Goal: Task Accomplishment & Management: Complete application form

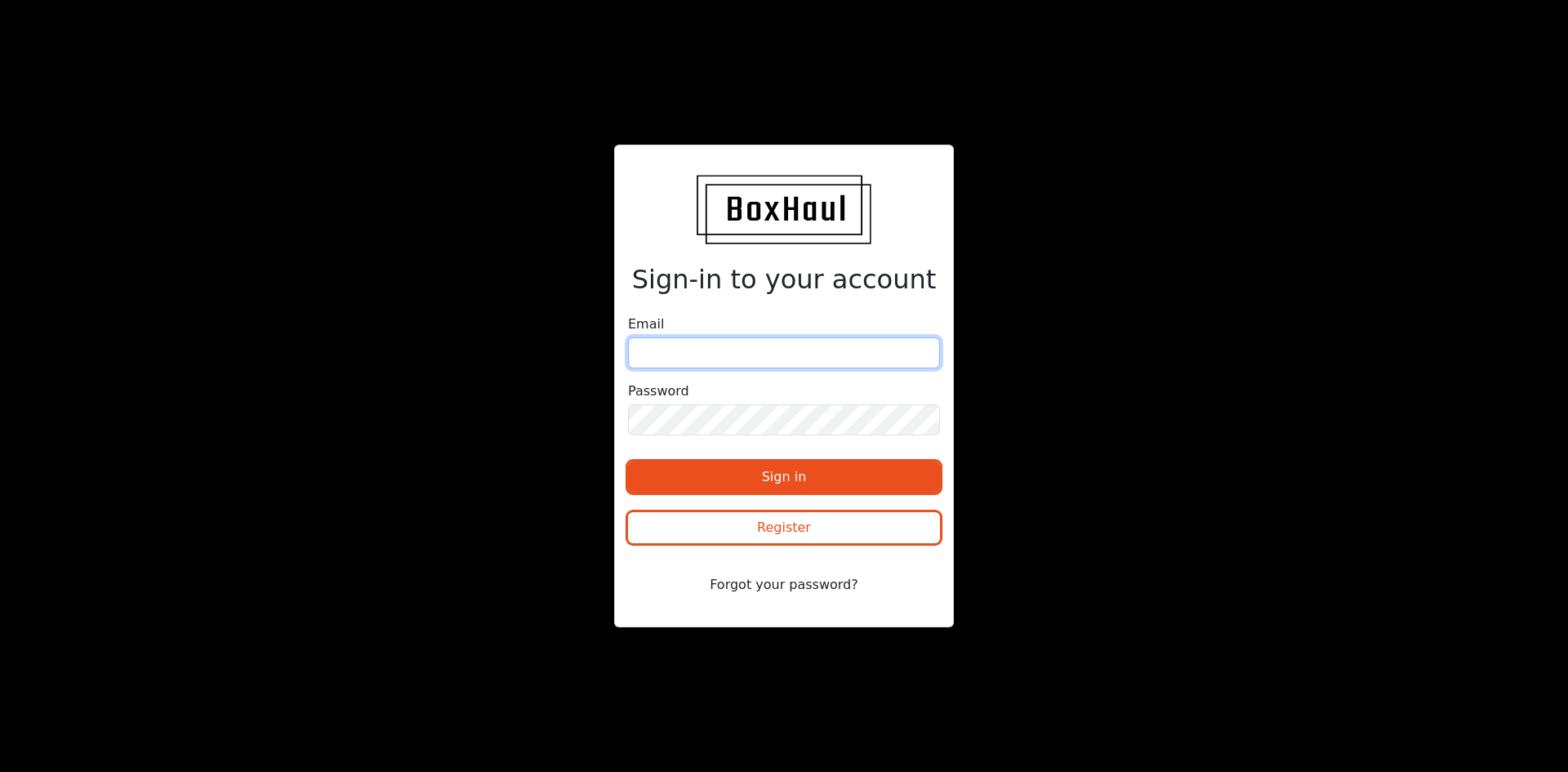
type input "07380418258"
drag, startPoint x: 721, startPoint y: 355, endPoint x: 605, endPoint y: 357, distance: 116.0
click at [605, 357] on div "Sign-in to your account Email 07380418258 Password Sign in Register Forgot your…" at bounding box center [784, 386] width 784 height 482
click at [650, 343] on input "email" at bounding box center [784, 353] width 312 height 31
paste input "bookings@openultratransport.co.uk"
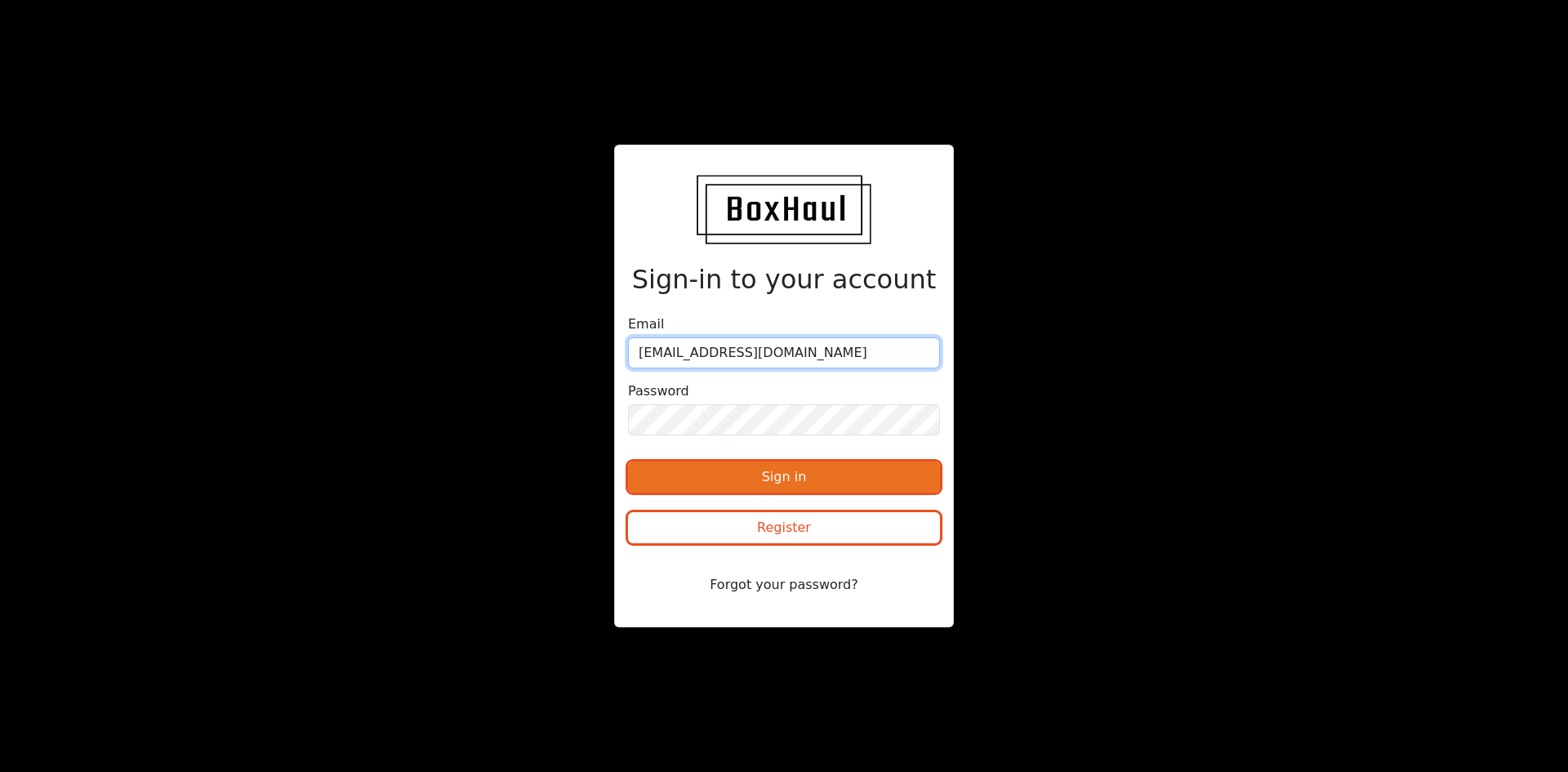
type input "bookings@openultratransport.co.uk"
click at [740, 474] on button "Sign in" at bounding box center [784, 477] width 312 height 31
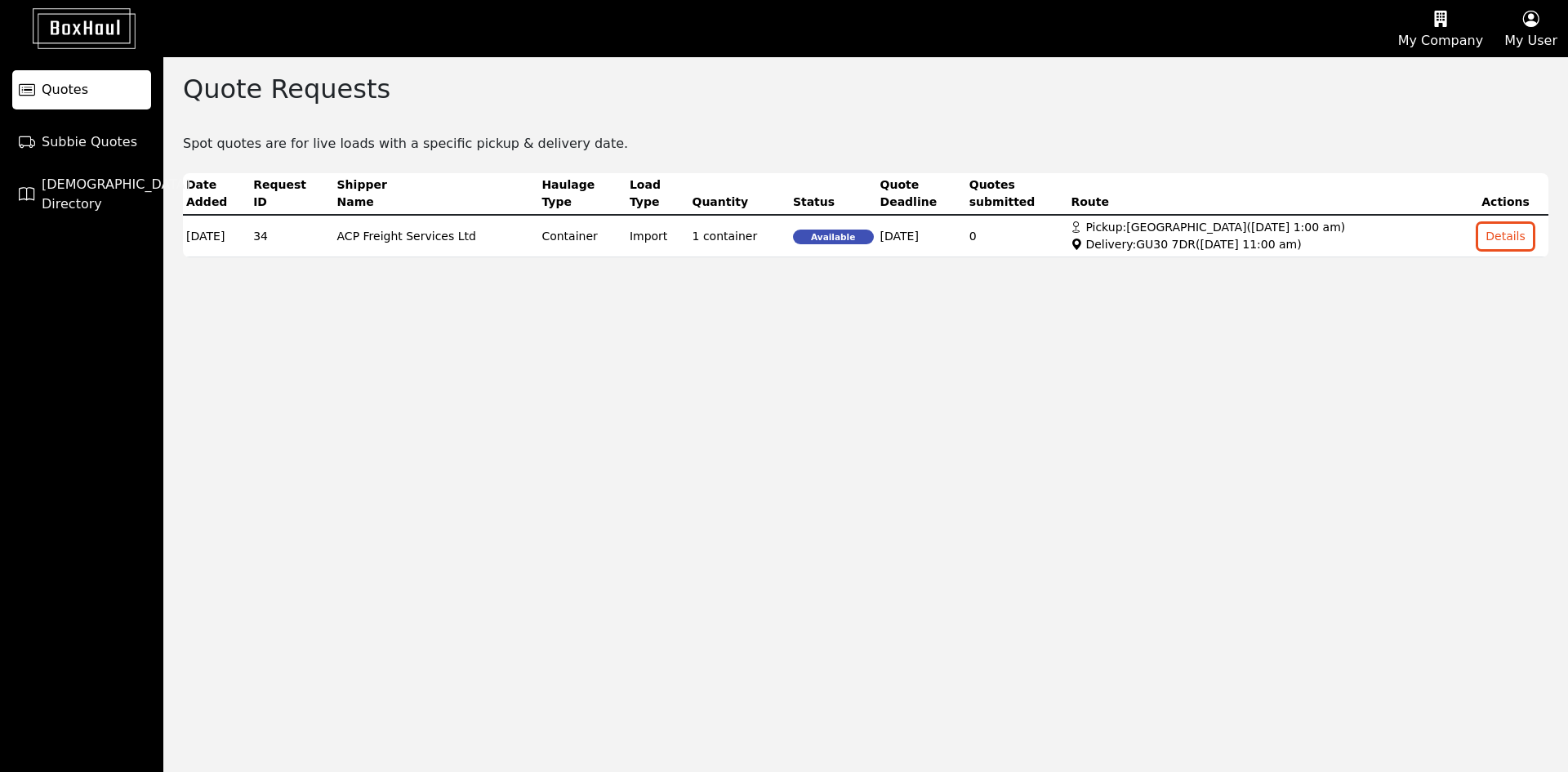
click at [1446, 33] on button "My Company" at bounding box center [1441, 29] width 106 height 56
click at [1440, 78] on div "Company Profile" at bounding box center [1421, 78] width 147 height 26
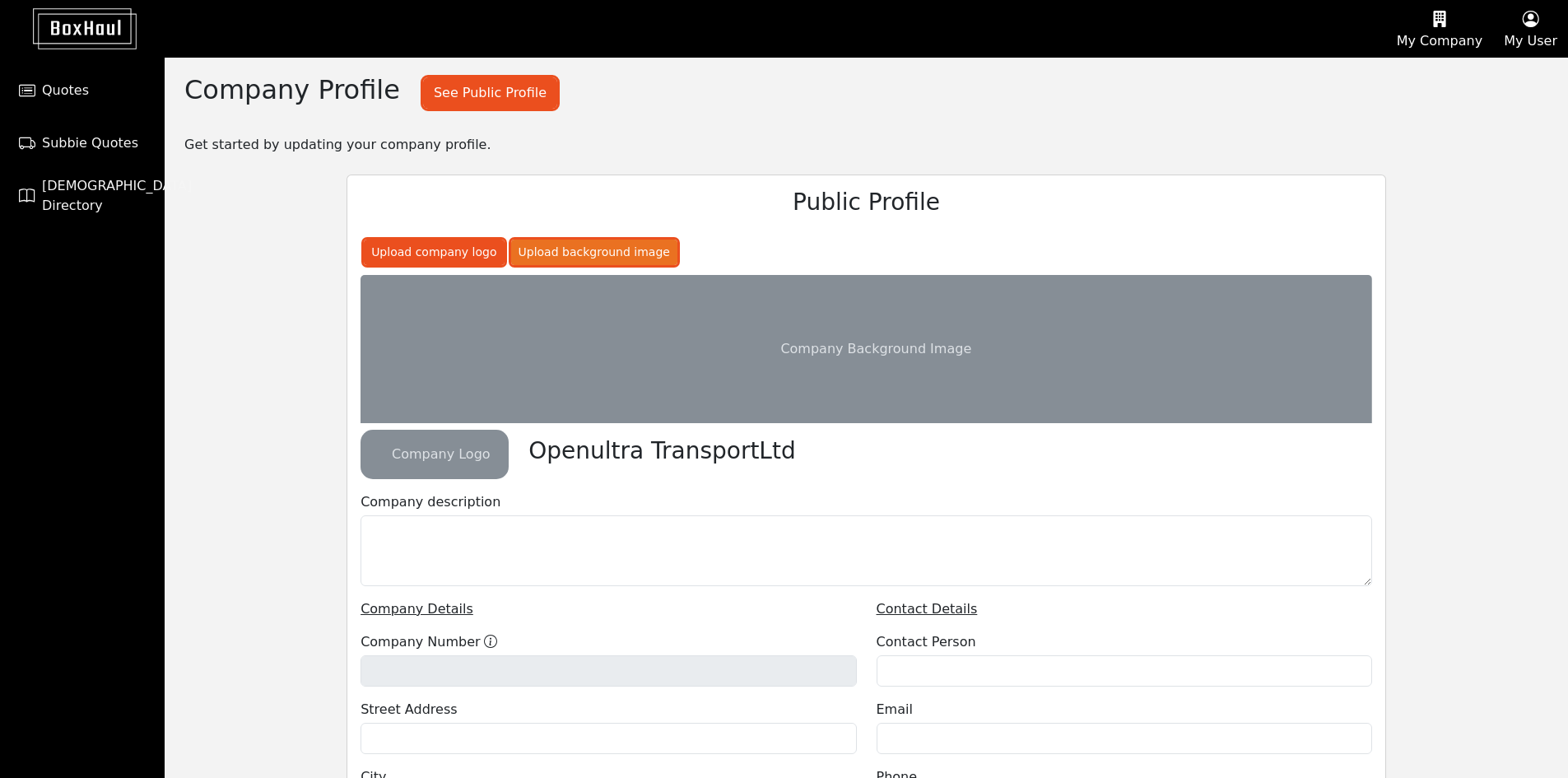
click at [504, 249] on button "Upload background image" at bounding box center [434, 252] width 140 height 25
click at [434, 260] on button "Upload company logo" at bounding box center [434, 252] width 140 height 25
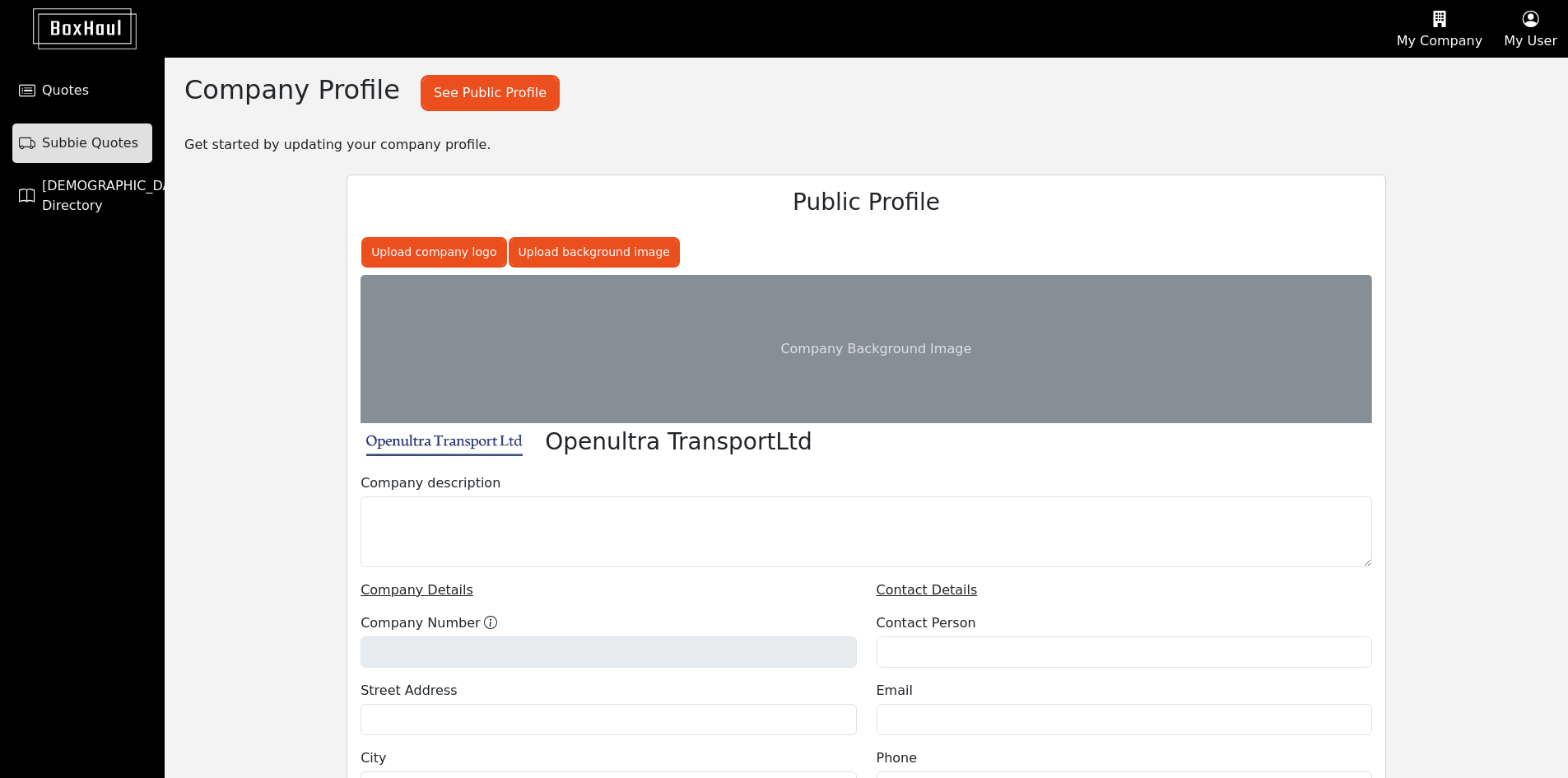
click at [96, 151] on span "Subbie Quotes" at bounding box center [89, 143] width 96 height 20
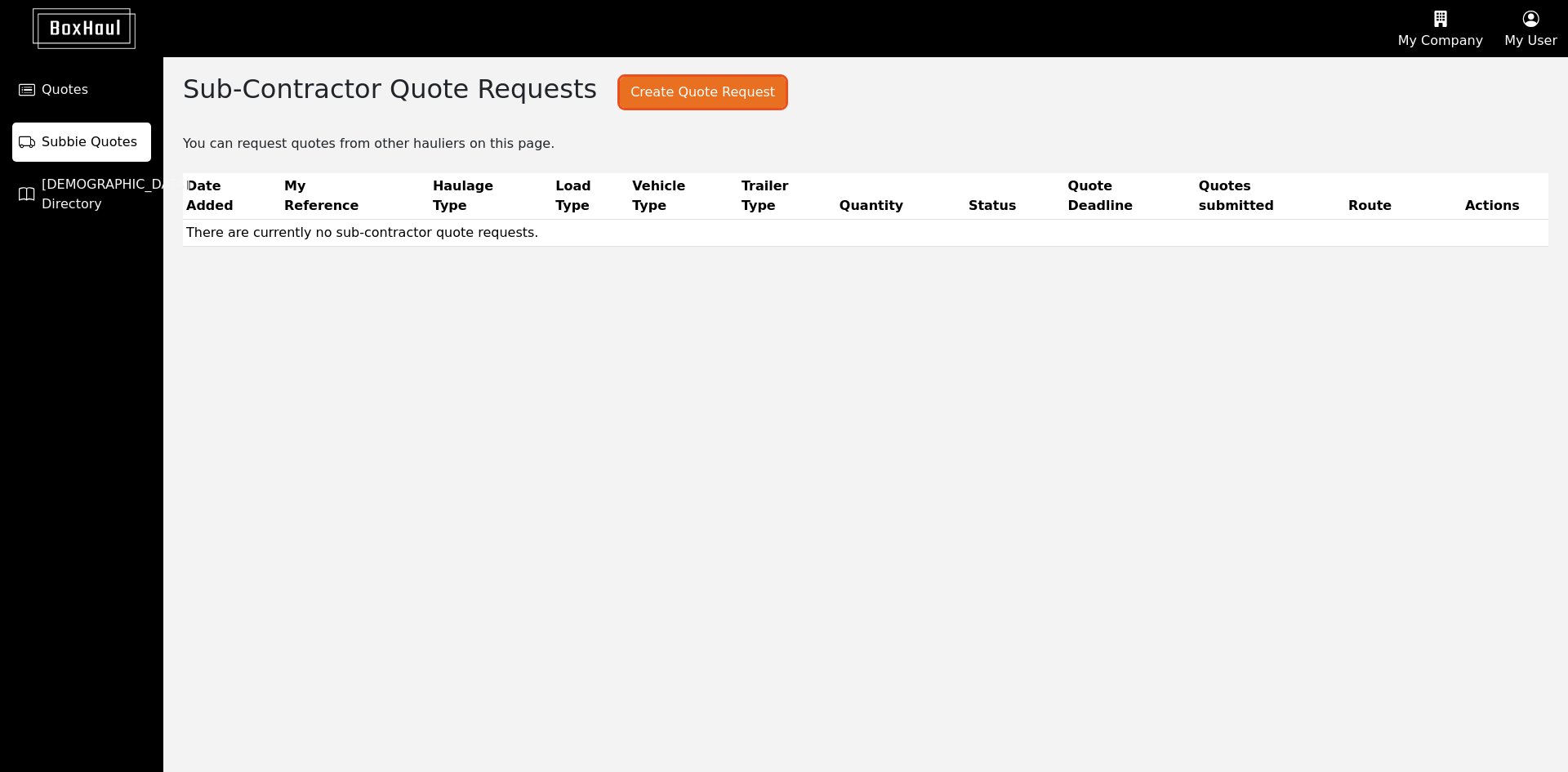
click at [655, 96] on button "Create Quote Request" at bounding box center [702, 92] width 166 height 31
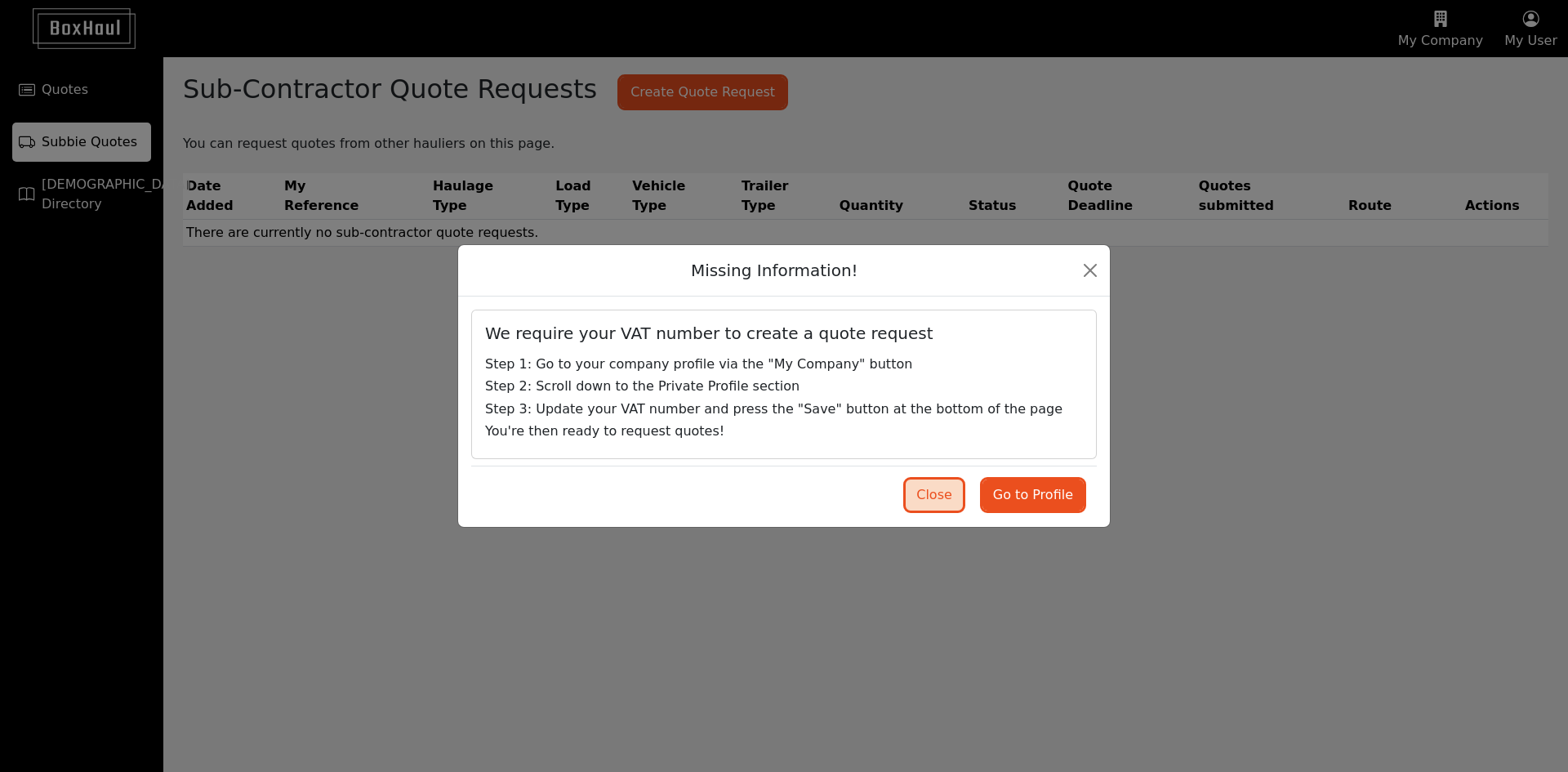
click at [935, 487] on button "Close" at bounding box center [935, 494] width 57 height 31
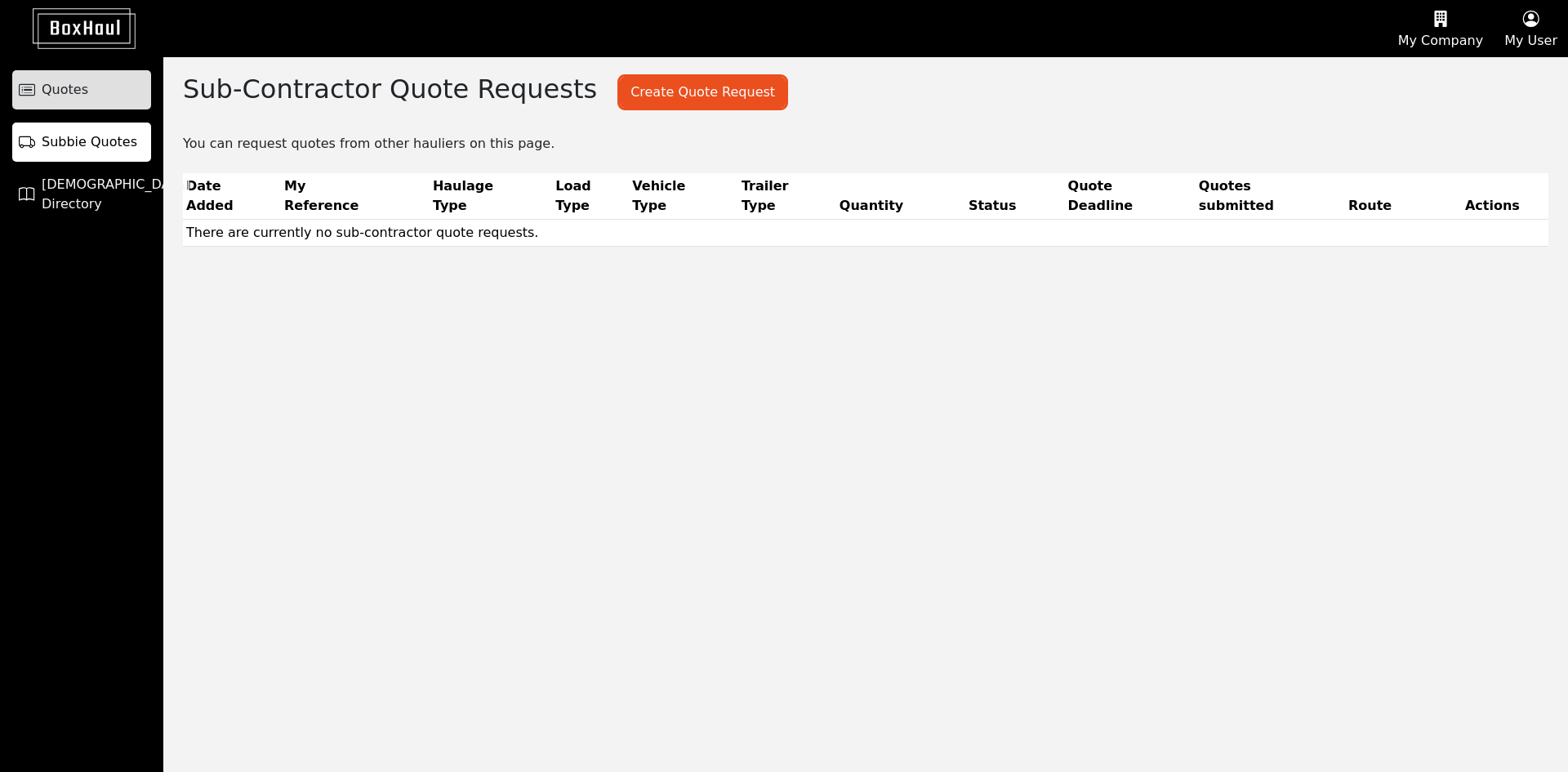
click at [75, 94] on span "Quotes" at bounding box center [64, 89] width 46 height 19
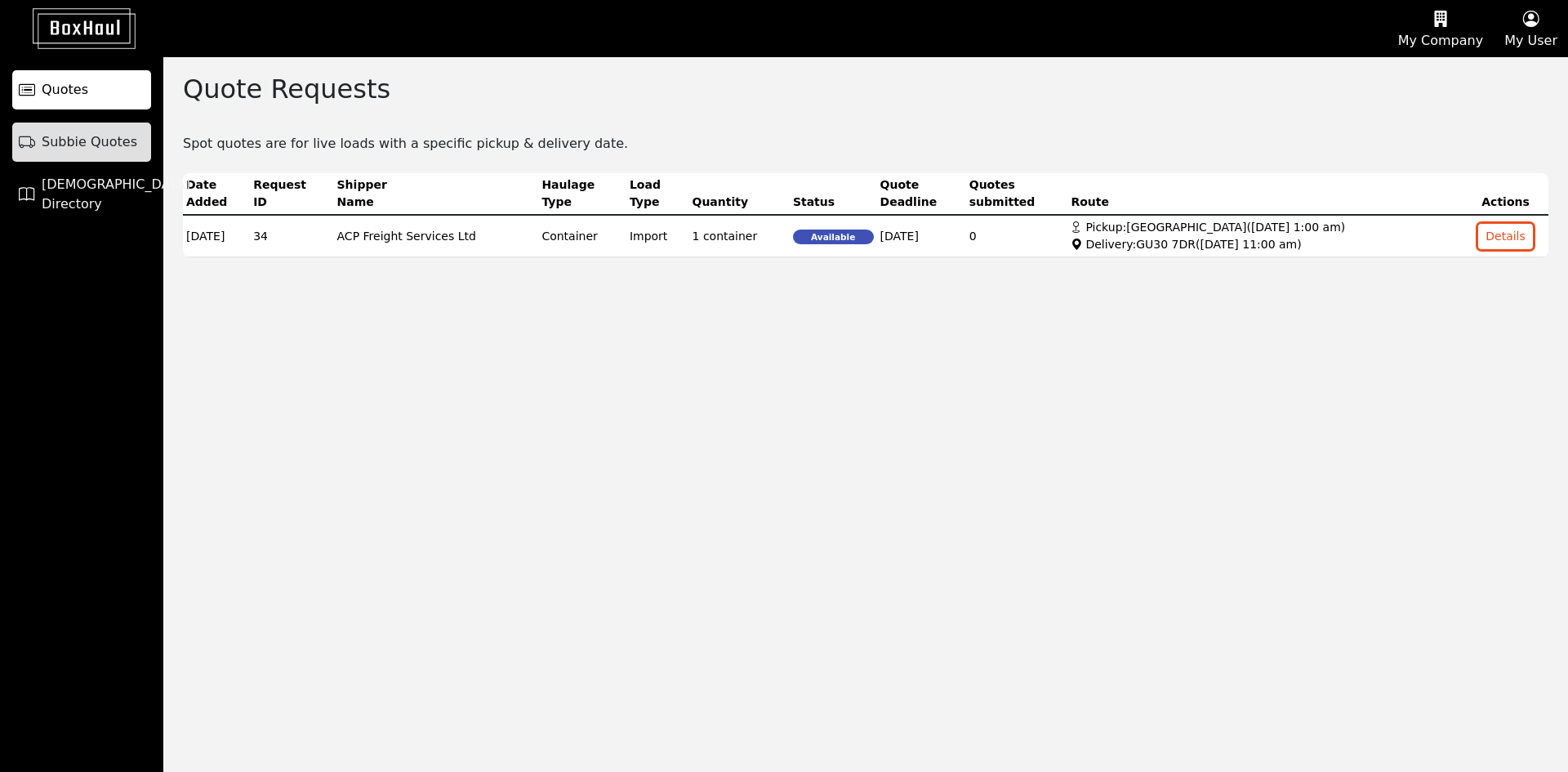
click at [72, 148] on span "Subbie Quotes" at bounding box center [88, 141] width 95 height 19
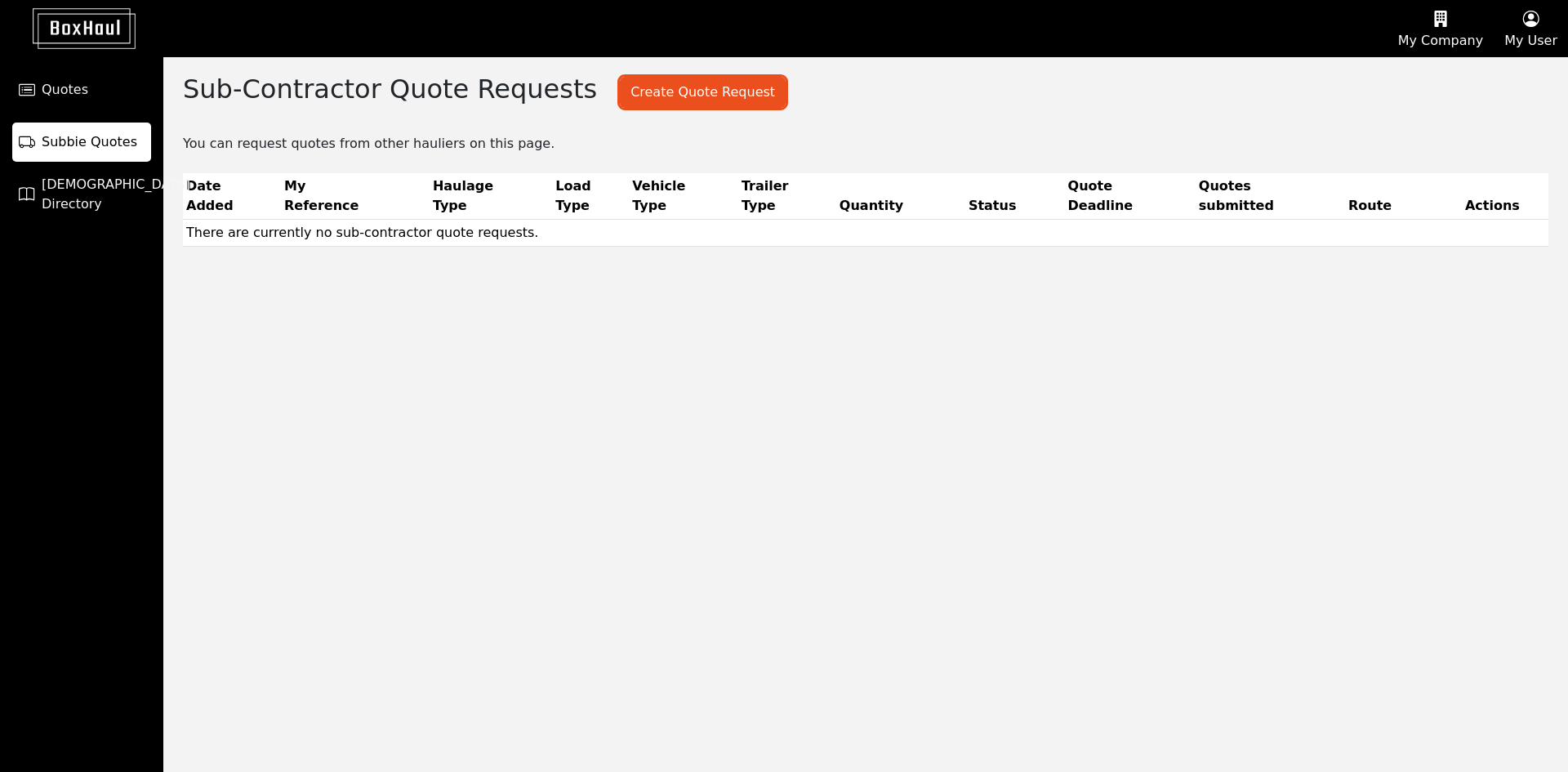
click at [1445, 37] on button "My Company" at bounding box center [1441, 29] width 106 height 56
click at [1443, 72] on div "Company Profile" at bounding box center [1421, 78] width 147 height 26
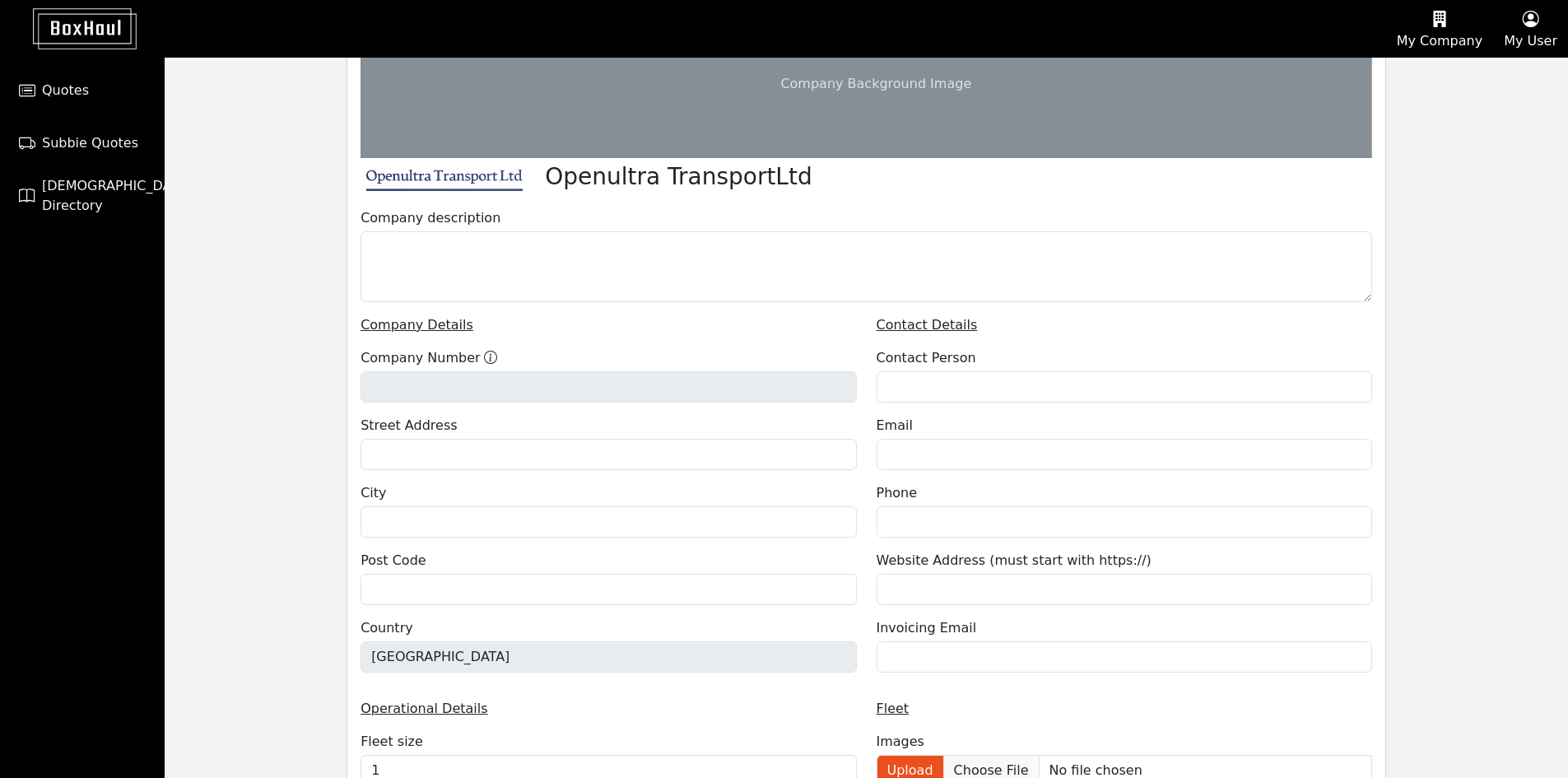
scroll to position [289, 0]
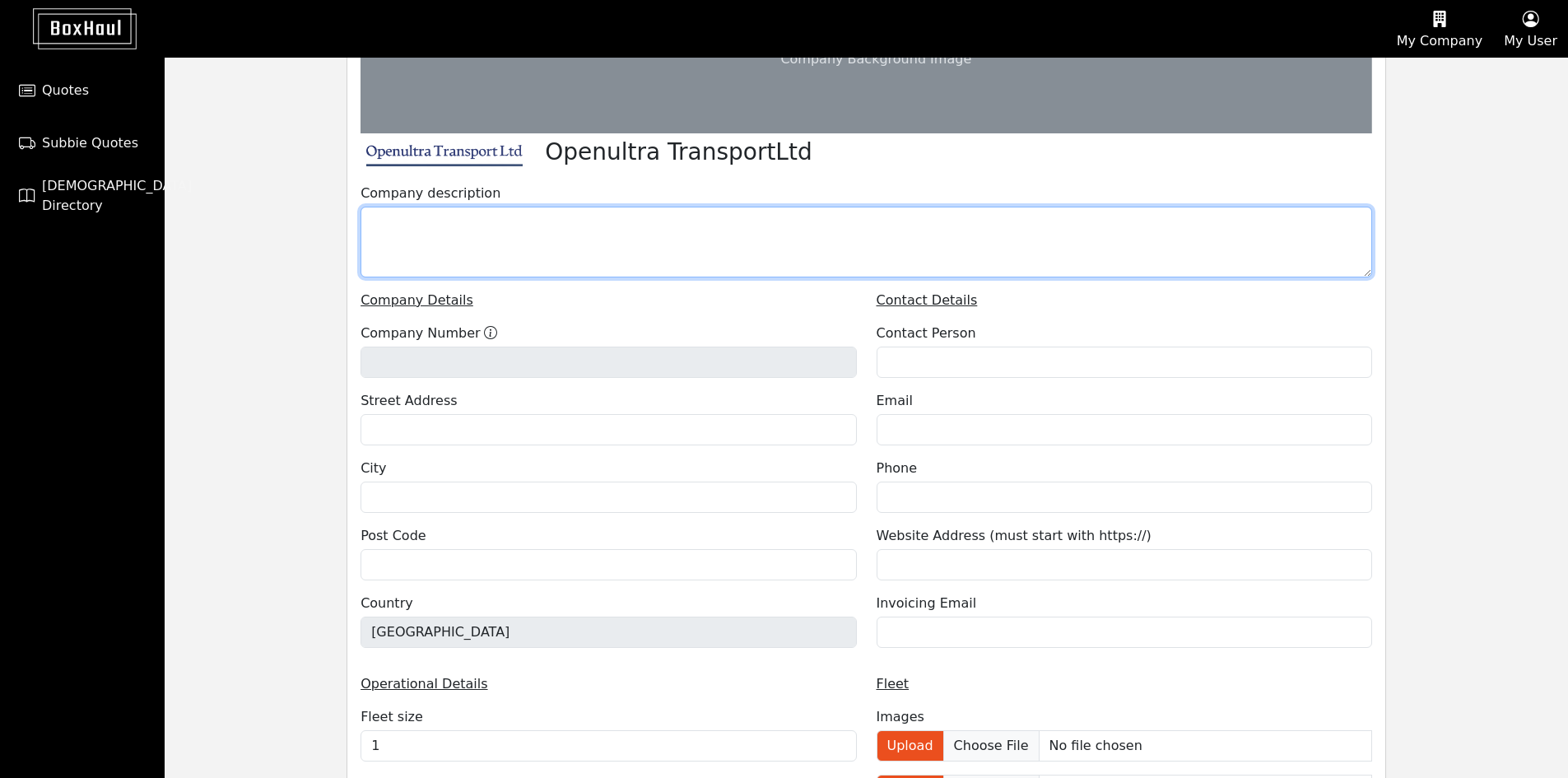
click at [492, 243] on textarea at bounding box center [866, 241] width 1011 height 70
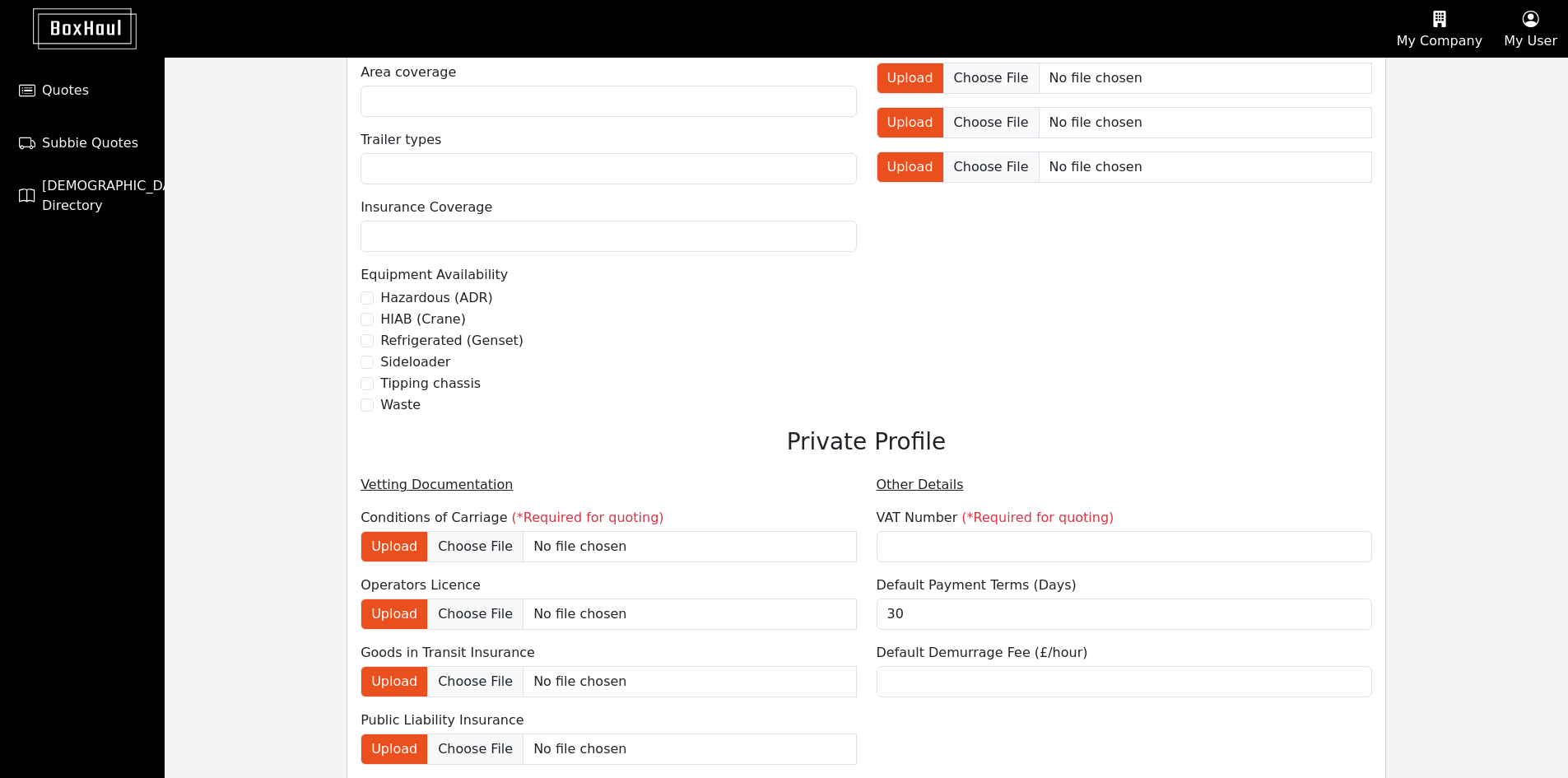
scroll to position [1030, 0]
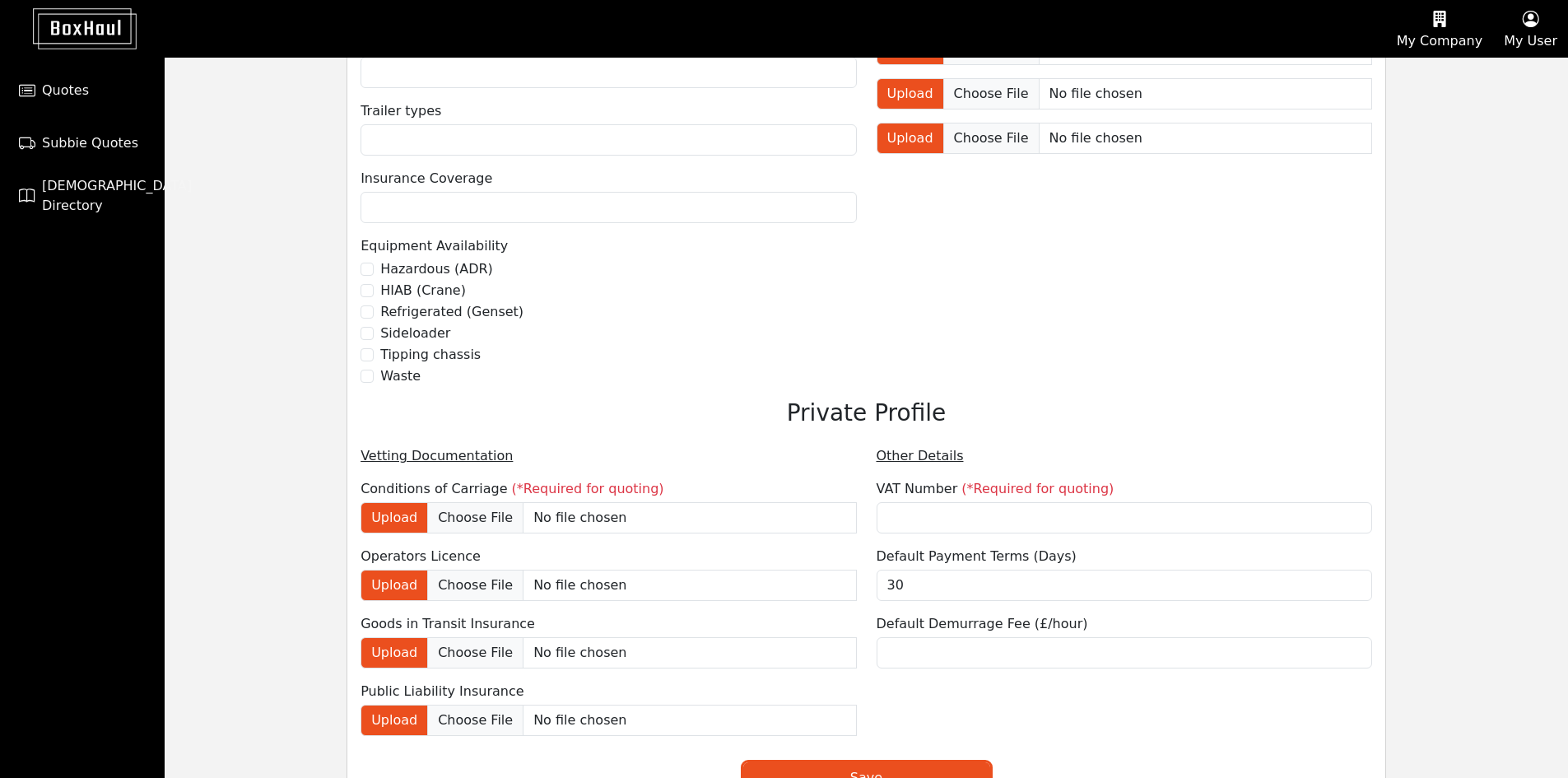
type textarea "Container Haulage based in Felixstowe."
click at [908, 514] on input "text" at bounding box center [1124, 518] width 496 height 31
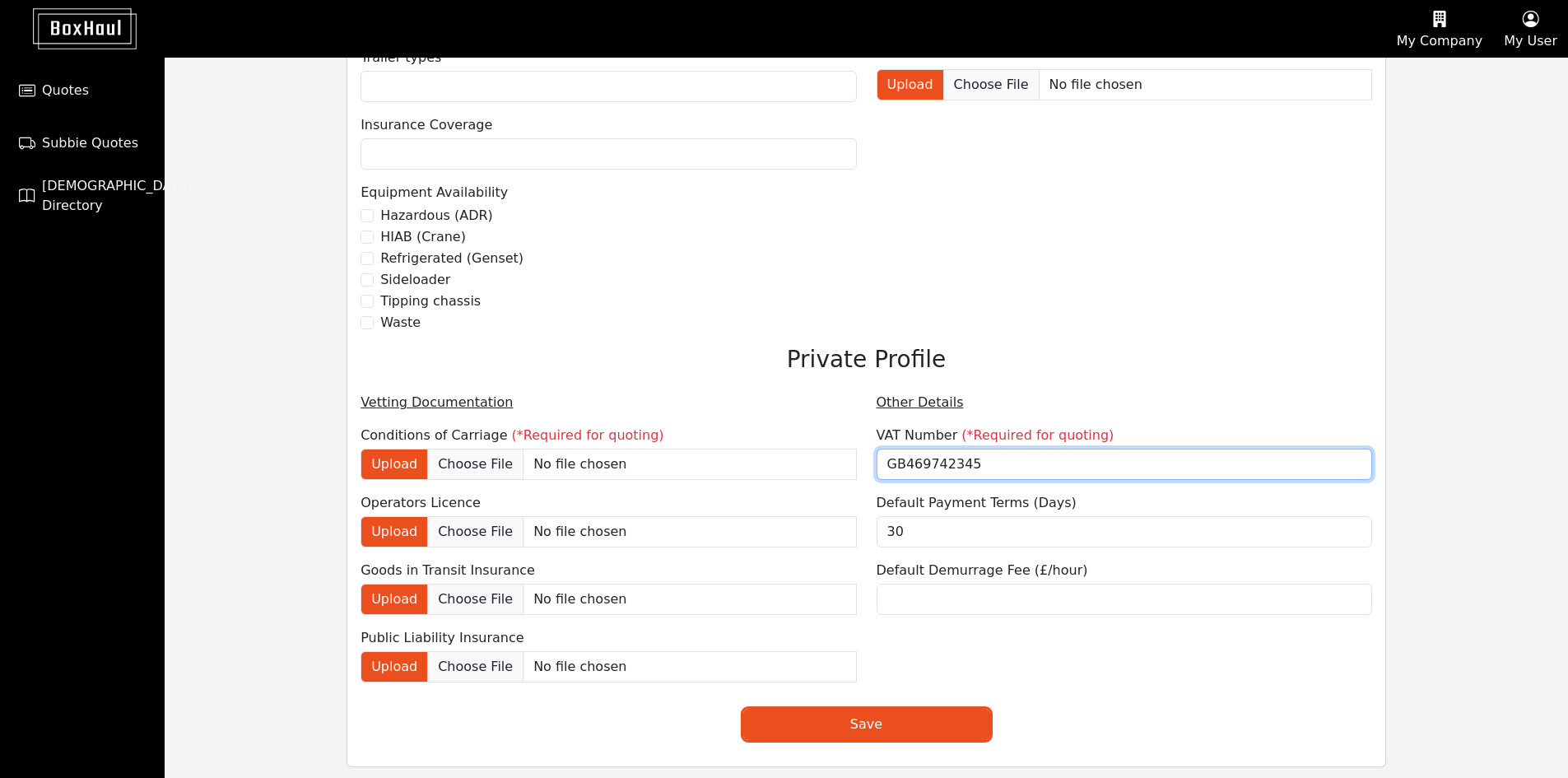
scroll to position [1112, 0]
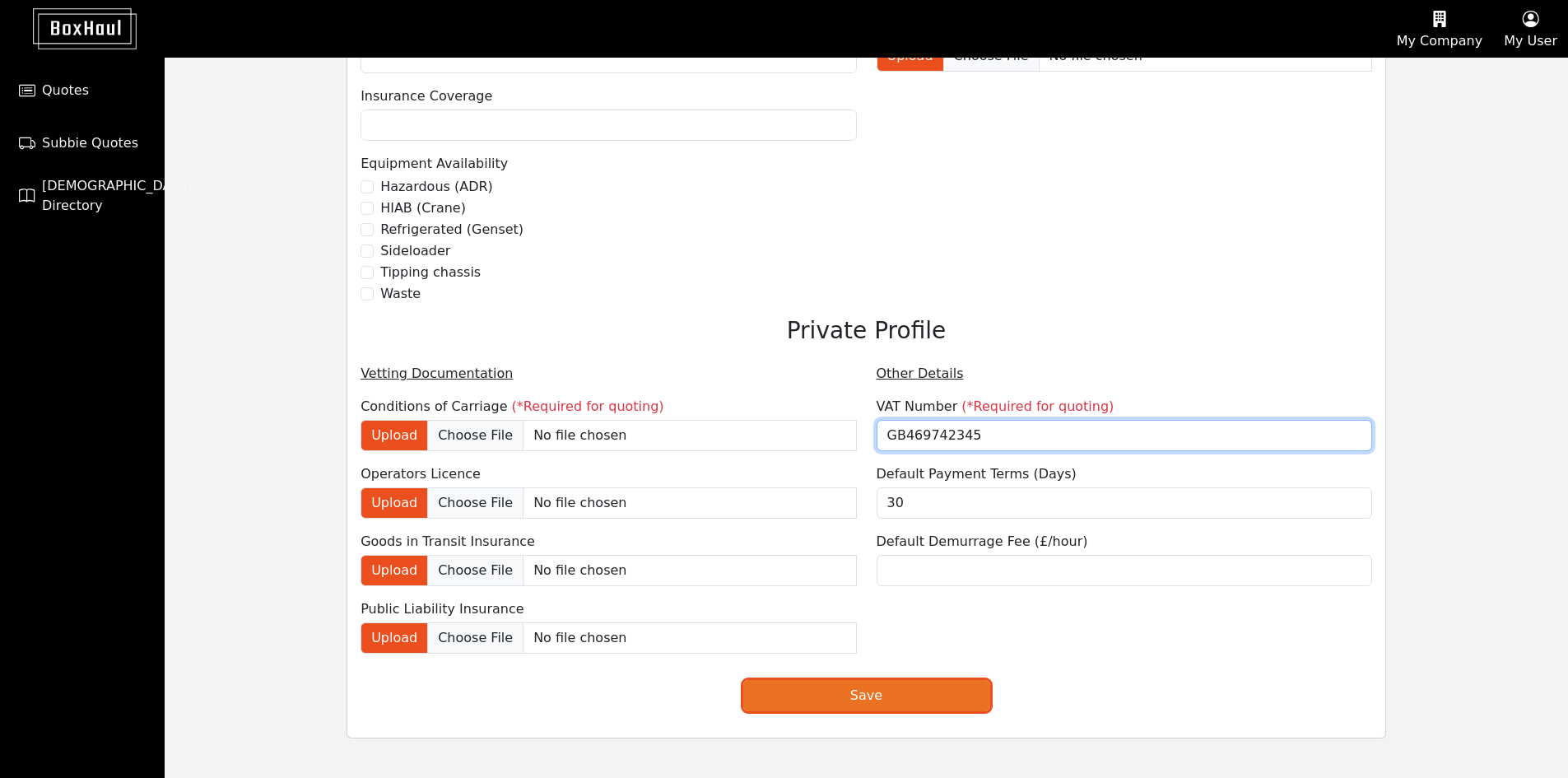
type input "GB469742345"
click at [832, 691] on button "Save" at bounding box center [866, 695] width 247 height 31
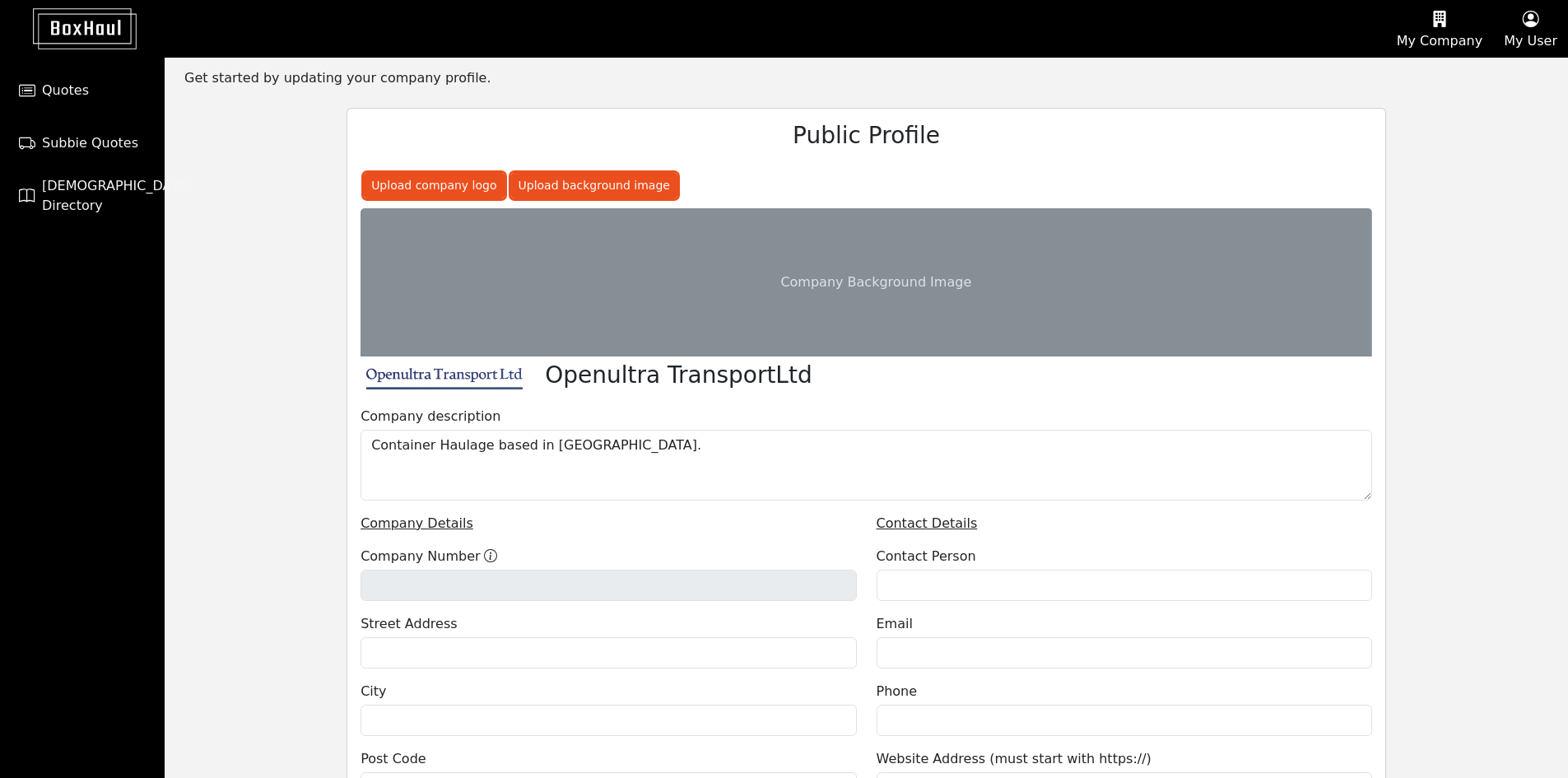
scroll to position [42, 0]
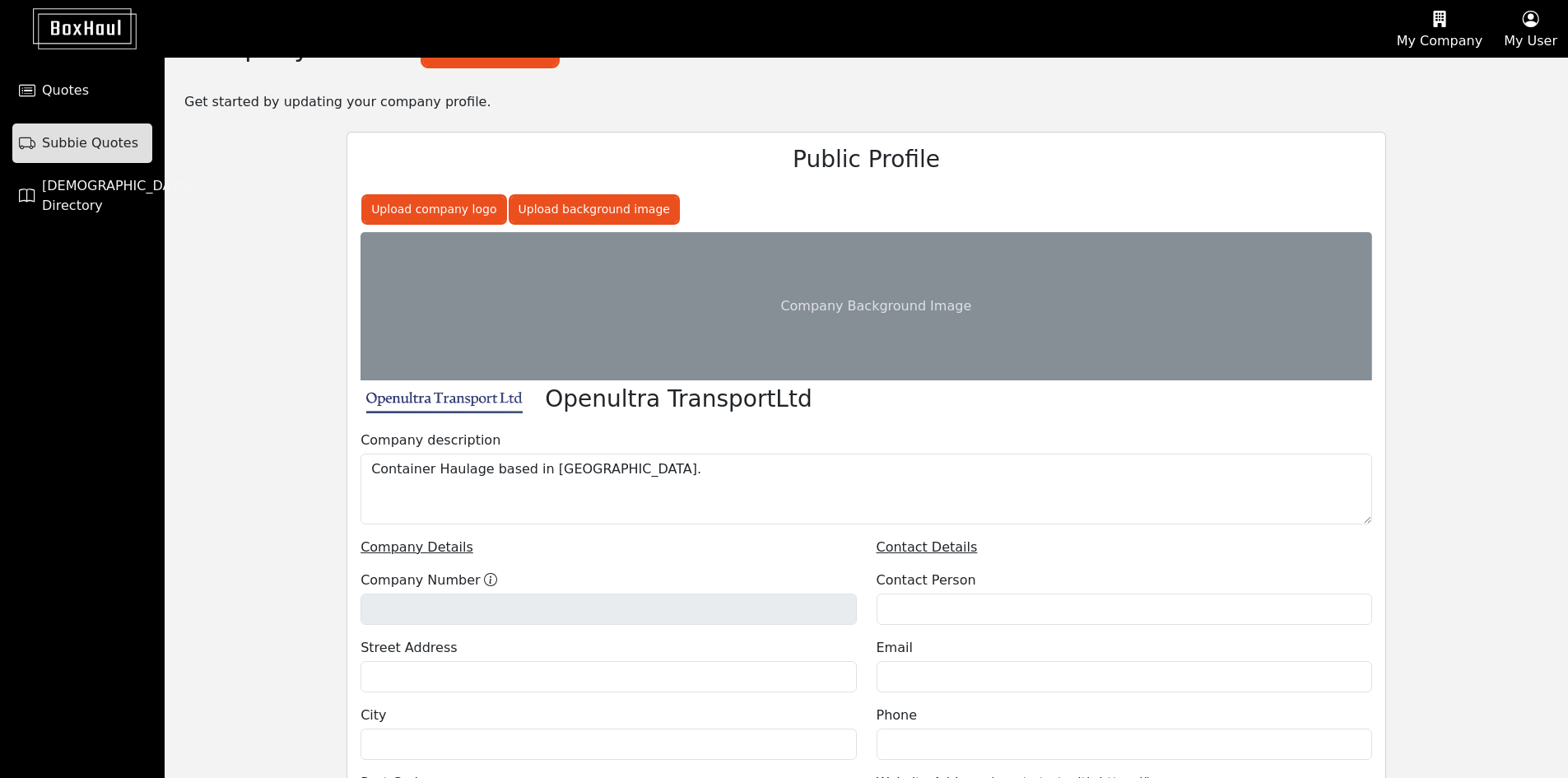
click at [93, 133] on span "Subbie Quotes" at bounding box center [89, 143] width 96 height 20
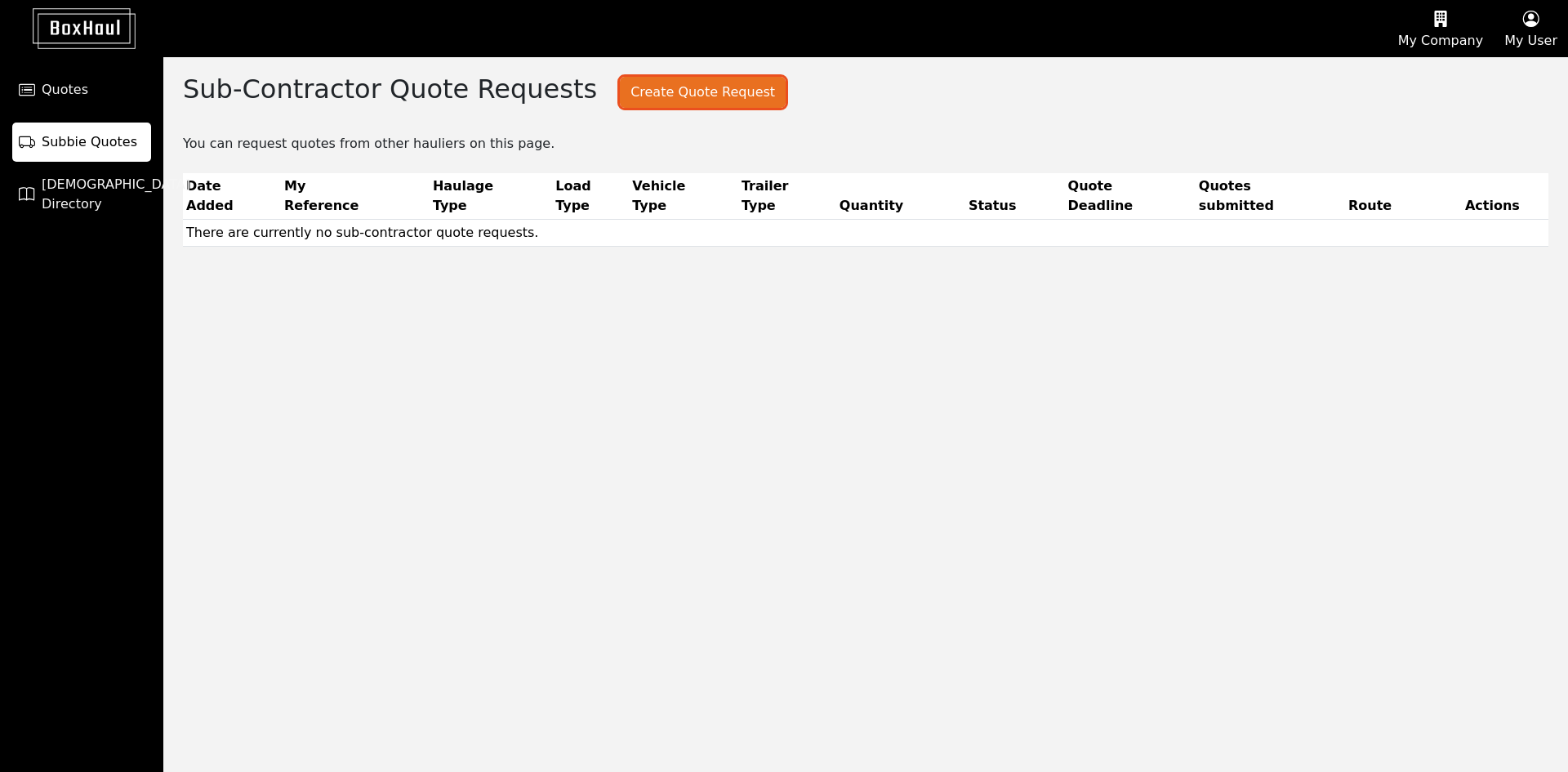
click at [654, 89] on button "Create Quote Request" at bounding box center [702, 92] width 166 height 31
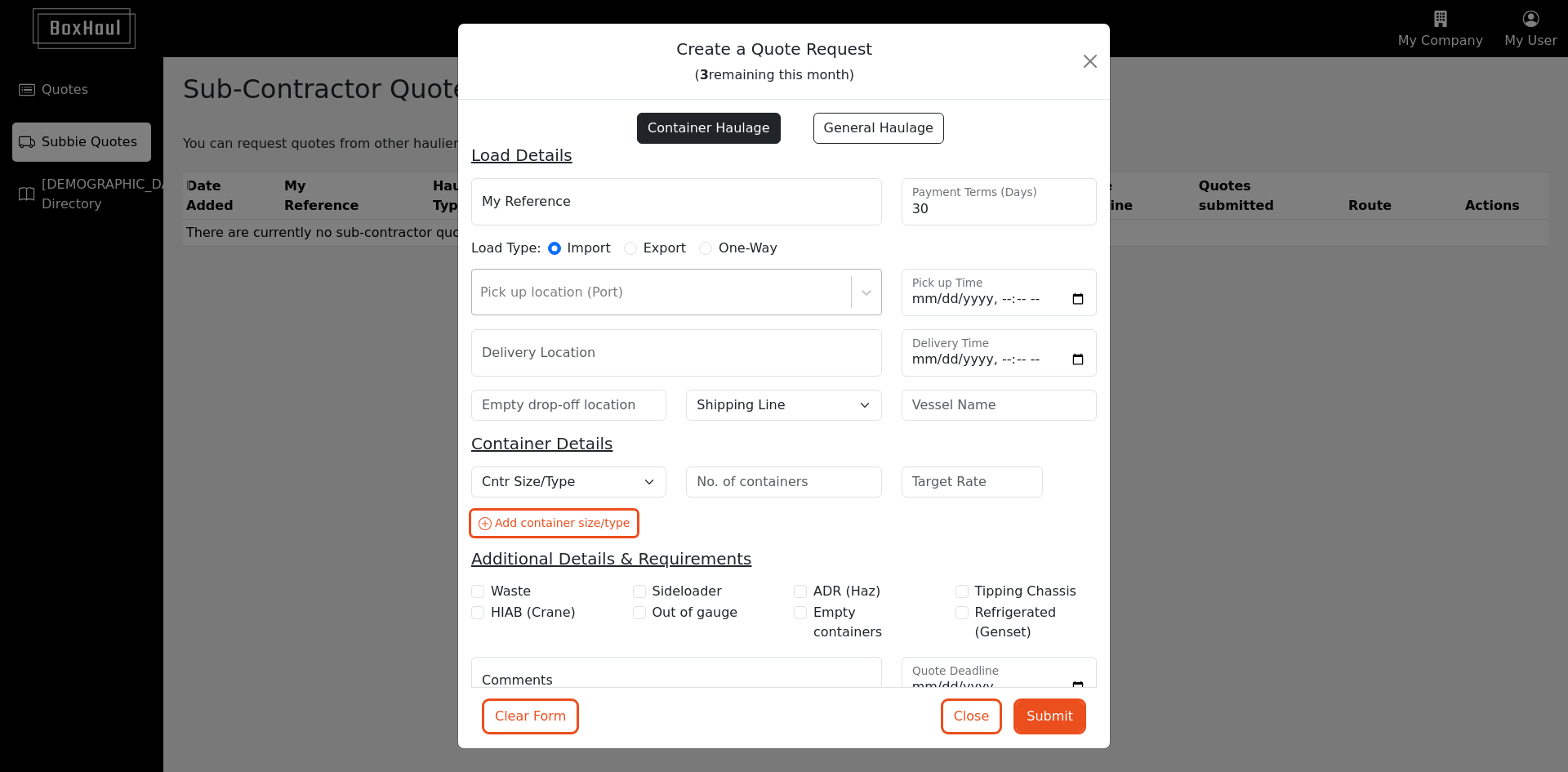
click at [798, 292] on div at bounding box center [661, 292] width 363 height 23
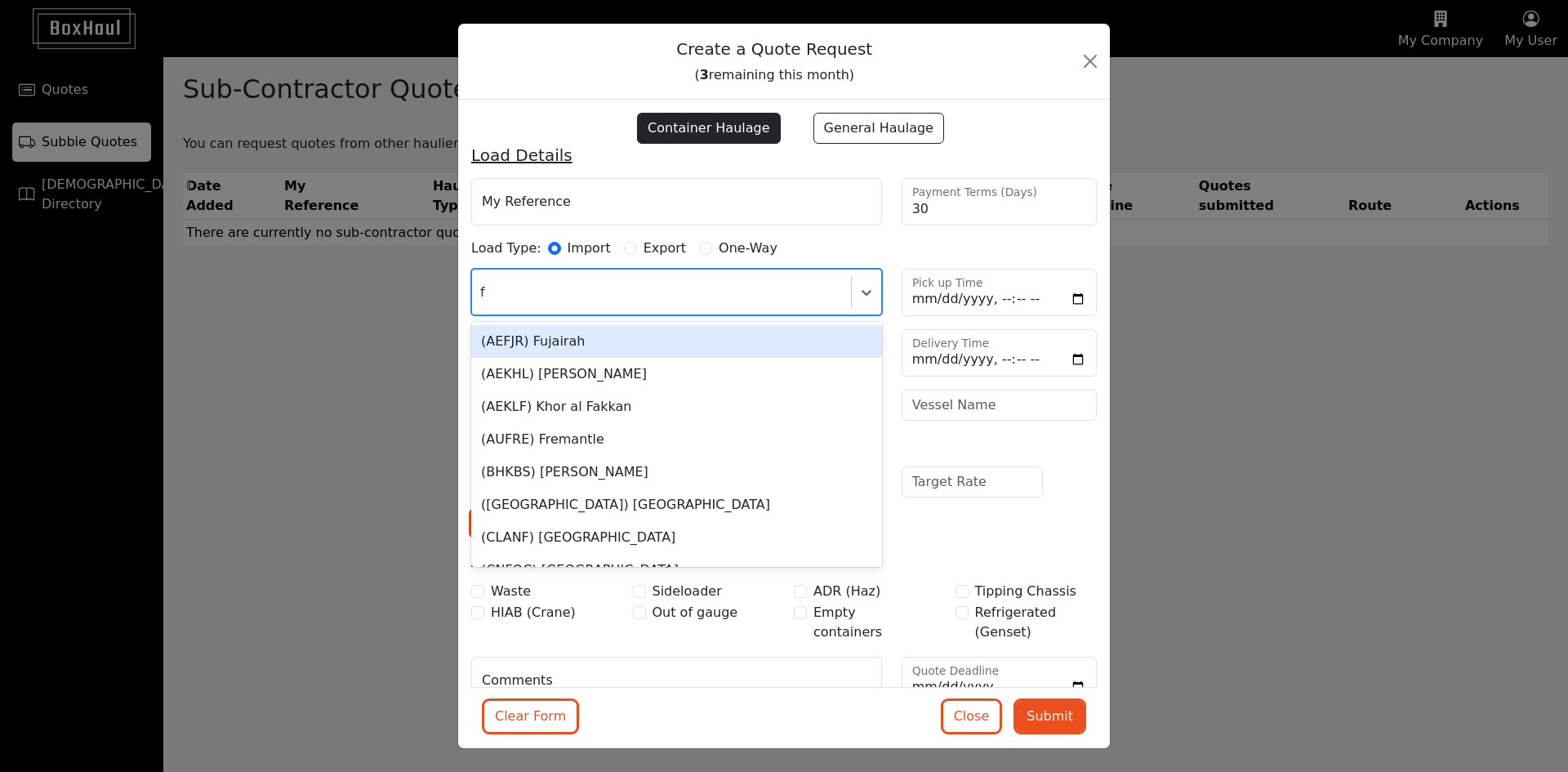
type input "fe"
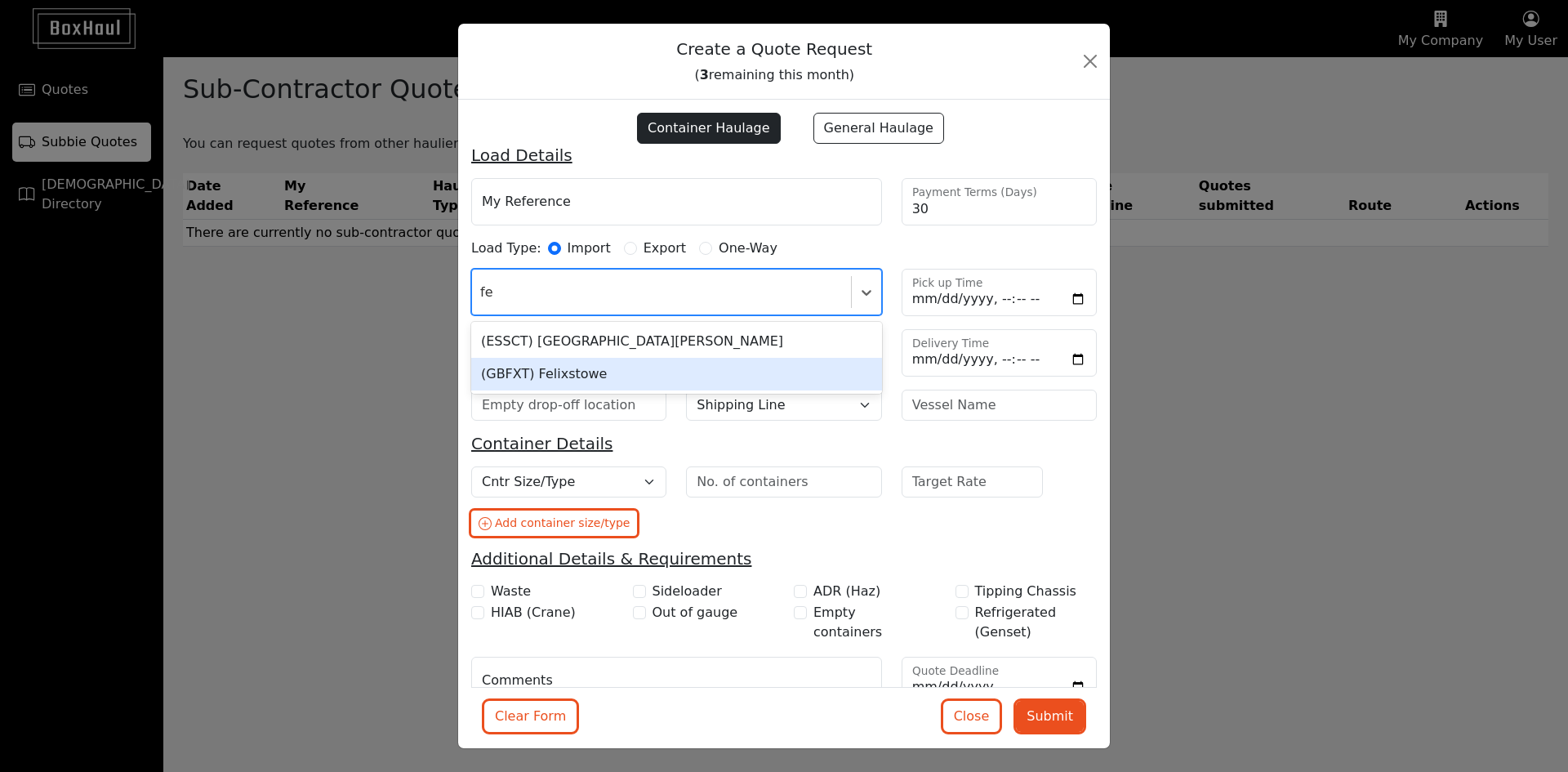
click at [589, 370] on div "(GBFXT) Felixstowe" at bounding box center [677, 374] width 411 height 33
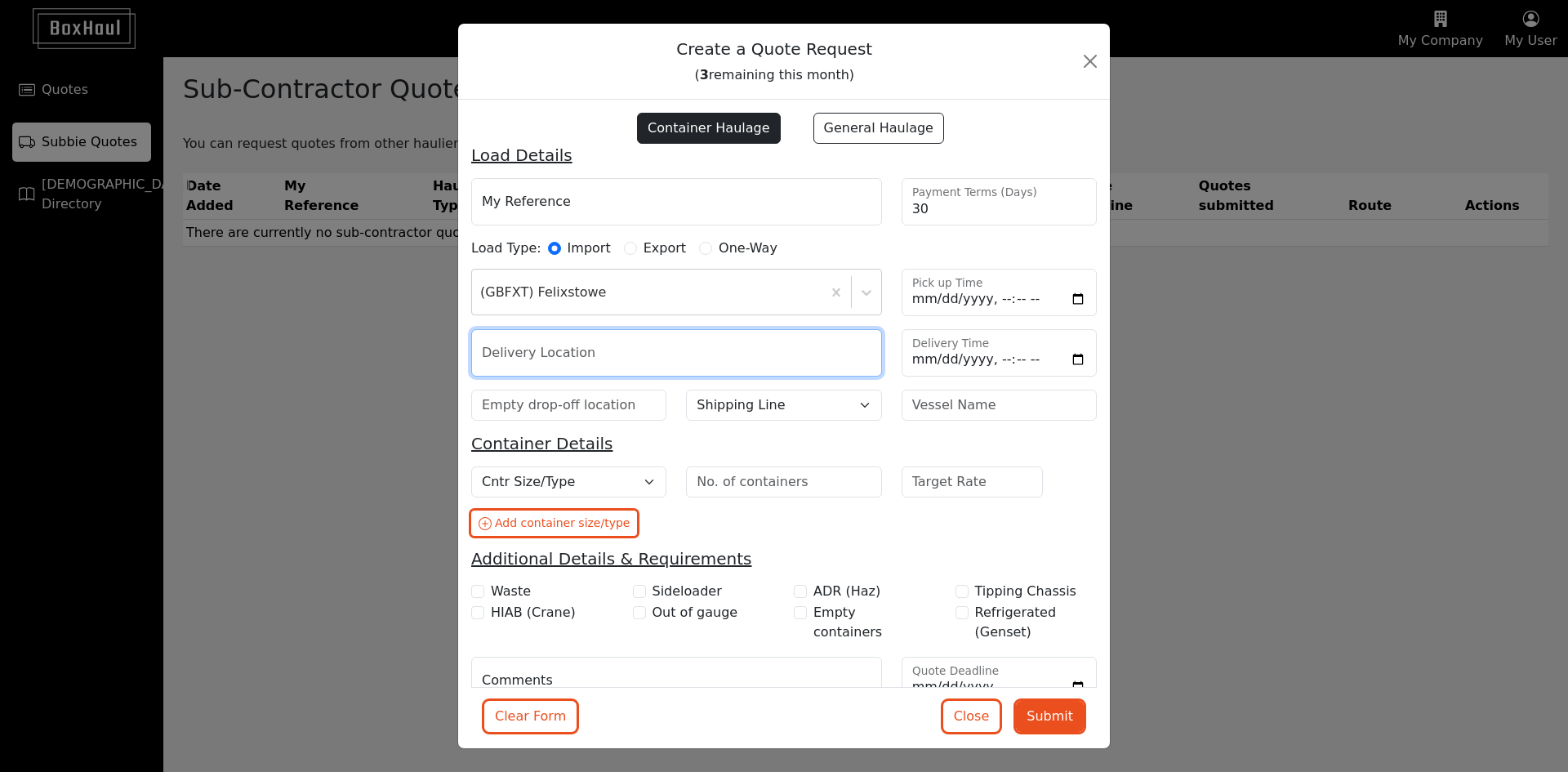
click at [852, 350] on input "text" at bounding box center [677, 353] width 411 height 47
click at [648, 339] on input "text" at bounding box center [677, 353] width 411 height 47
paste input "BD3 7DR"
type input "BD3 7DR"
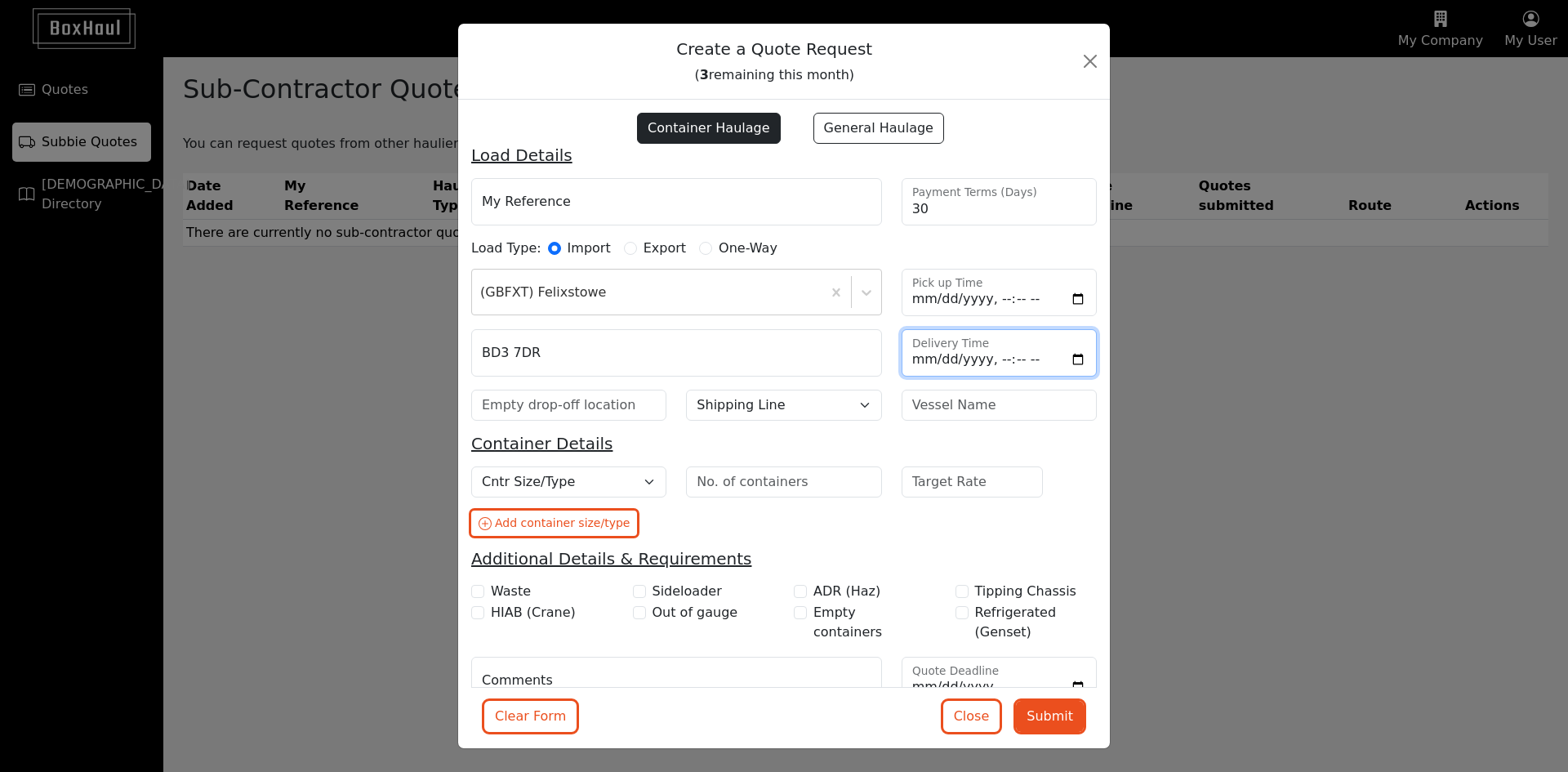
click at [1060, 359] on input "Delivery Time" at bounding box center [1000, 353] width 195 height 47
type input "2025-08-20T12:00"
click at [1011, 248] on div "Load Type: Import Export One-Way" at bounding box center [784, 250] width 645 height 24
click at [740, 402] on select "Shipping Line Borchard Line CMA CGM COSCO DKT/SCI Evergreen Hapag Lloyd HMM Mae…" at bounding box center [784, 405] width 195 height 31
select select "CMA CGM"
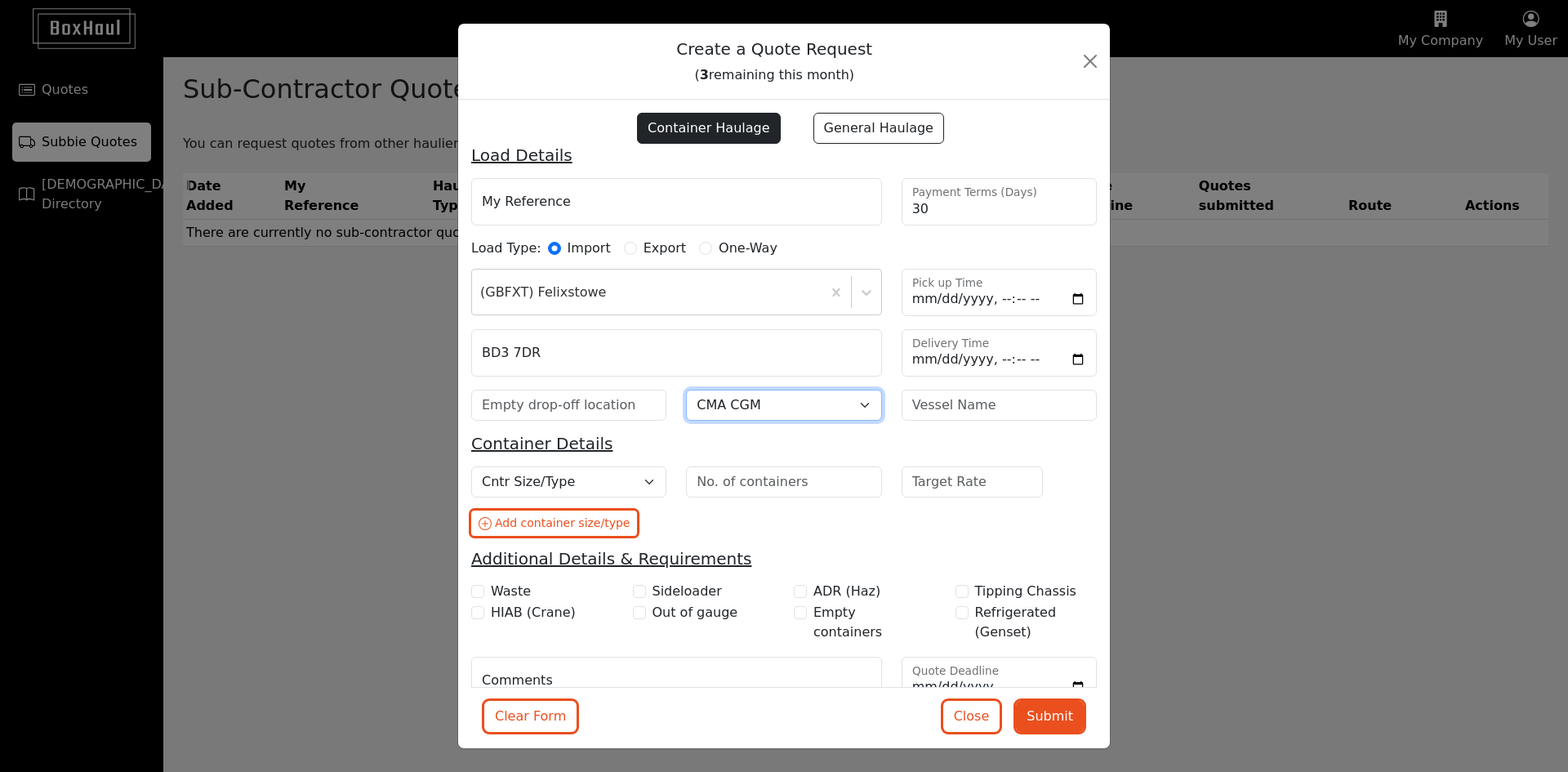
click at [686, 390] on select "Shipping Line Borchard Line CMA CGM COSCO DKT/SCI Evergreen Hapag Lloyd HMM Mae…" at bounding box center [784, 405] width 195 height 31
click at [629, 477] on select "Cntr Size/Type 20DC 40DC 40HC 45HC 40HCRF (Live) 40HCRF (NOR) 20TK 20OT 40OT 40…" at bounding box center [569, 482] width 195 height 31
select select "40HC"
click at [472, 466] on select "Cntr Size/Type 20DC 40DC 40HC 45HC 40HCRF (Live) 40HCRF (NOR) 20TK 20OT 40OT 40…" at bounding box center [569, 482] width 195 height 31
click at [738, 480] on input "number" at bounding box center [784, 482] width 195 height 31
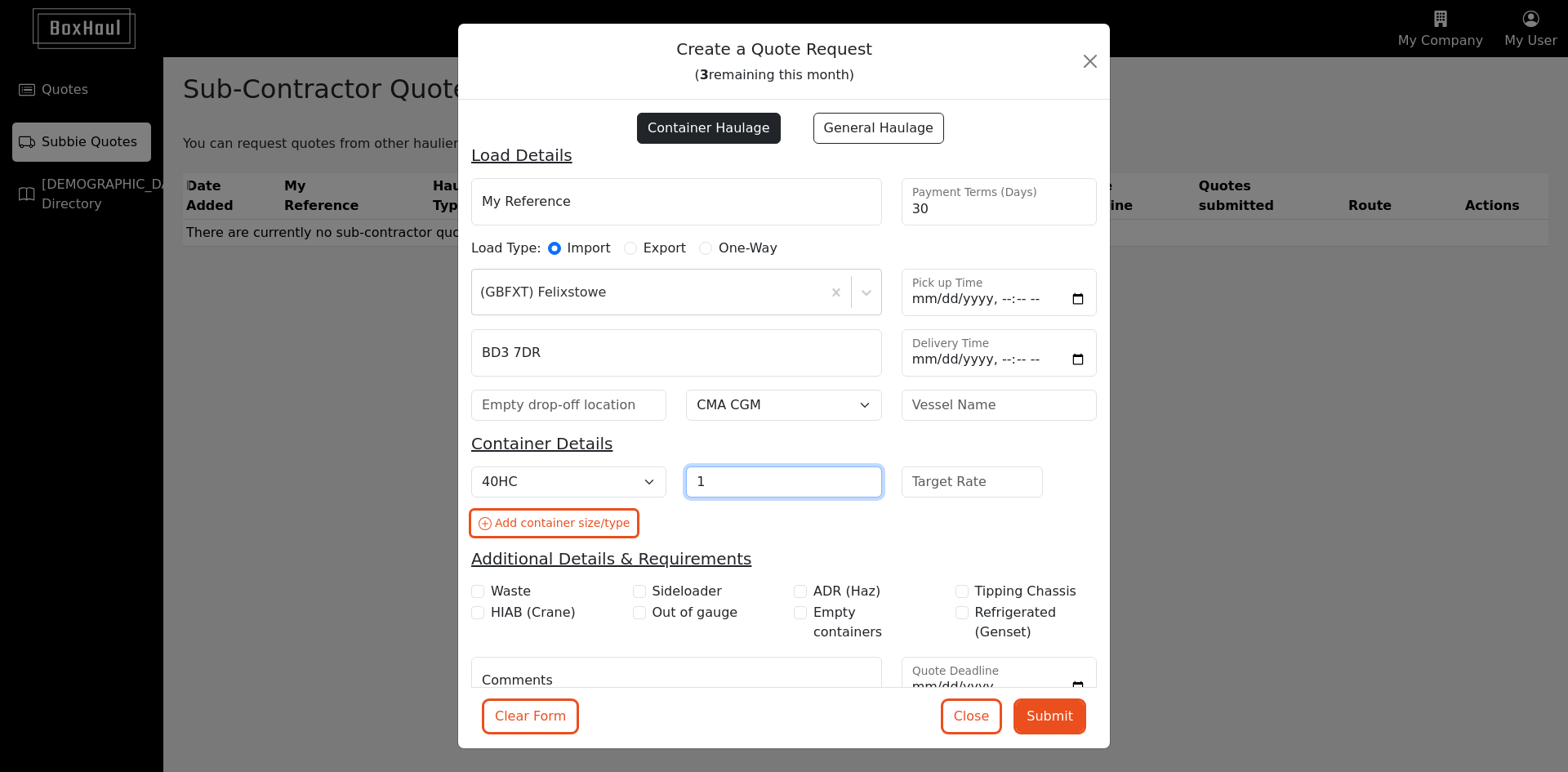
type input "1"
click at [920, 480] on input "number" at bounding box center [973, 482] width 142 height 31
type input "830"
click at [817, 546] on div "Cntr Size/Type 20DC 40DC 40HC 45HC 40HCRF (Live) 40HCRF (NOR) 20TK 20OT 40OT 40…" at bounding box center [784, 508] width 645 height 83
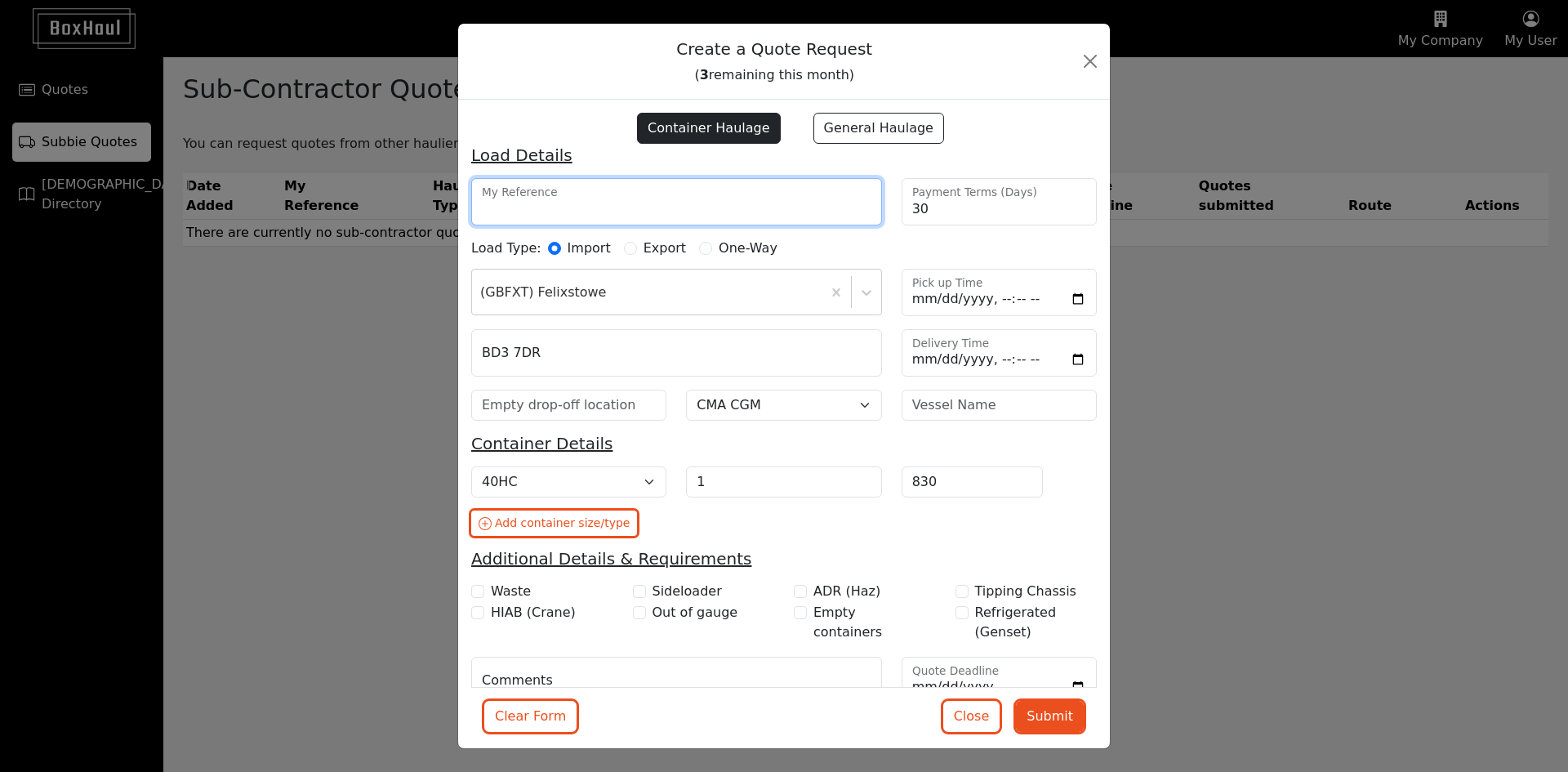
click at [544, 205] on input "My Reference" at bounding box center [677, 201] width 411 height 47
paste input "1940"
type input "1940"
click at [897, 531] on div "Cntr Size/Type 20DC 40DC 40HC 45HC 40HCRF (Live) 40HCRF (NOR) 20TK 20OT 40OT 40…" at bounding box center [784, 508] width 645 height 83
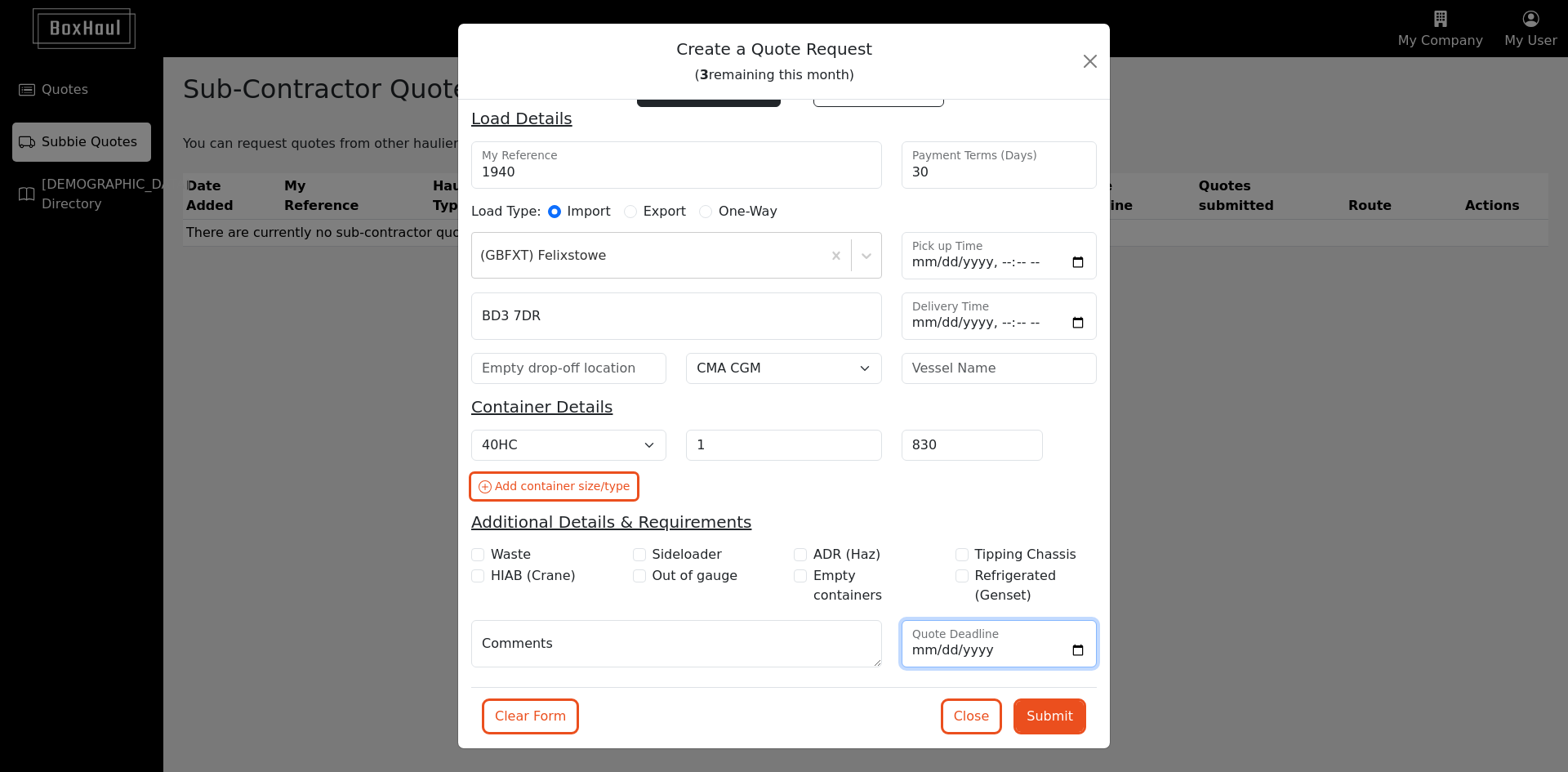
click at [1072, 652] on input "Quote Deadline" at bounding box center [1000, 643] width 195 height 47
type input "2025-08-19"
click at [1042, 709] on button "Submit" at bounding box center [1050, 716] width 68 height 31
click at [913, 263] on input "Pick up Time" at bounding box center [1000, 255] width 195 height 47
click at [1068, 265] on input "Pick up Time" at bounding box center [1000, 255] width 195 height 47
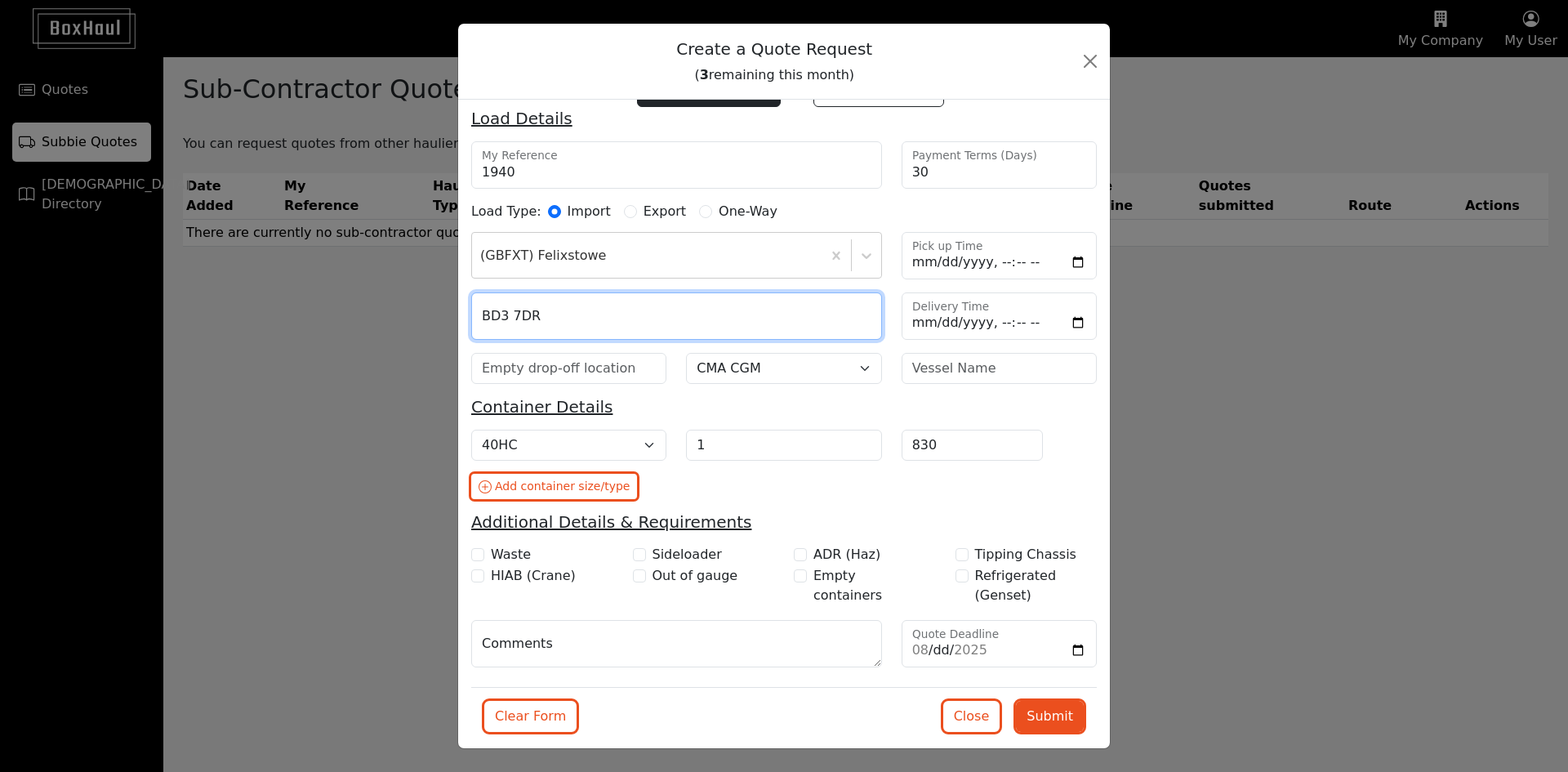
drag, startPoint x: 546, startPoint y: 316, endPoint x: 477, endPoint y: 313, distance: 69.1
click at [477, 313] on input "BD3 7DR" at bounding box center [677, 316] width 411 height 47
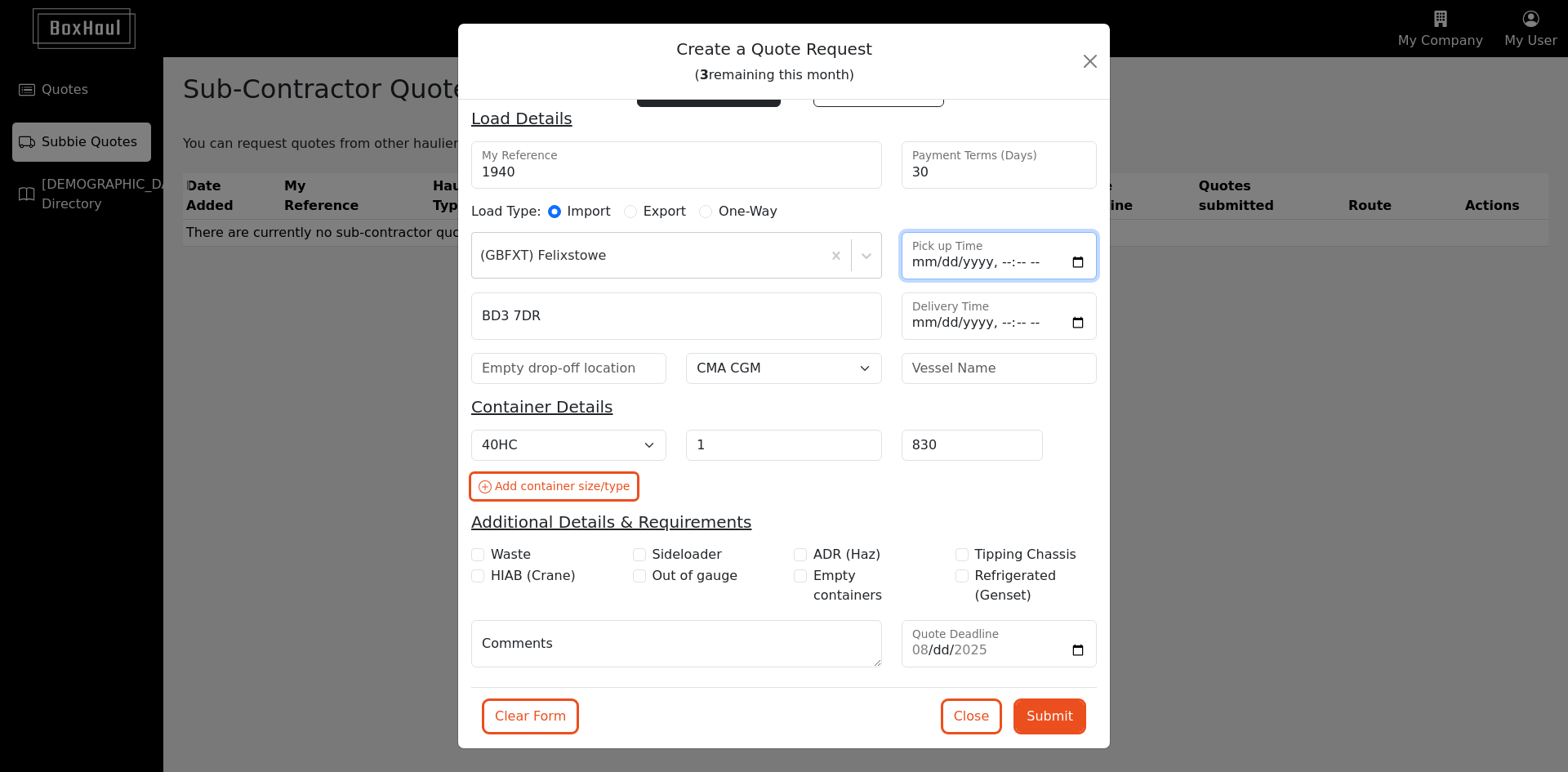
click at [1068, 257] on input "Pick up Time" at bounding box center [1000, 255] width 195 height 47
type input "2025-08-20T05:00"
click at [1049, 531] on h5 "Additional Details & Requirements" at bounding box center [784, 521] width 626 height 19
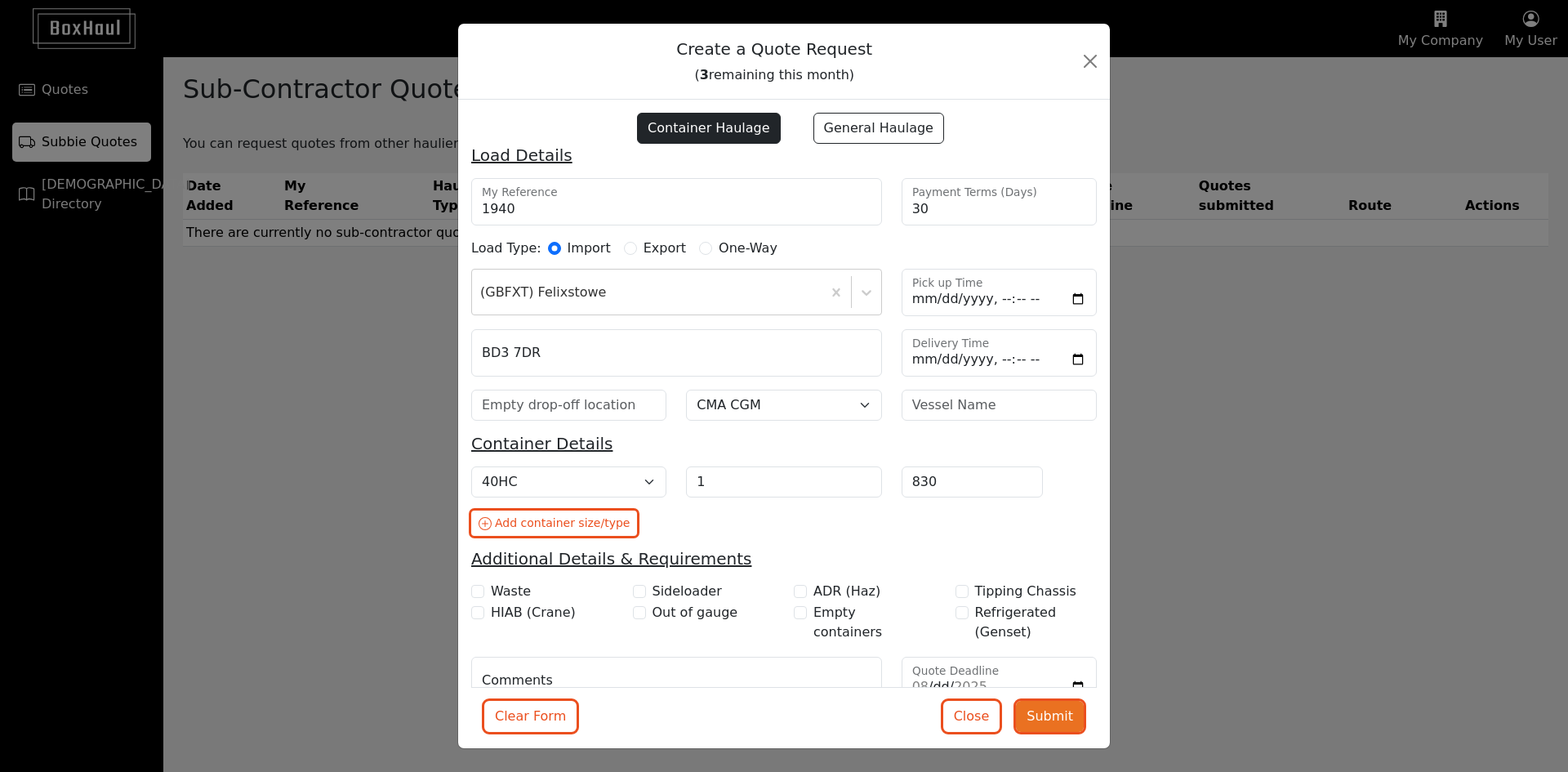
click at [1037, 721] on button "Submit" at bounding box center [1050, 716] width 68 height 31
click at [562, 407] on input "text" at bounding box center [569, 405] width 195 height 31
type input "f"
type input "Felixstowe"
click at [727, 446] on h5 "Container Details" at bounding box center [784, 443] width 626 height 19
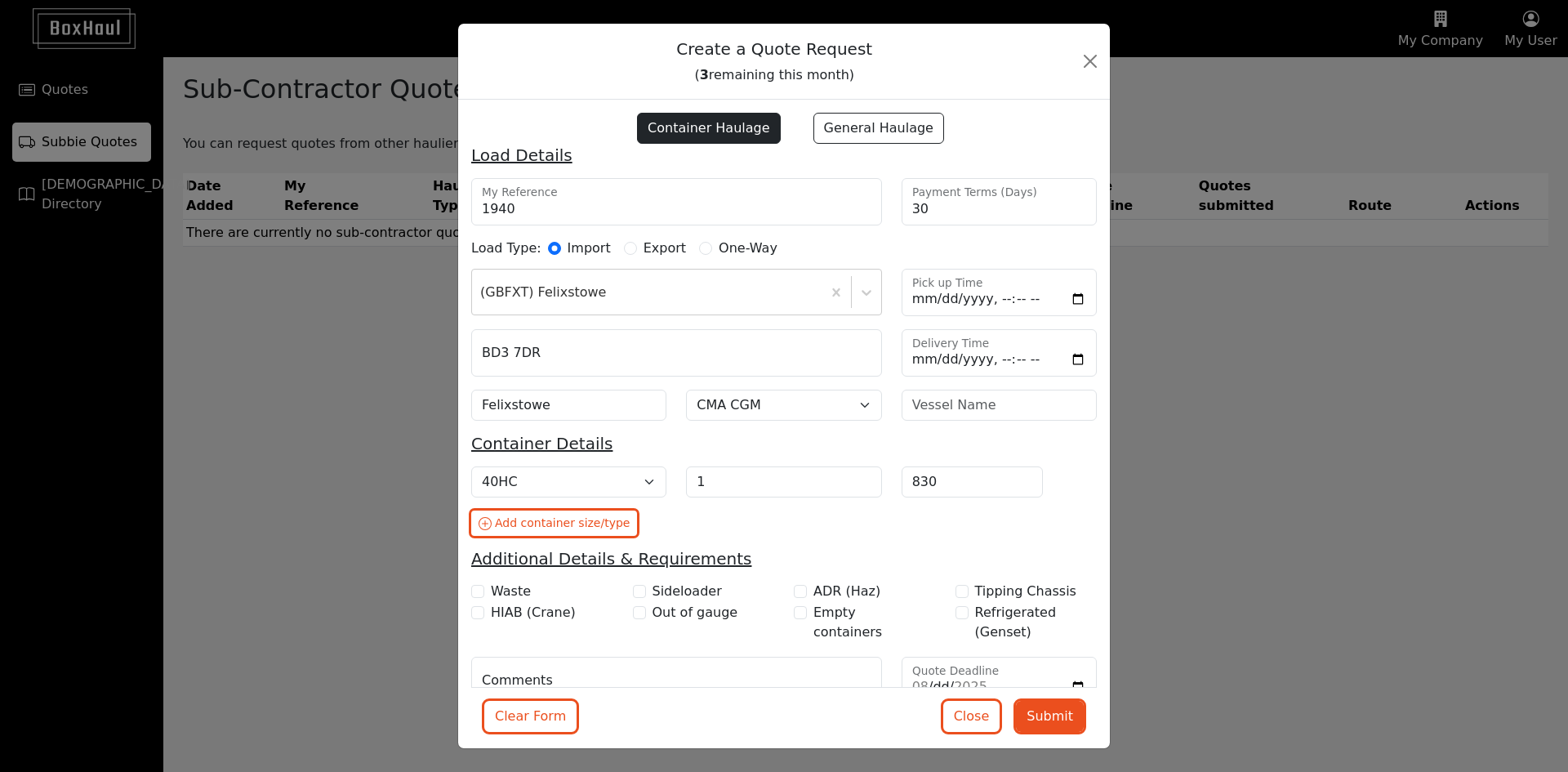
scroll to position [37, 0]
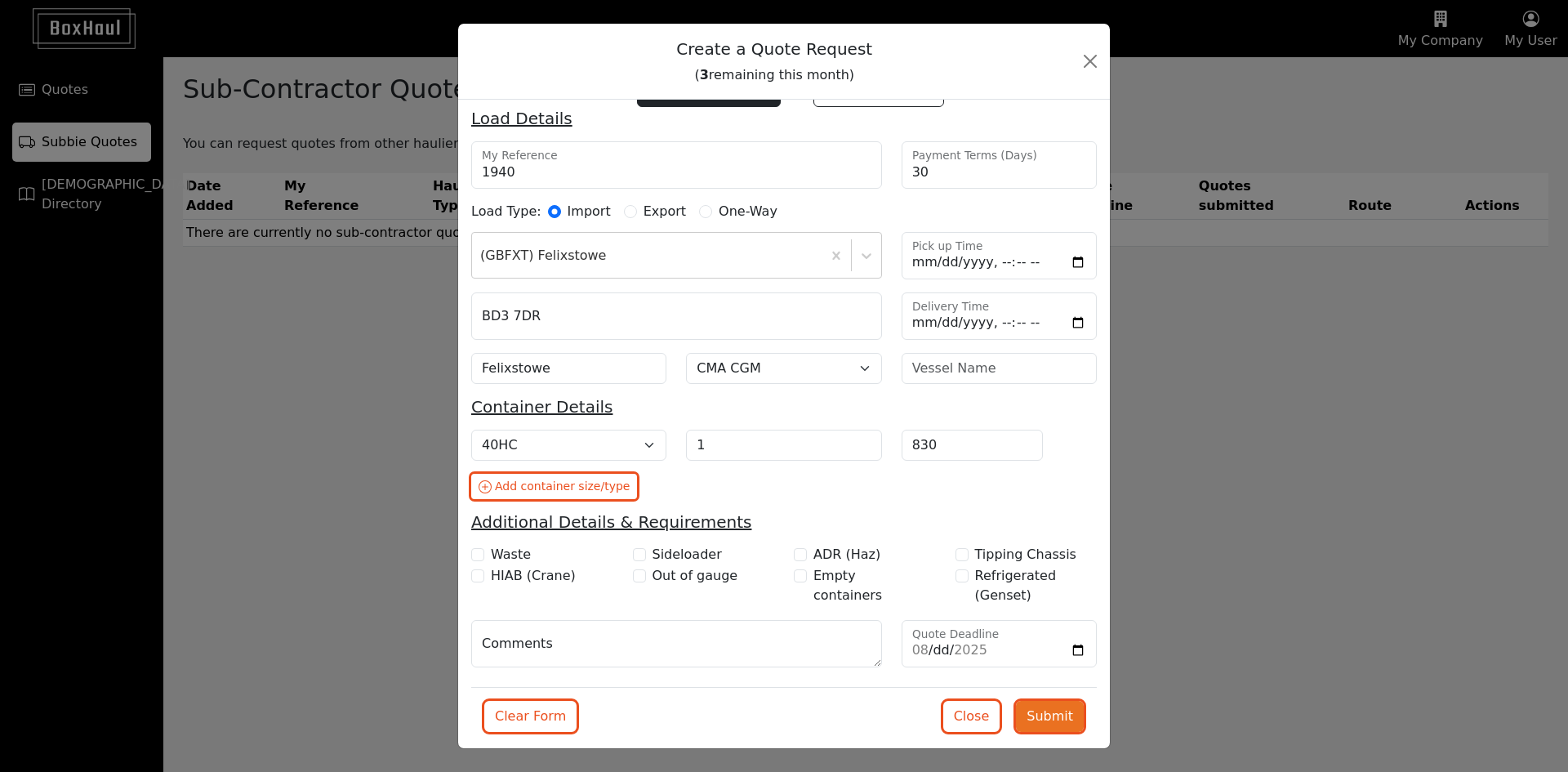
click at [1037, 724] on button "Submit" at bounding box center [1050, 716] width 68 height 31
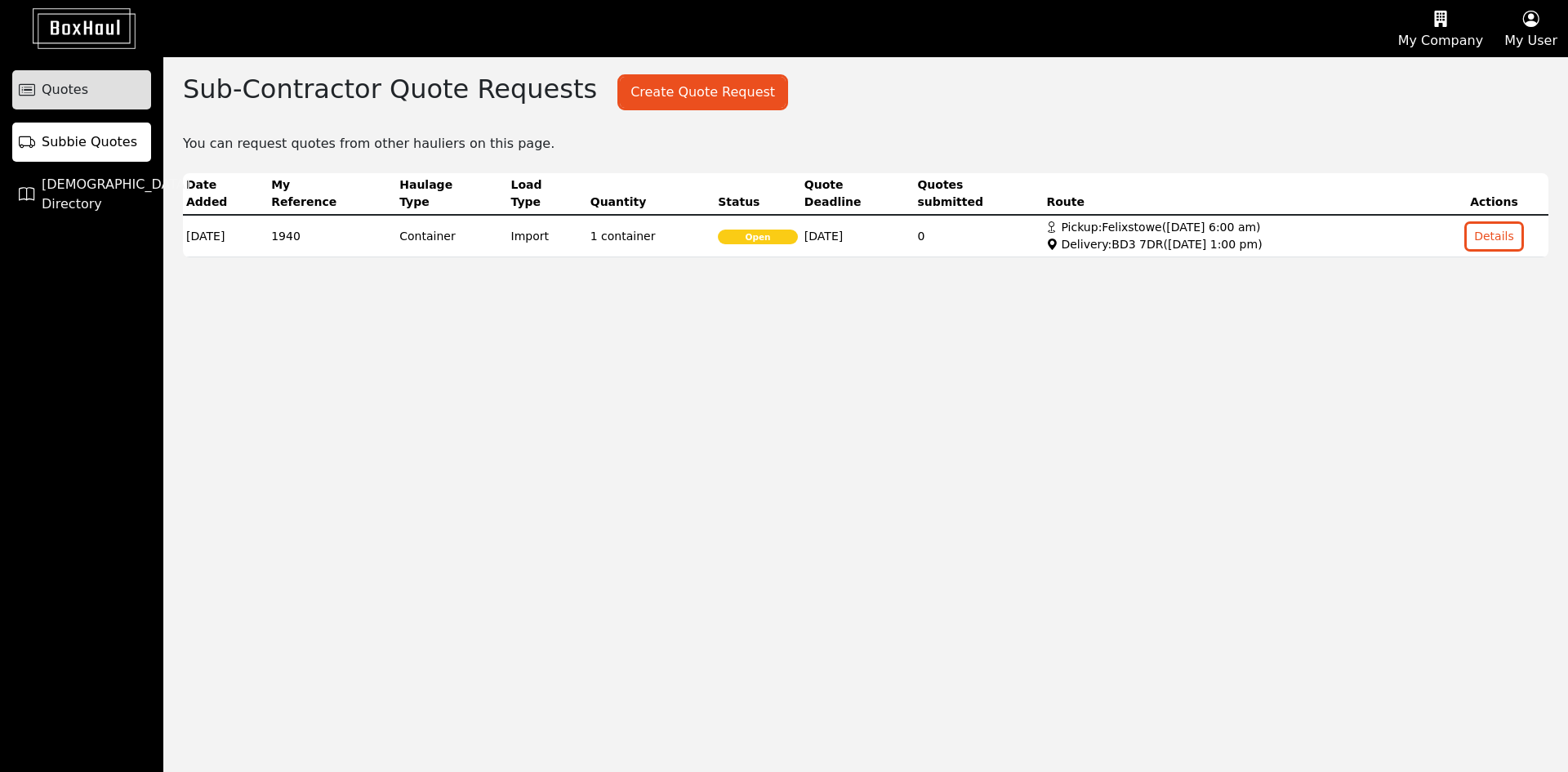
click at [89, 87] on link "Quotes" at bounding box center [82, 89] width 139 height 40
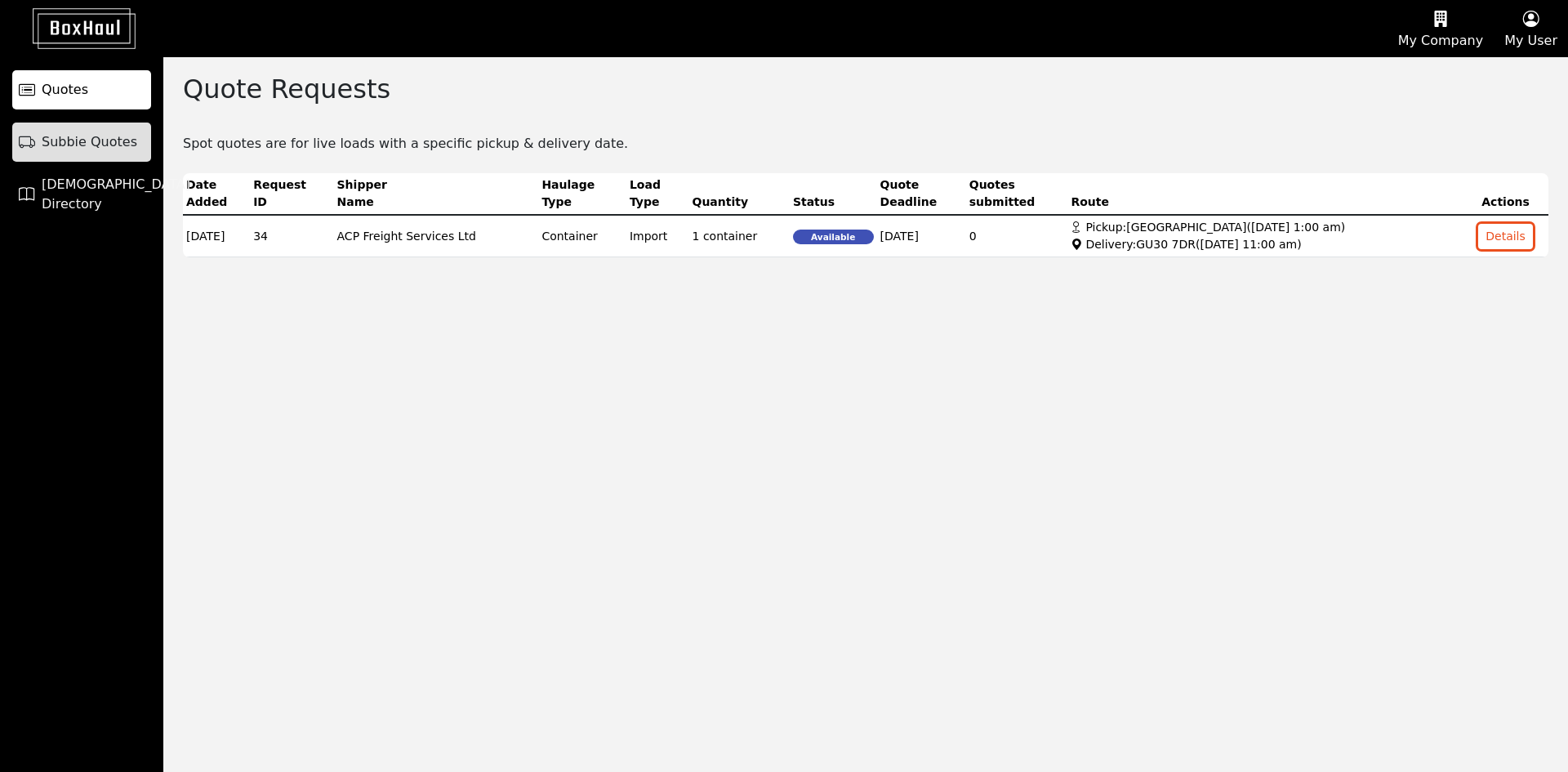
click at [93, 130] on link "Subbie Quotes" at bounding box center [82, 142] width 139 height 40
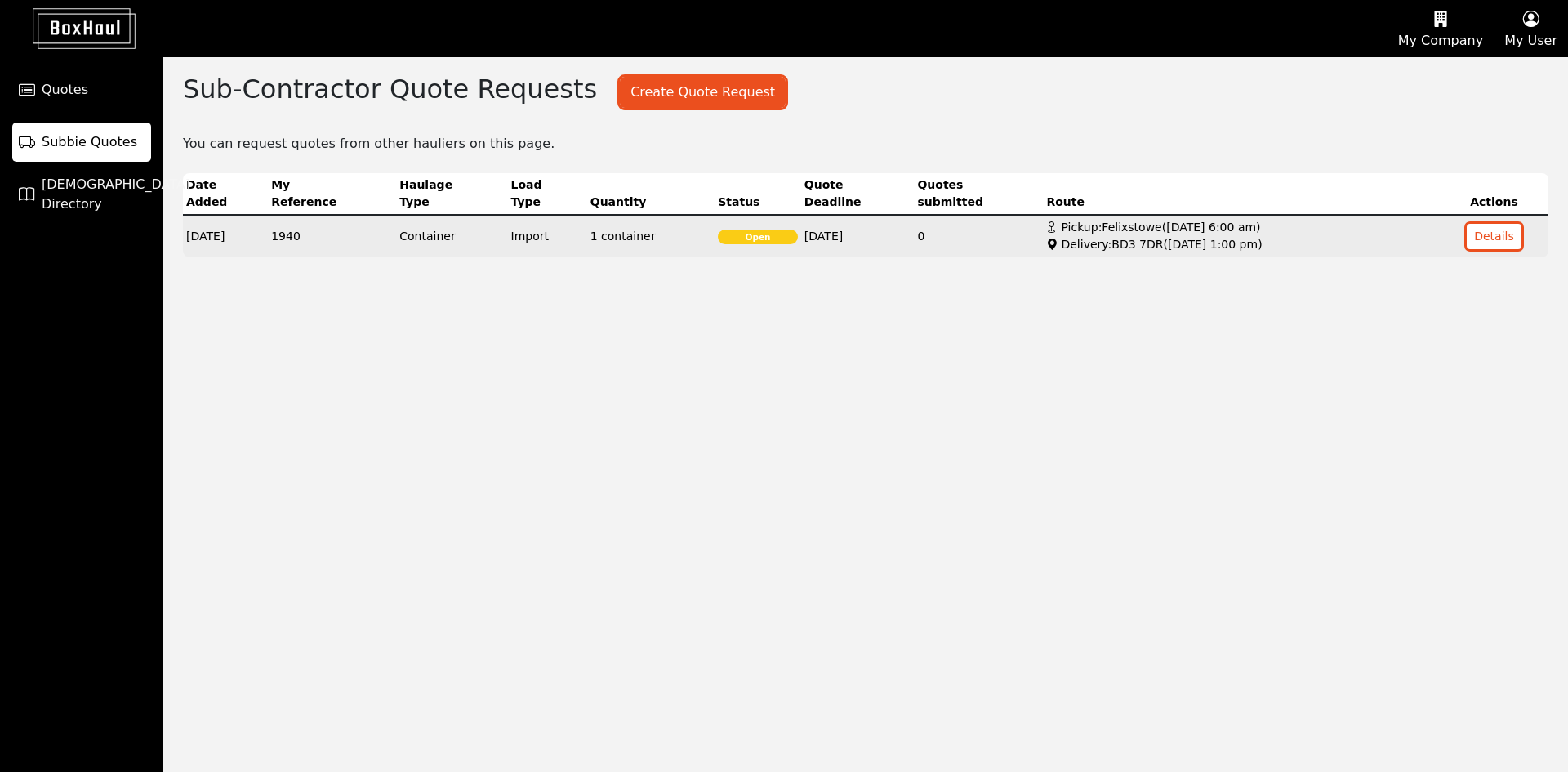
click at [1085, 238] on div "Delivery: BD3 7DR ( 20/08/2025, 1:00 pm )" at bounding box center [1241, 244] width 390 height 17
click at [1479, 243] on button "Details" at bounding box center [1494, 237] width 55 height 25
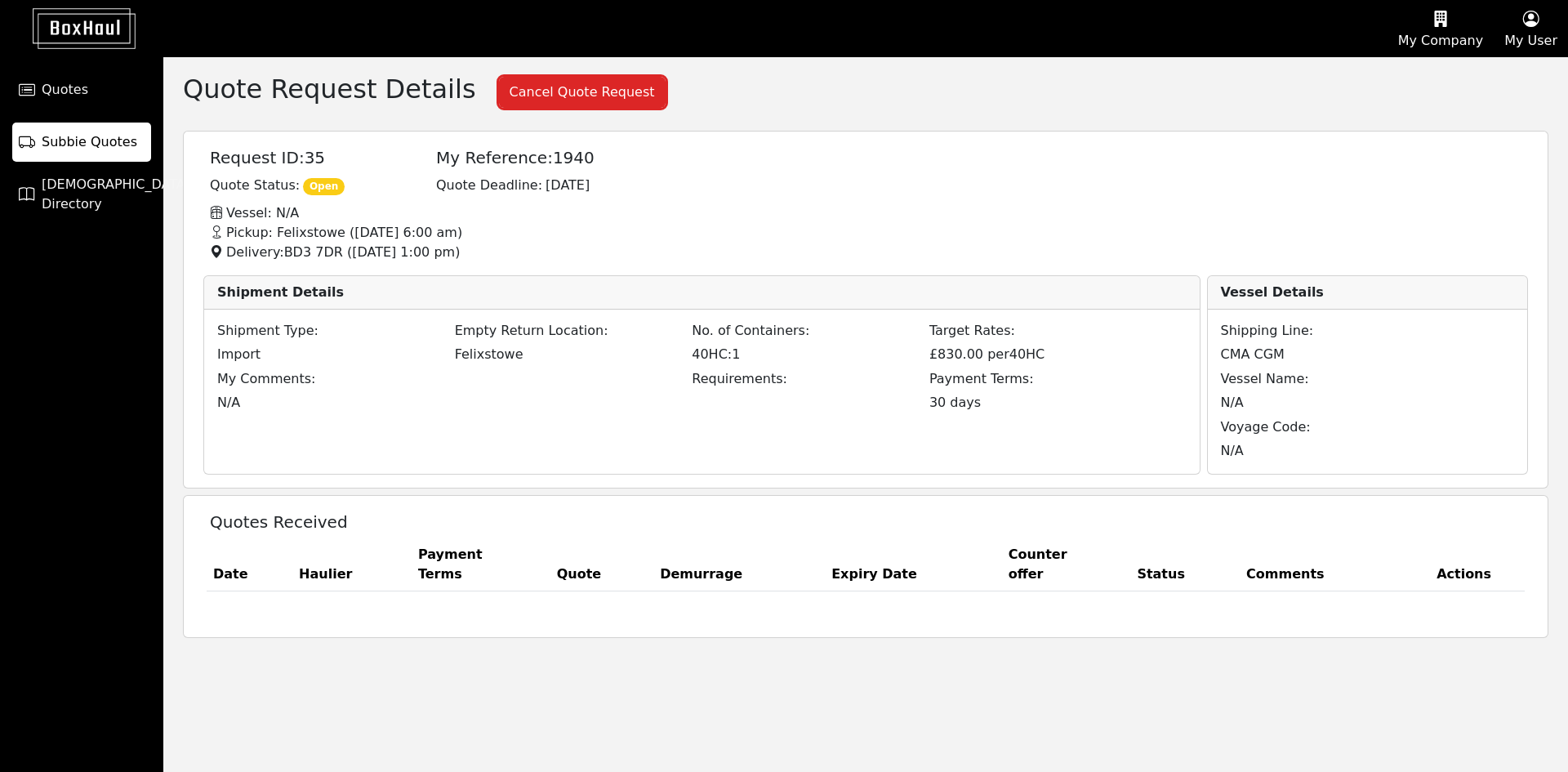
drag, startPoint x: 420, startPoint y: 234, endPoint x: 439, endPoint y: 236, distance: 19.1
click at [439, 236] on p "Pickup: Felixstowe ( 20/08/2025, 6:00 am )" at bounding box center [879, 232] width 1357 height 19
click p "Pickup: Felixstowe ( 20/08/2025, 6:00 am )"
click span "Subbie Quotes"
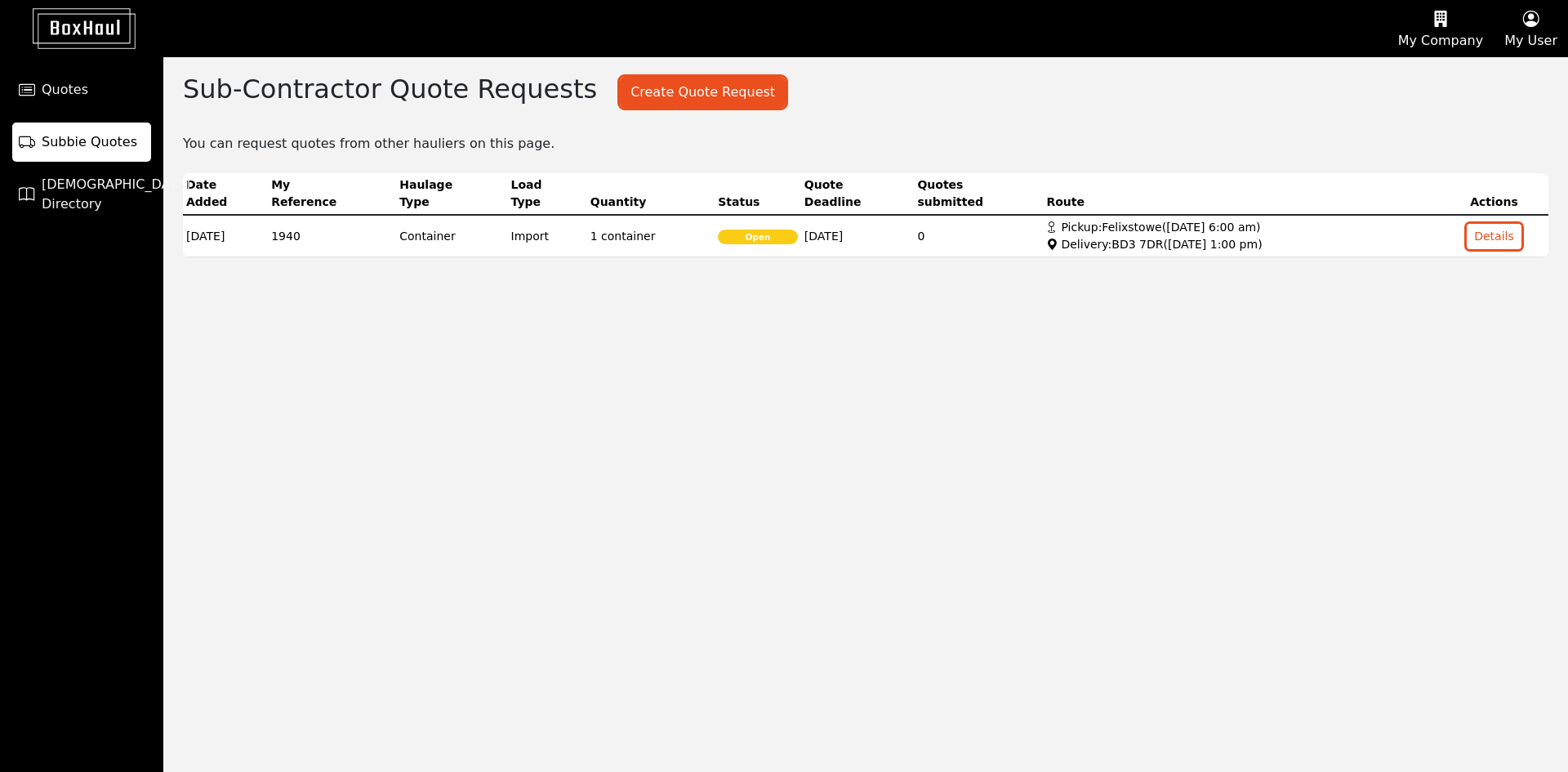
click at [808, 457] on div "Sub-Contractor Quote Requests Create Quote Request Create a Quote Request ( 2 r…" at bounding box center [866, 414] width 1405 height 715
click at [1444, 27] on icon "button" at bounding box center [1441, 19] width 85 height 24
click at [1421, 76] on div "Company Profile" at bounding box center [1421, 78] width 147 height 26
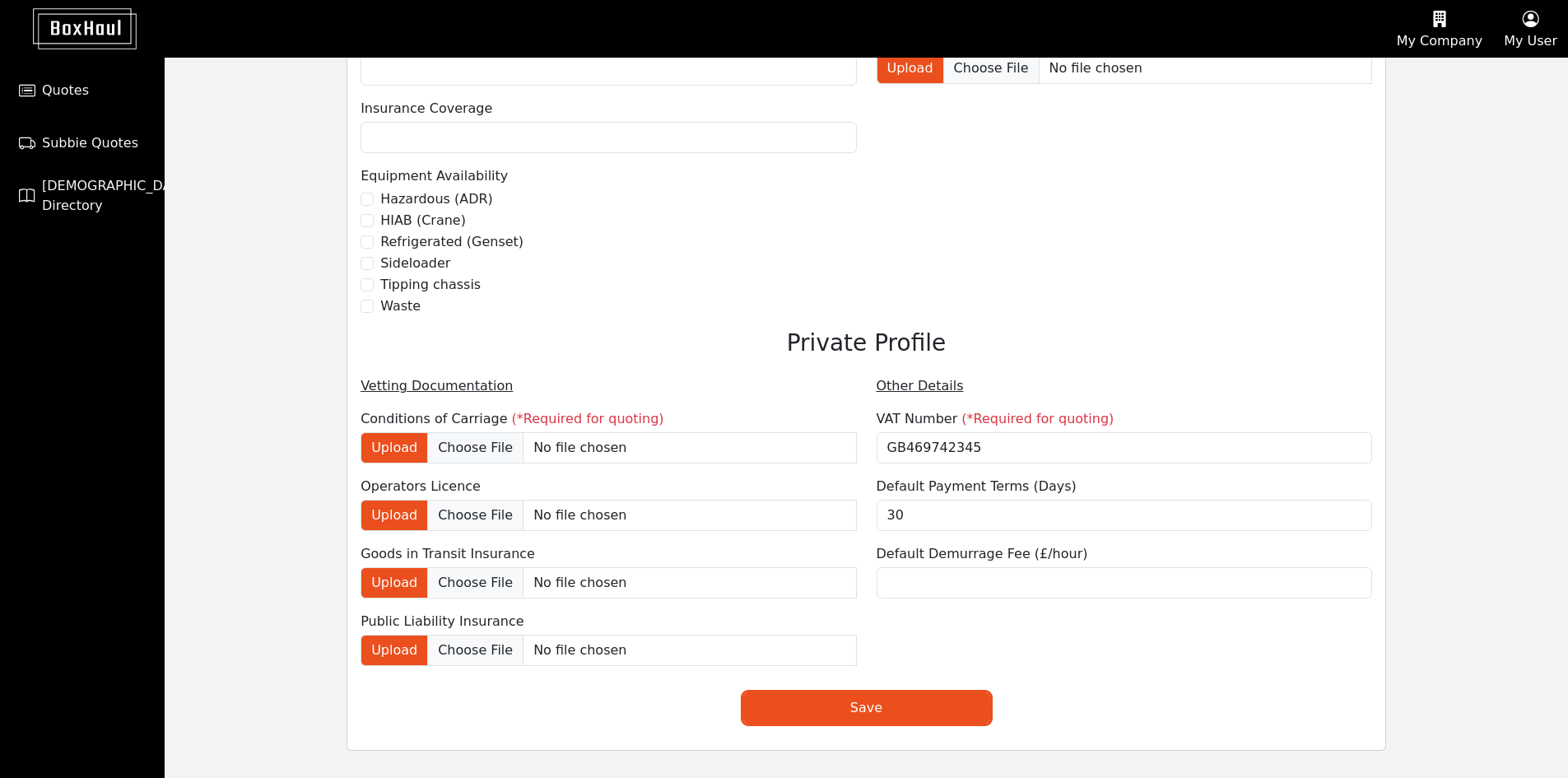
scroll to position [1112, 0]
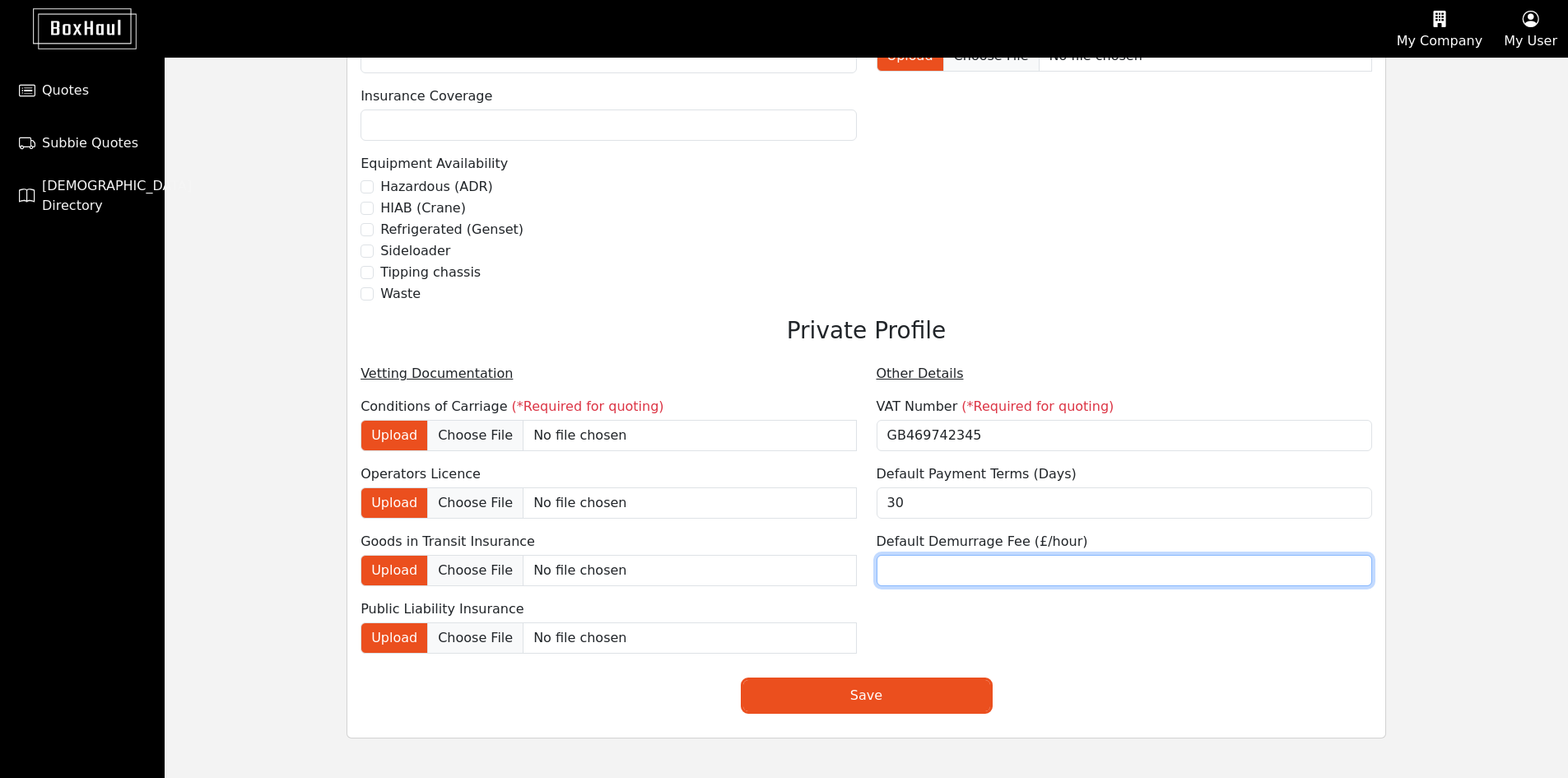
click at [924, 564] on input "number" at bounding box center [1124, 570] width 496 height 31
type input "50"
click at [920, 672] on form "Company description Container Haulage based in Felixstowe. Company Details Comp…" at bounding box center [866, 36] width 1011 height 1378
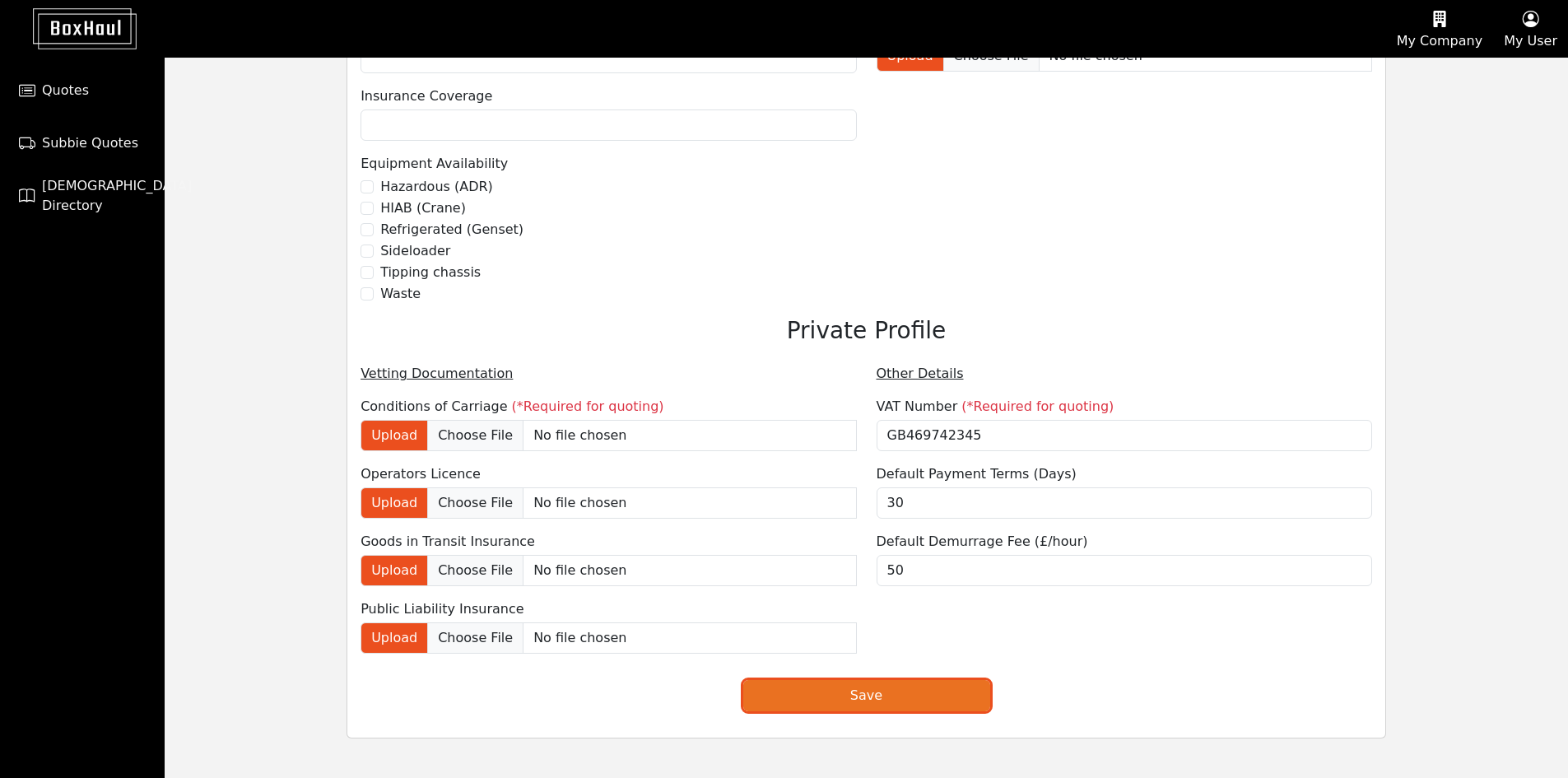
click at [859, 691] on button "Save" at bounding box center [866, 695] width 247 height 31
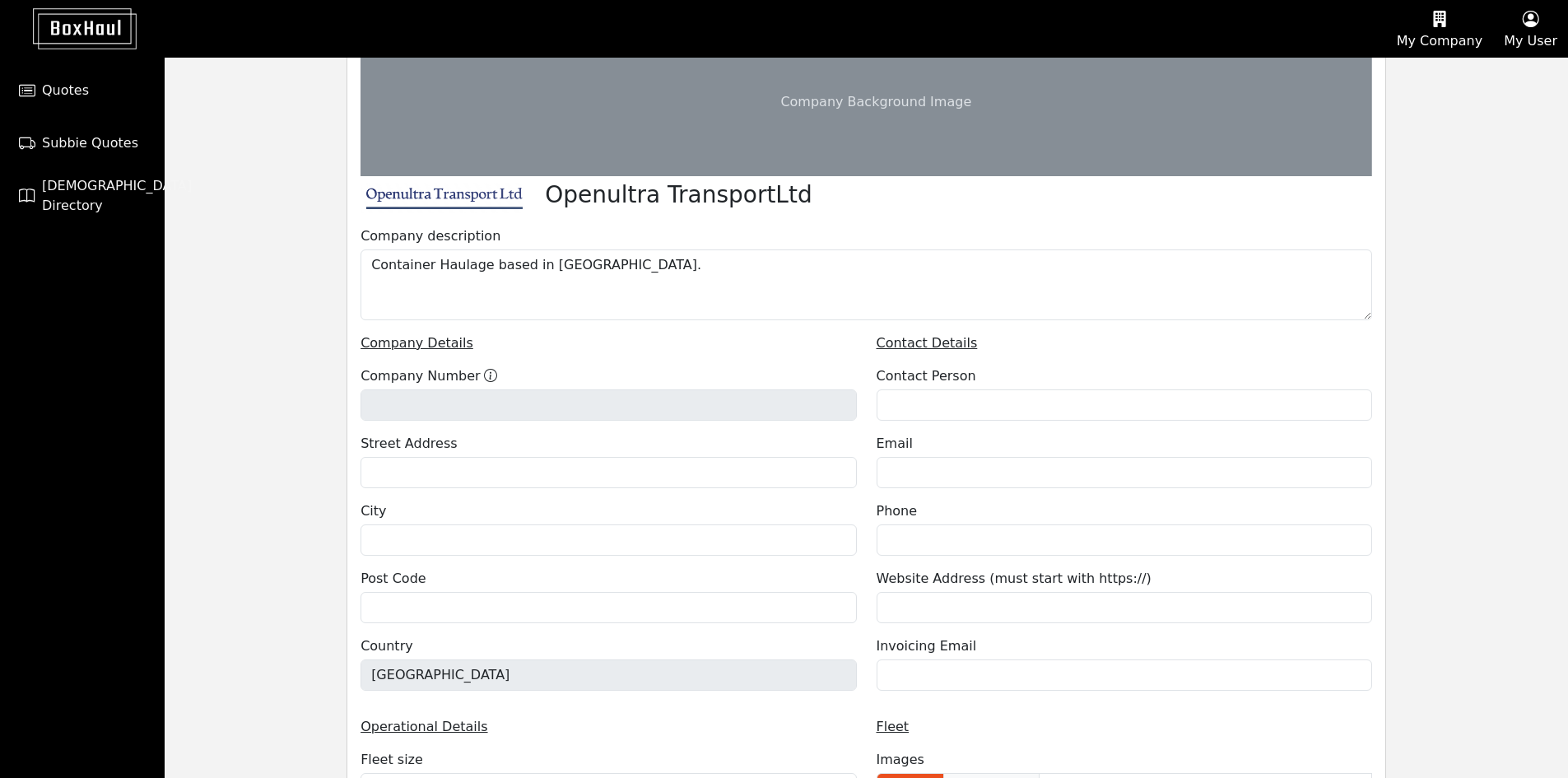
scroll to position [0, 0]
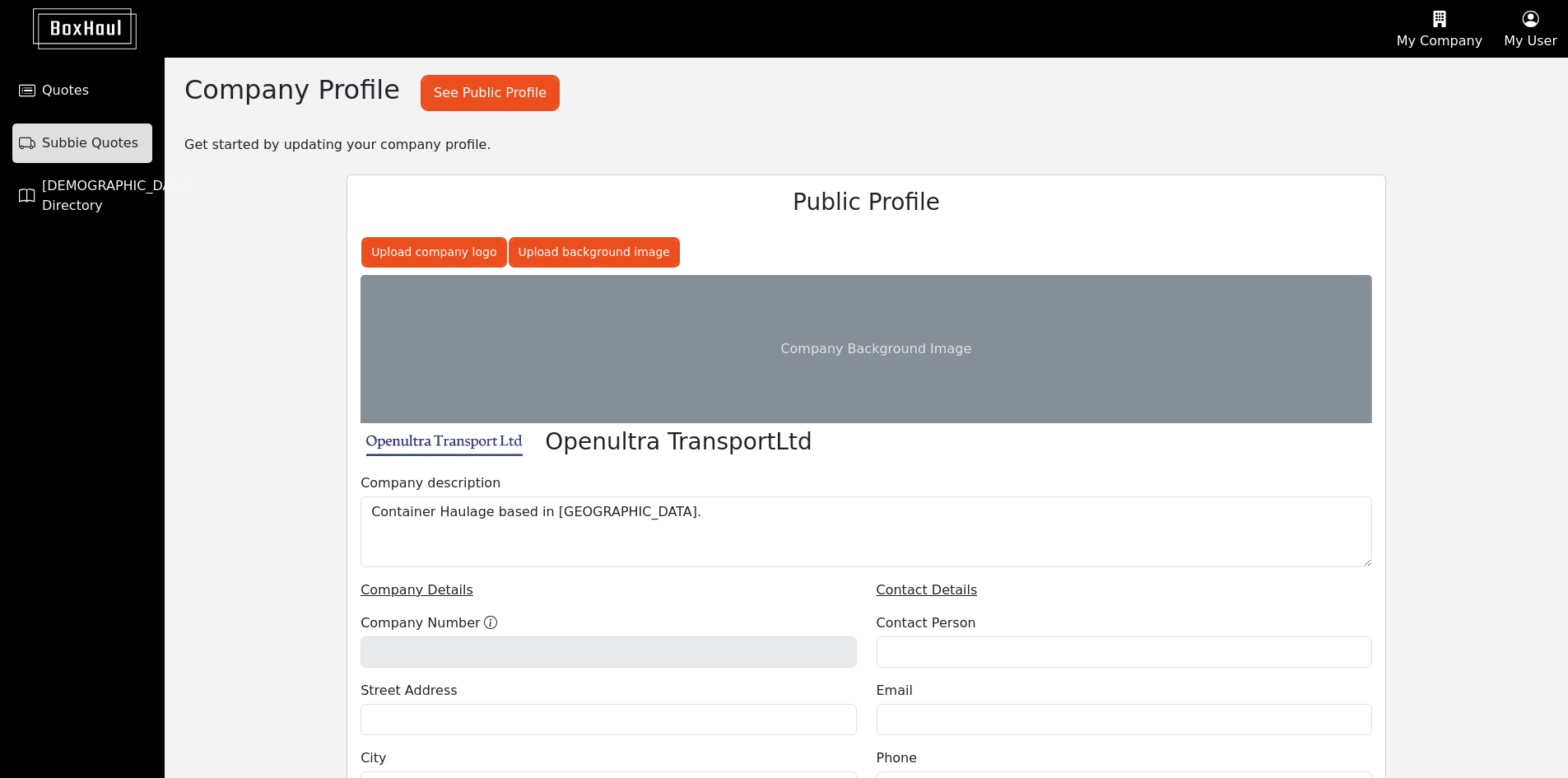
click at [127, 145] on span "Subbie Quotes" at bounding box center [89, 143] width 96 height 20
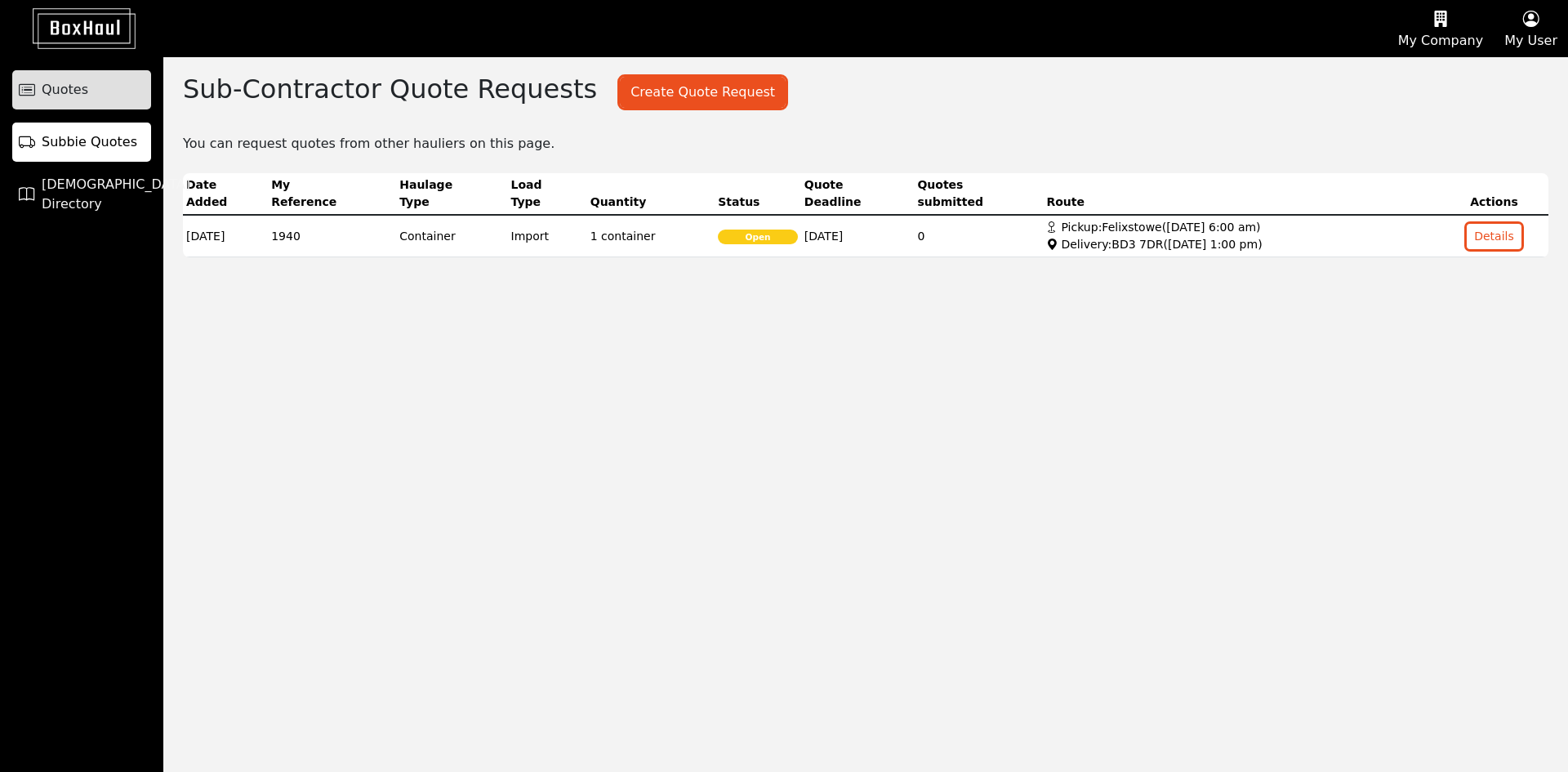
click at [83, 104] on link "Quotes" at bounding box center [82, 89] width 139 height 40
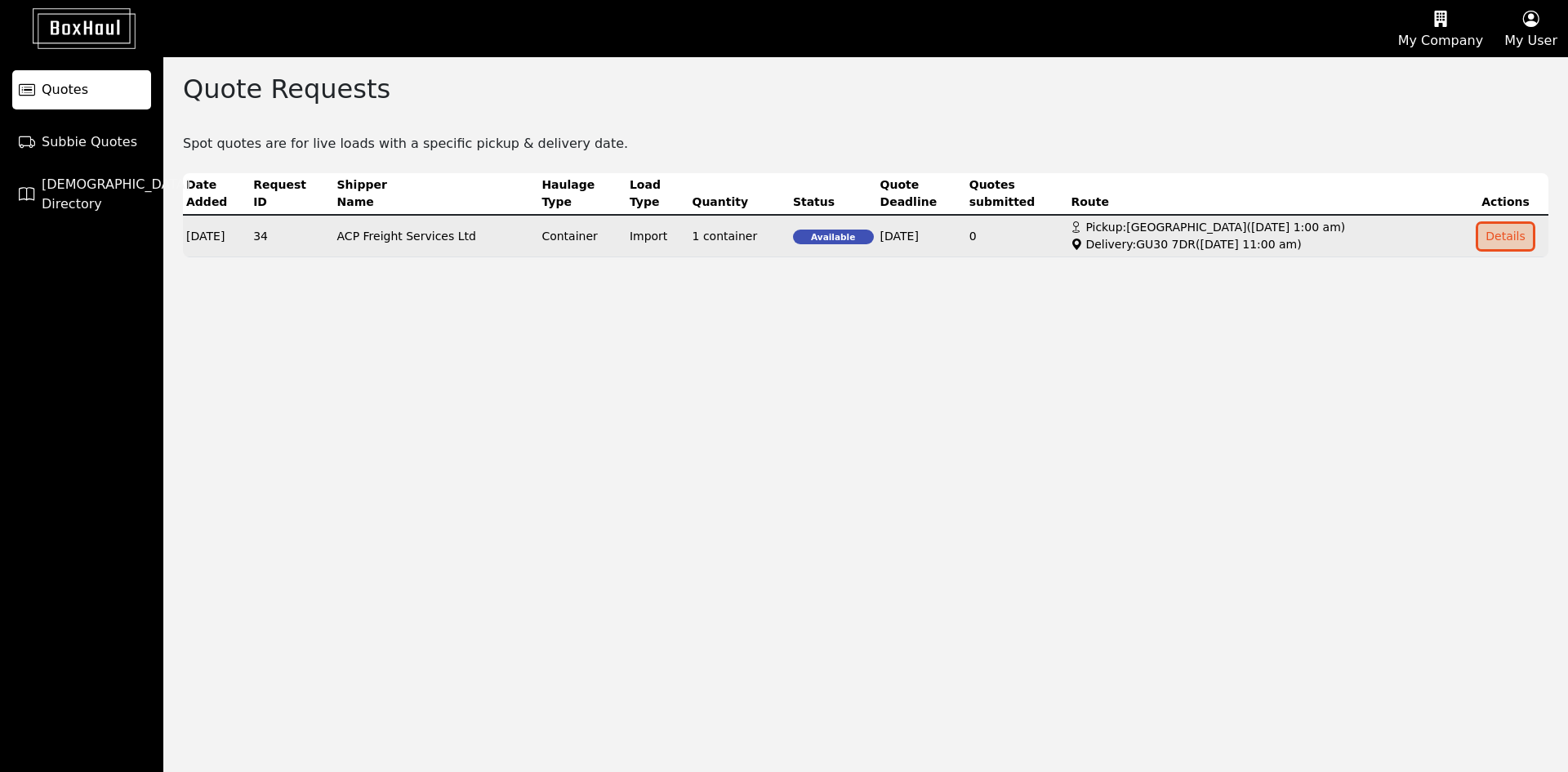
click at [1513, 230] on button "Details" at bounding box center [1506, 237] width 55 height 25
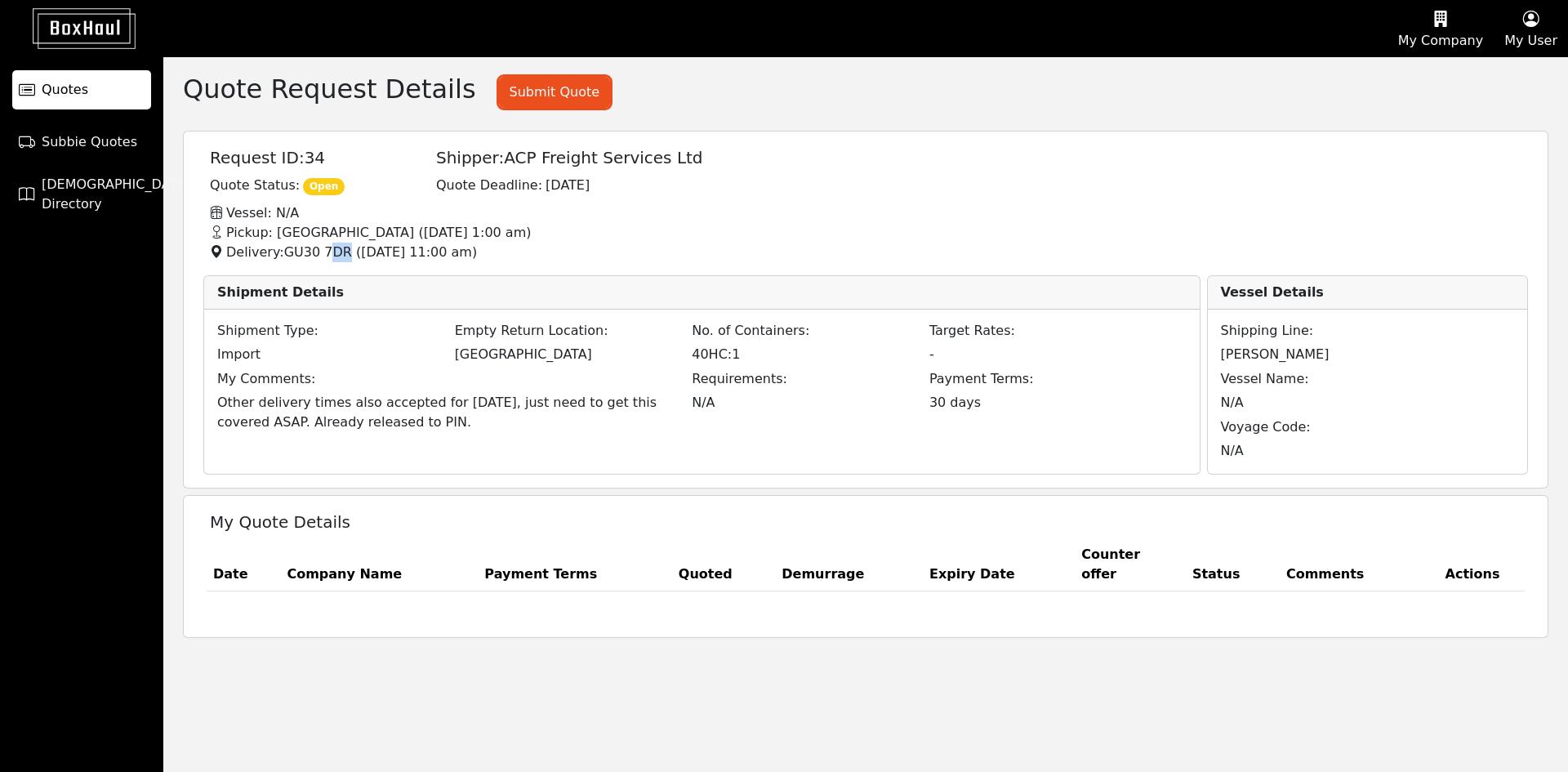
drag, startPoint x: 338, startPoint y: 253, endPoint x: 321, endPoint y: 256, distance: 17.3
click at [321, 256] on p "Delivery: GU30 7DR ( 20/08/2025, 11:00 am )" at bounding box center [879, 252] width 1357 height 19
click at [616, 245] on p "Delivery: GU30 7DR ( 20/08/2025, 11:00 am )" at bounding box center [879, 252] width 1357 height 19
click at [51, 143] on span "Subbie Quotes" at bounding box center [88, 141] width 95 height 19
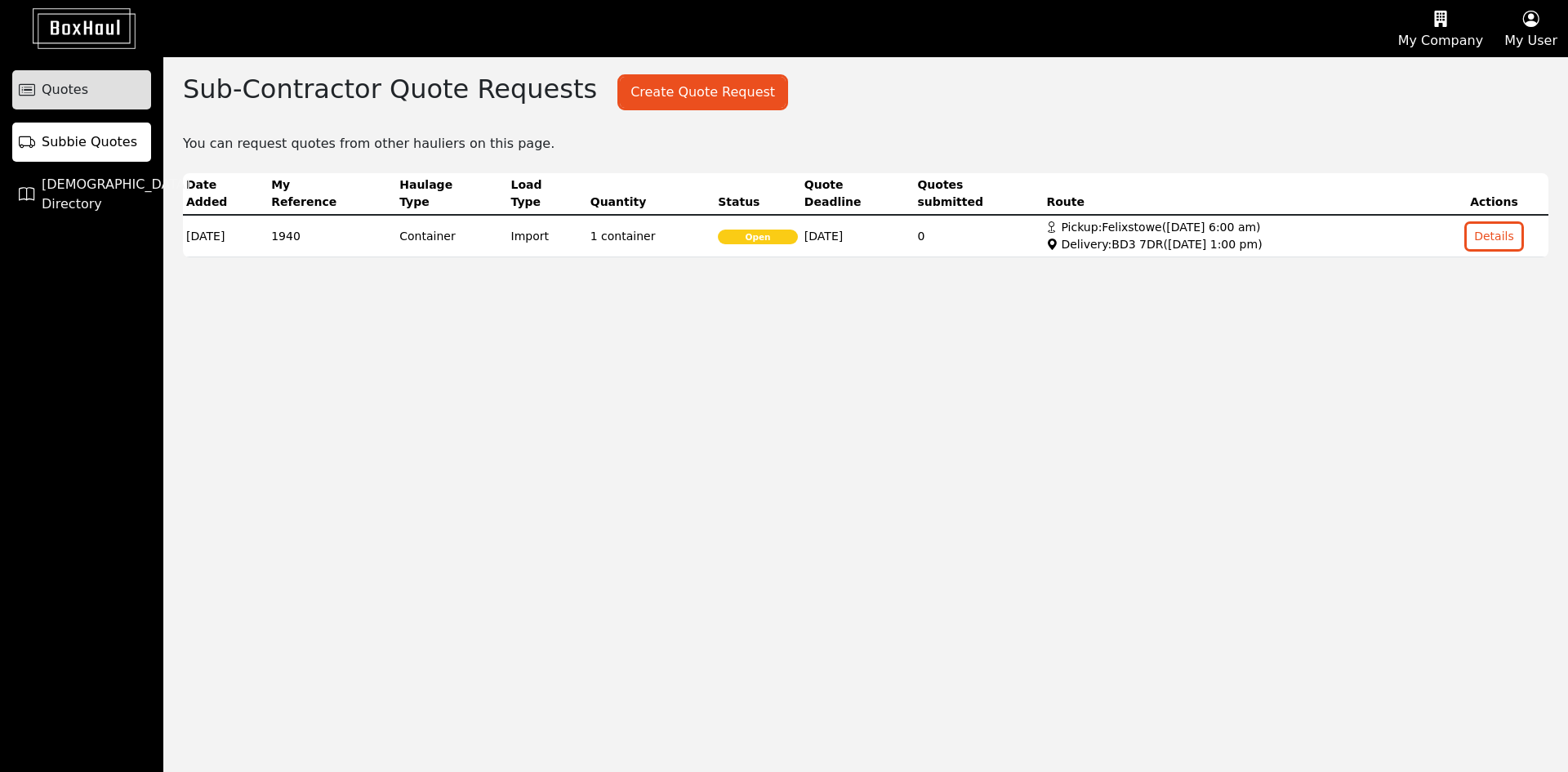
click at [94, 99] on link "Quotes" at bounding box center [82, 89] width 139 height 40
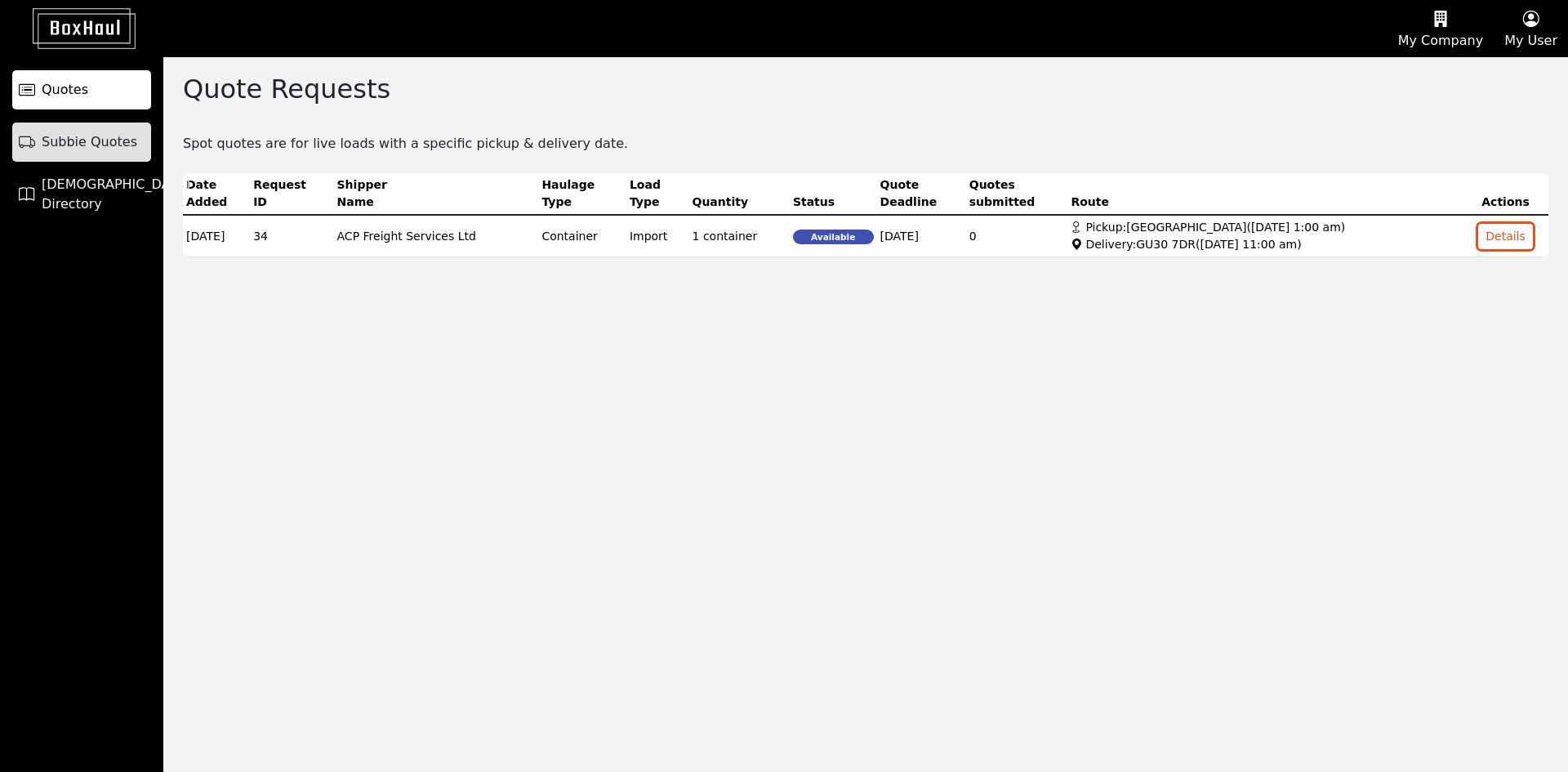
click at [108, 141] on span "Subbie Quotes" at bounding box center [88, 141] width 95 height 19
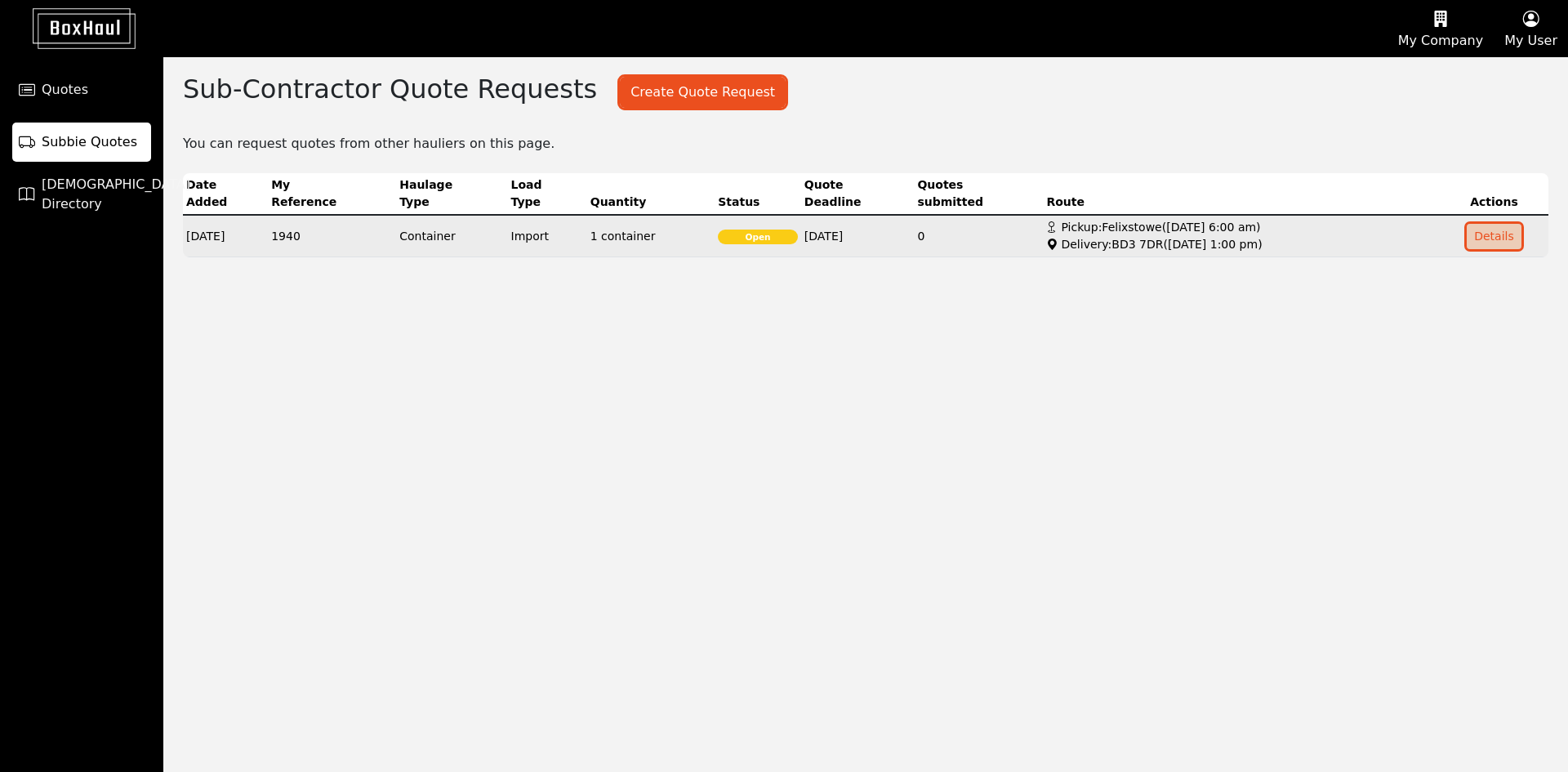
click at [1507, 229] on button "Details" at bounding box center [1494, 237] width 55 height 25
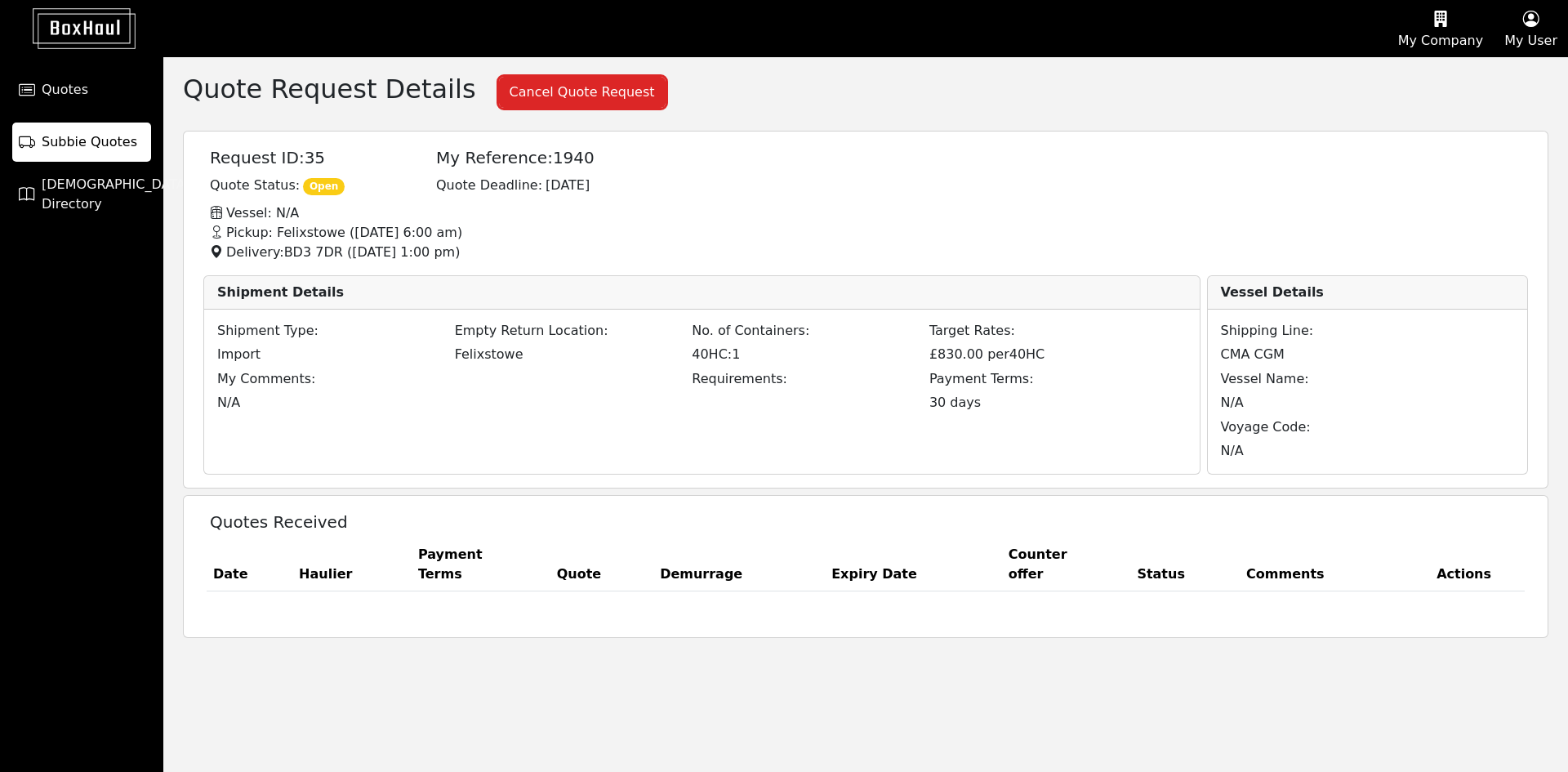
click at [314, 421] on div "Shipment Type: Import Empty Return Location: Felixstowe No. of Containers: 40HC…" at bounding box center [702, 392] width 995 height 165
click at [76, 131] on link "Subbie Quotes" at bounding box center [82, 142] width 139 height 40
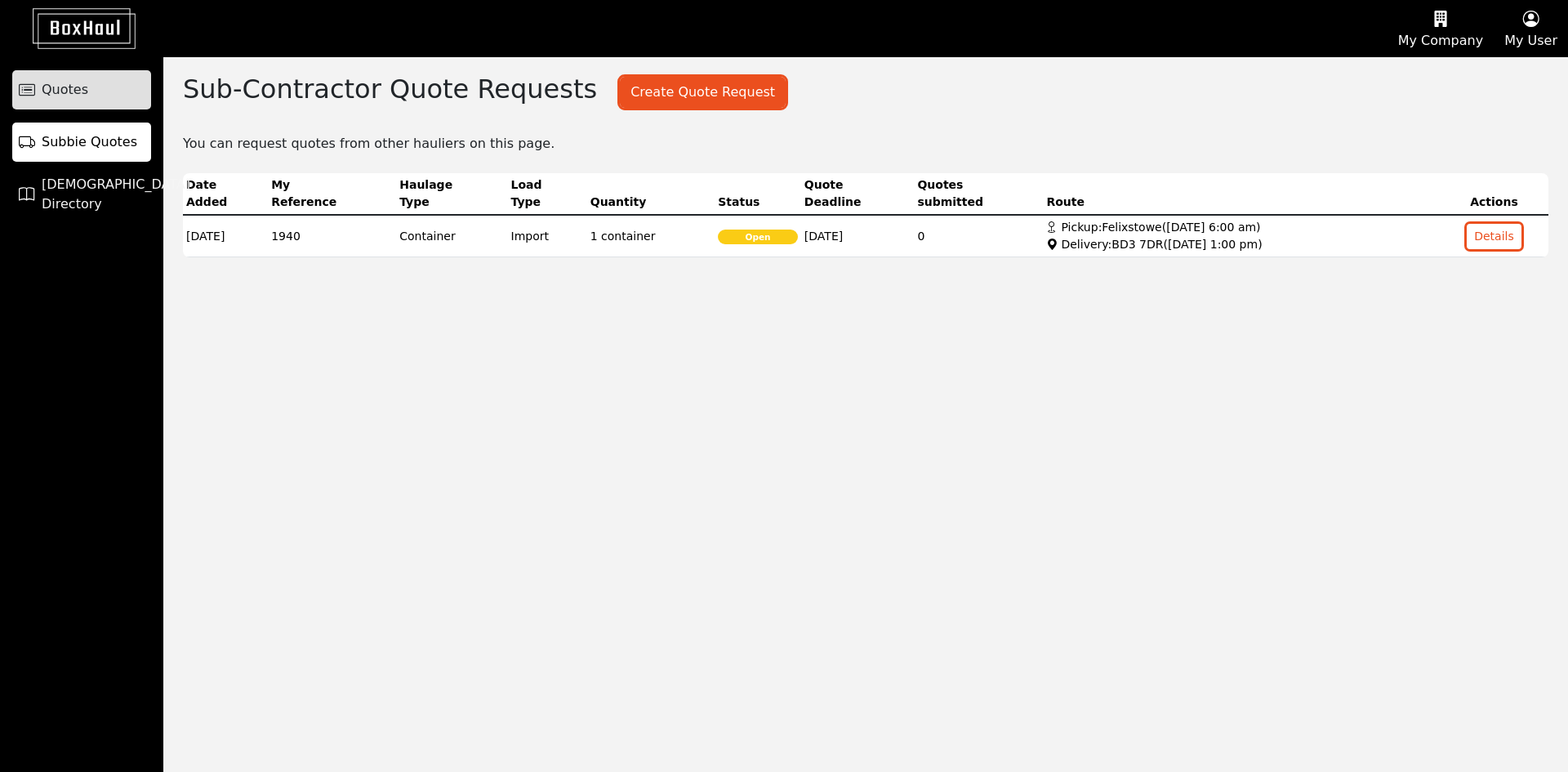
click at [91, 97] on link "Quotes" at bounding box center [82, 89] width 139 height 40
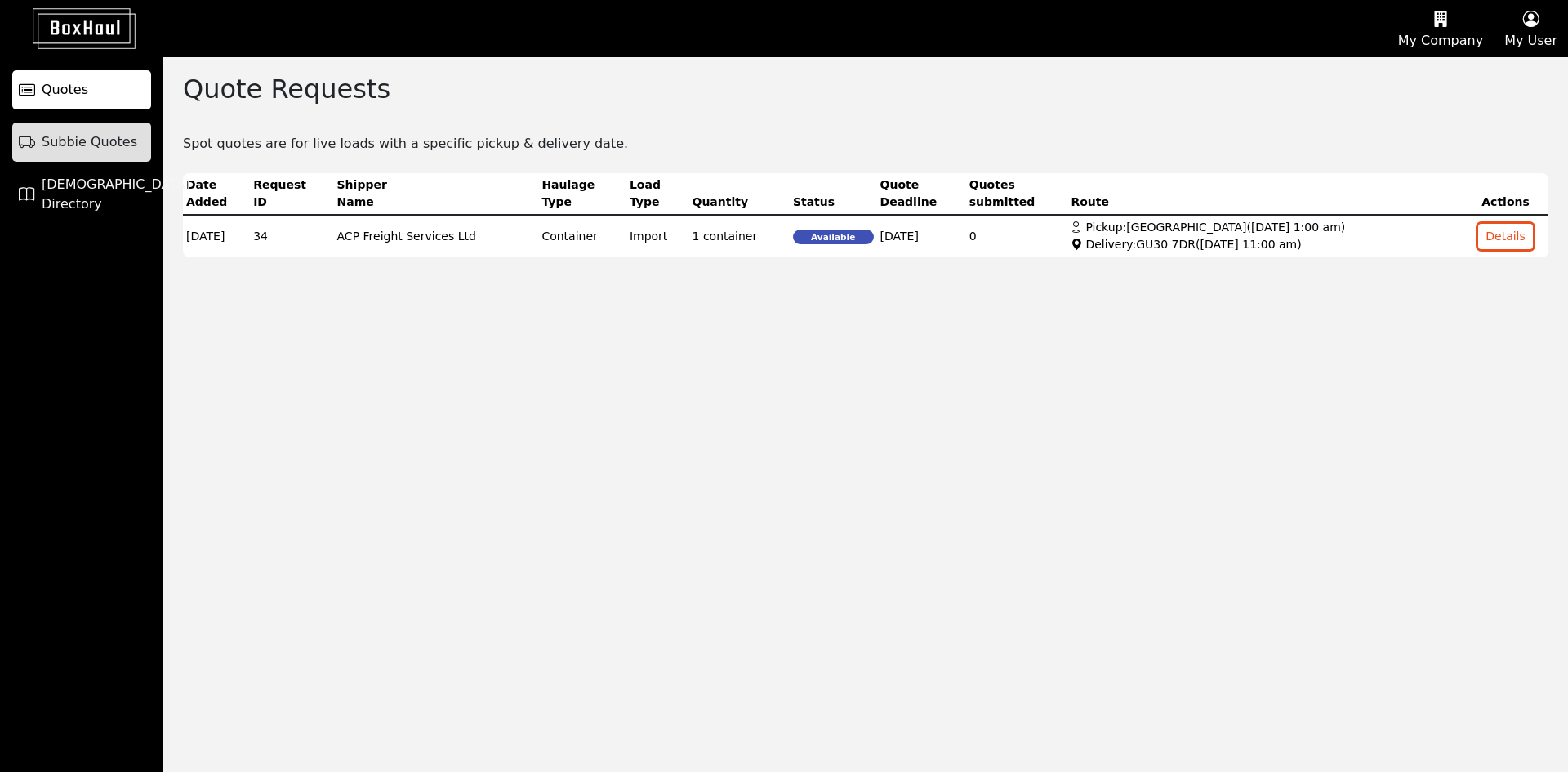
click at [86, 124] on link "Subbie Quotes" at bounding box center [82, 142] width 139 height 40
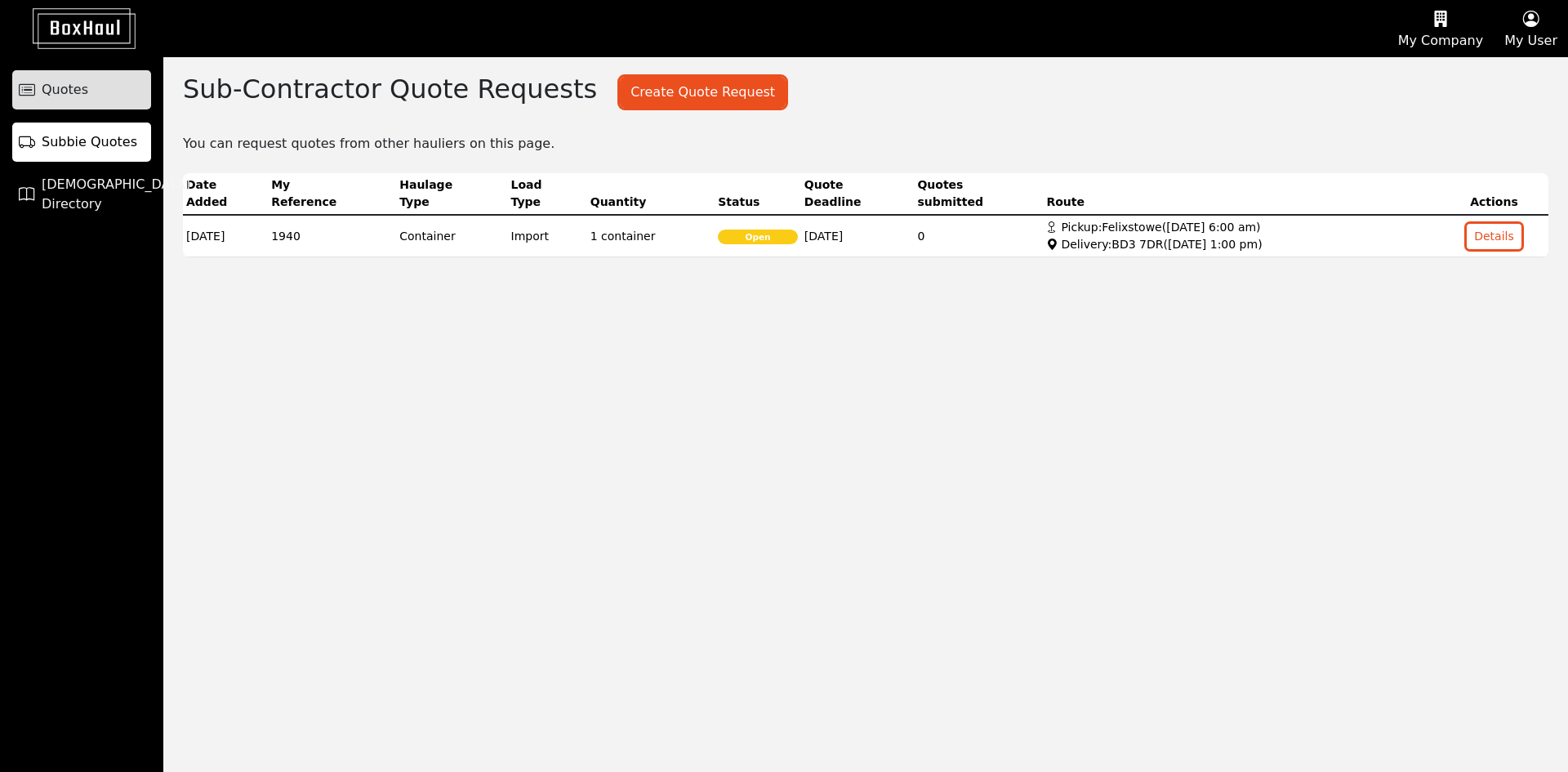
click at [88, 104] on link "Quotes" at bounding box center [82, 89] width 139 height 40
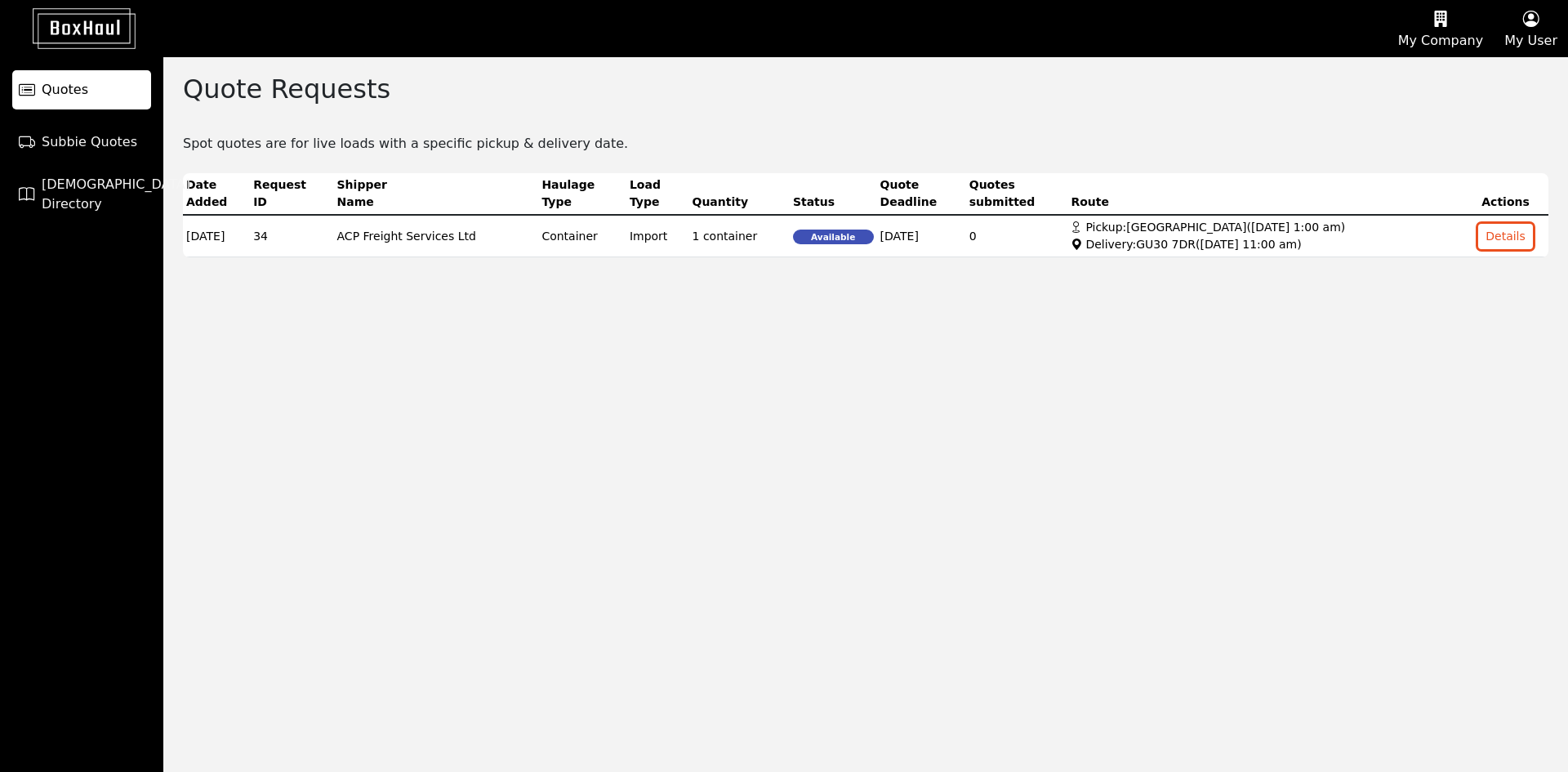
click at [1458, 20] on icon "button" at bounding box center [1441, 19] width 85 height 24
click at [1409, 70] on div "Company Profile" at bounding box center [1421, 78] width 147 height 26
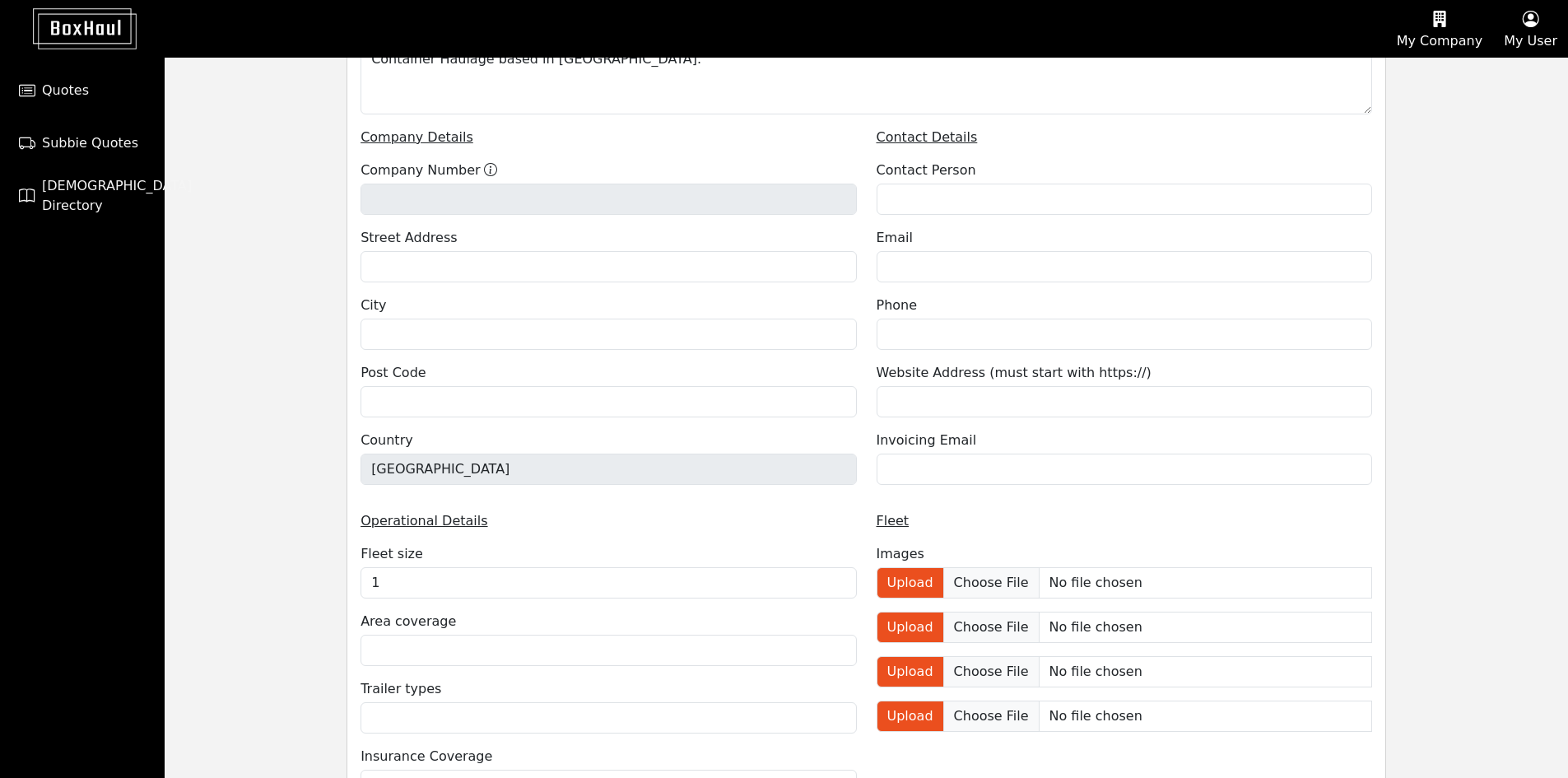
scroll to position [494, 0]
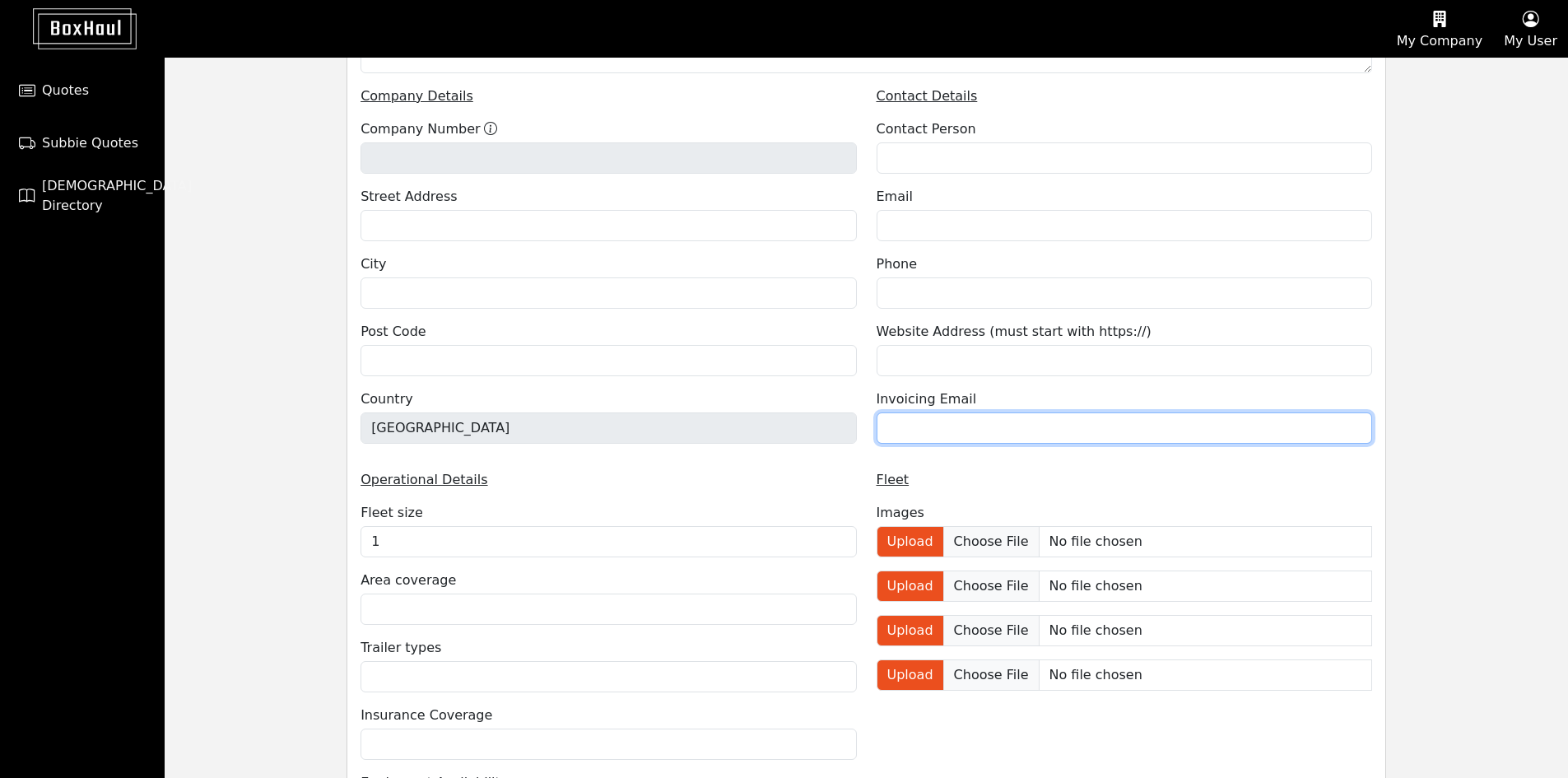
click at [946, 426] on input "email" at bounding box center [1124, 428] width 496 height 31
click at [959, 434] on input "email" at bounding box center [1124, 428] width 496 height 31
paste input "beth@openultratransport.co.uk"
type input "beth@openultratransport.co.uk"
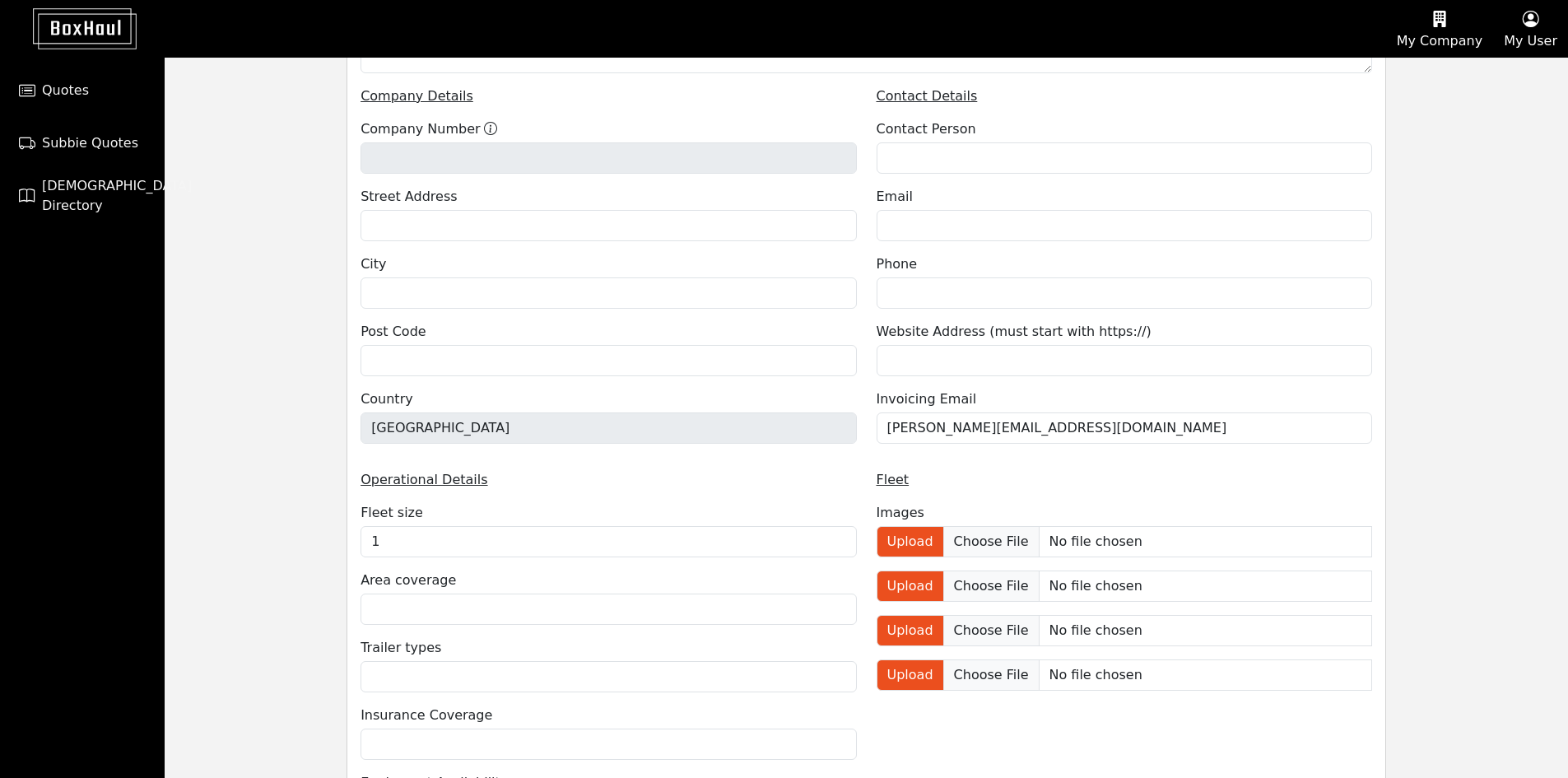
click at [988, 475] on div "Fleet" at bounding box center [1124, 479] width 496 height 20
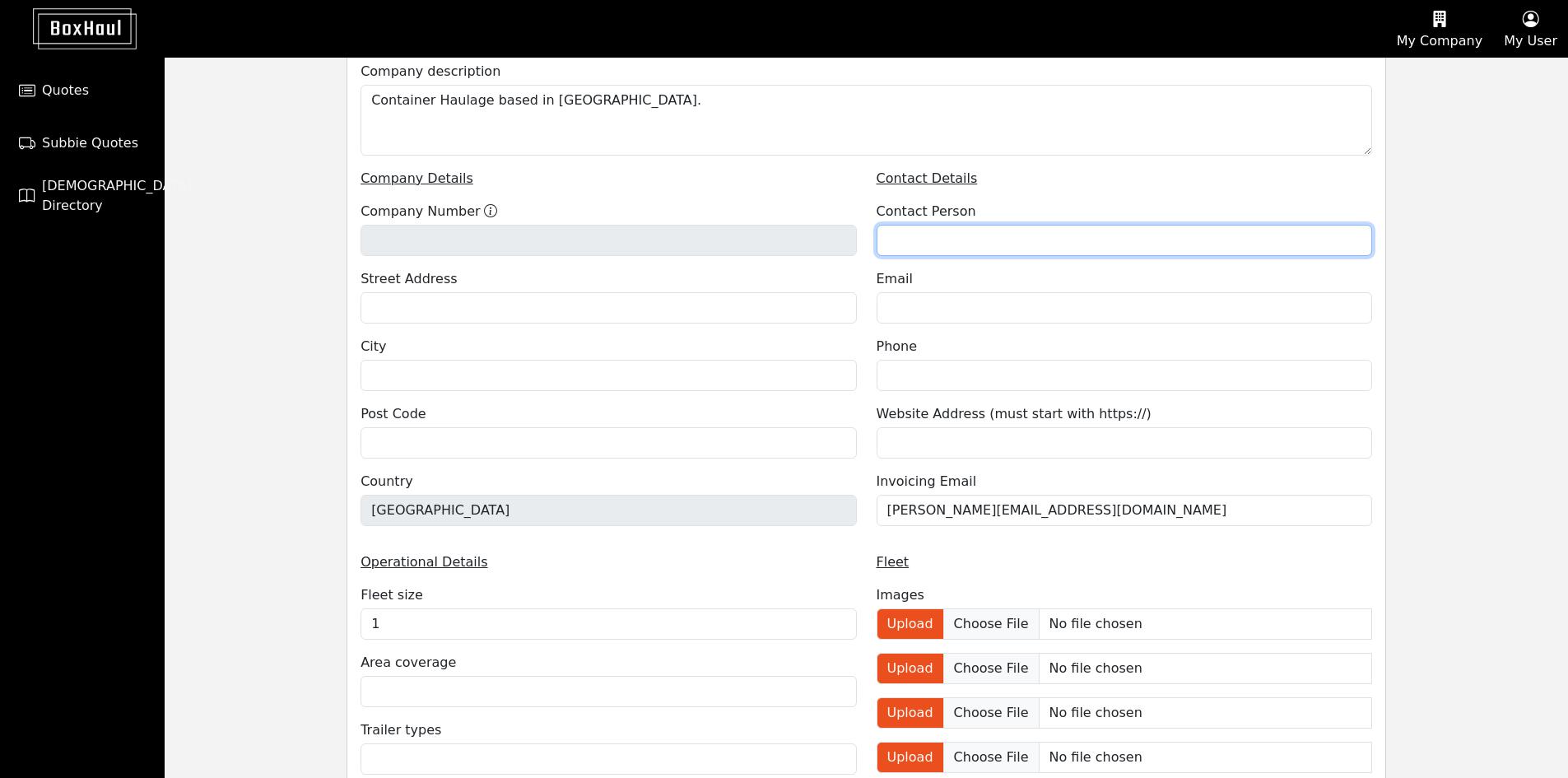
click at [908, 235] on input "text" at bounding box center [1124, 240] width 496 height 31
type input "Gemma Patterson"
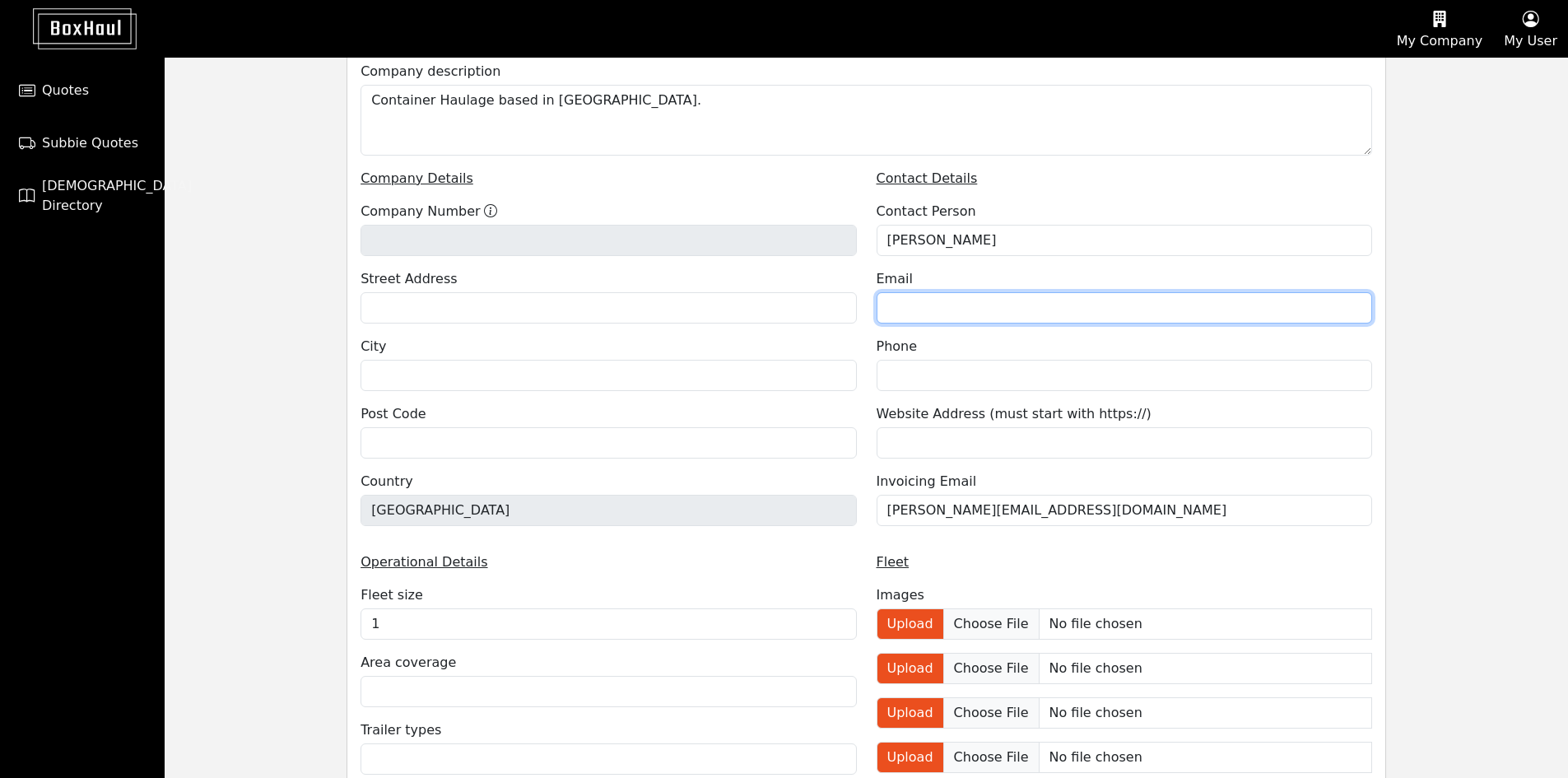
click at [944, 308] on input "email" at bounding box center [1124, 307] width 496 height 31
click at [948, 307] on input "email" at bounding box center [1124, 307] width 496 height 31
paste input "bookings@openultratransport.co.uk"
type input "bookings@openultratransport.co.uk"
click at [966, 341] on div "Phone" at bounding box center [1124, 364] width 496 height 54
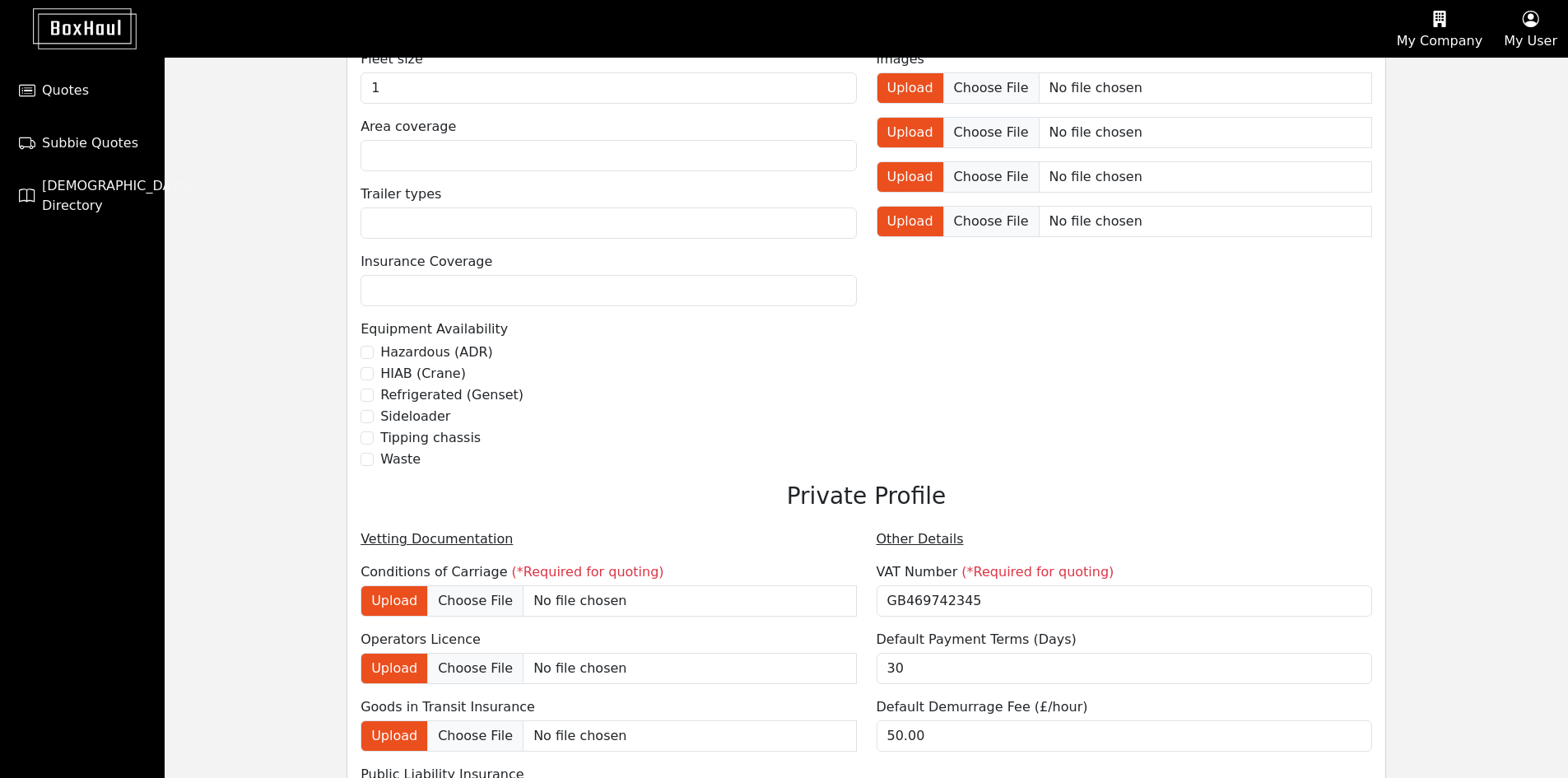
scroll to position [1112, 0]
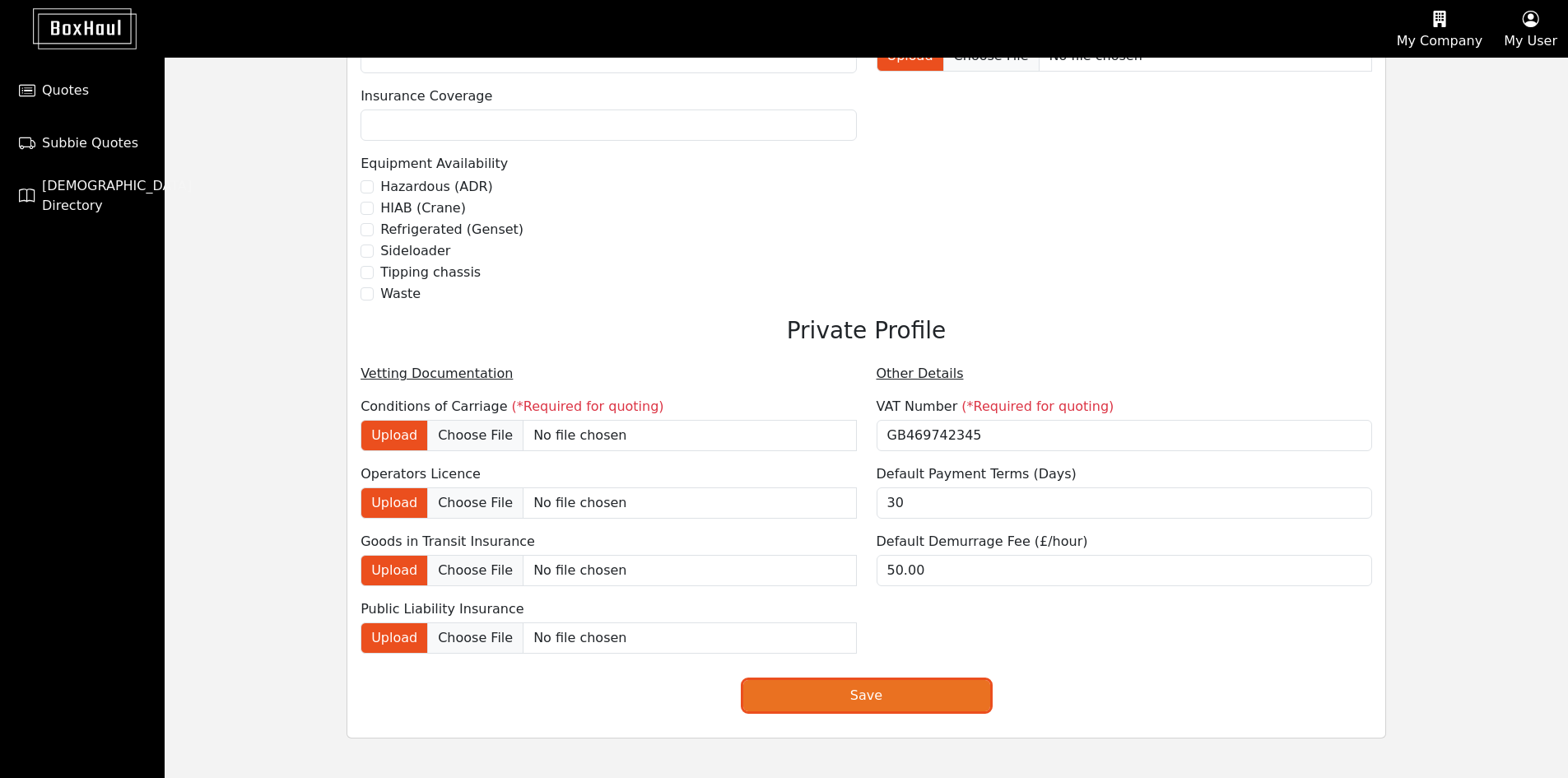
click at [865, 691] on button "Save" at bounding box center [866, 695] width 247 height 31
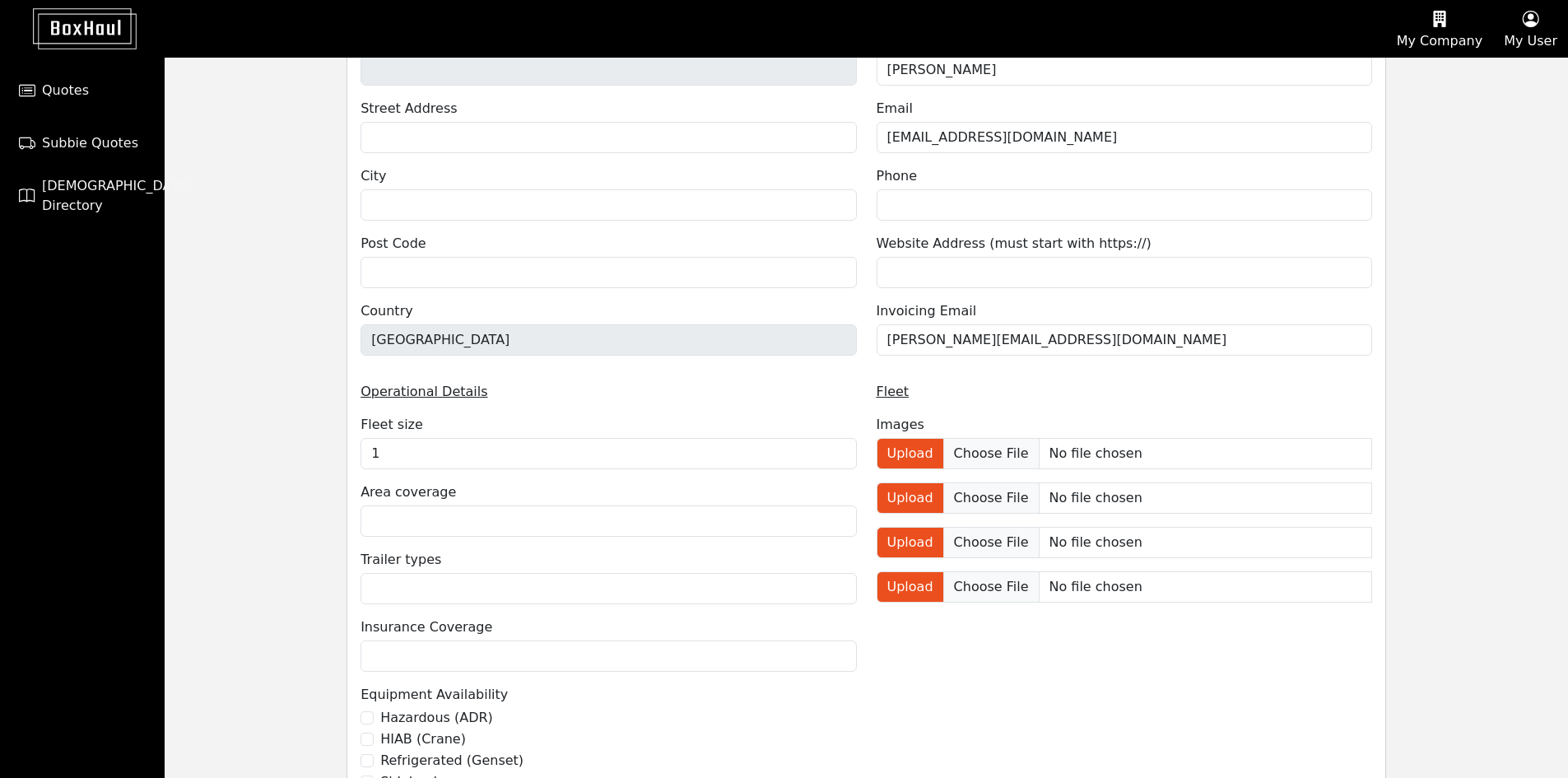
scroll to position [536, 0]
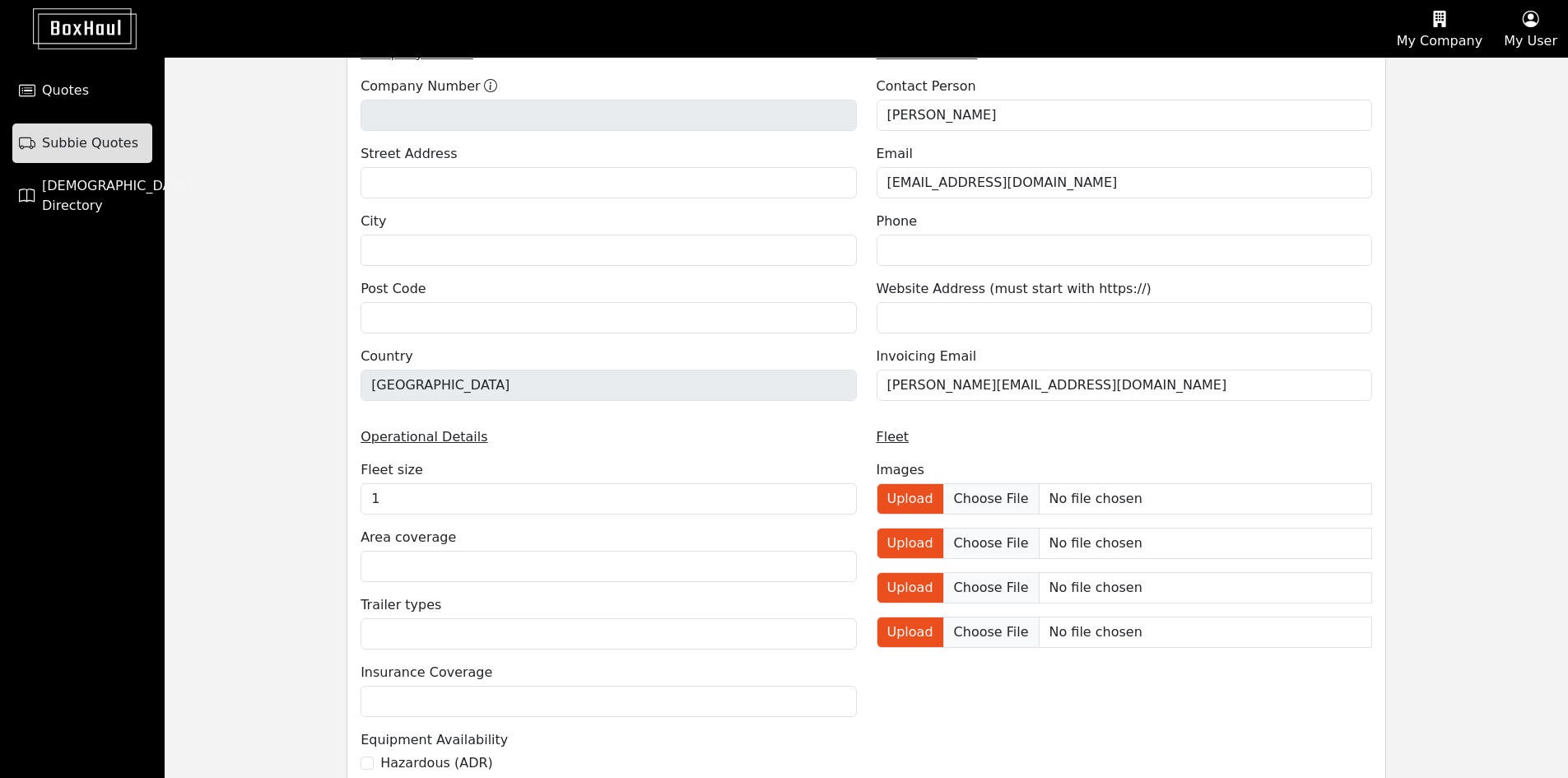
click at [106, 132] on link "Subbie Quotes" at bounding box center [82, 143] width 140 height 40
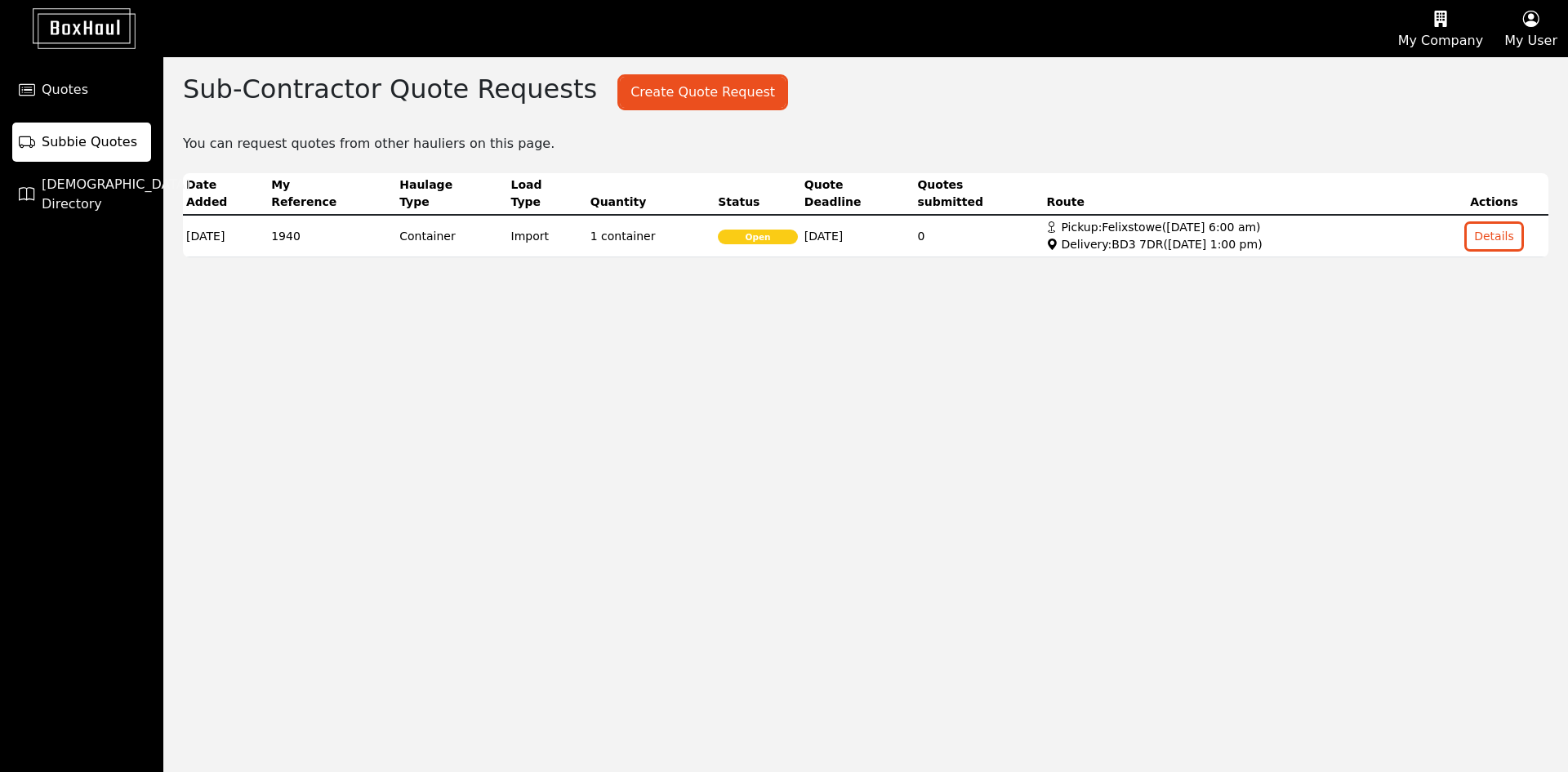
click at [522, 421] on div "Sub-Contractor Quote Requests Create Quote Request Create a Quote Request ( 2 r…" at bounding box center [866, 414] width 1405 height 715
click at [65, 187] on span "[DEMOGRAPHIC_DATA] Directory" at bounding box center [115, 194] width 149 height 40
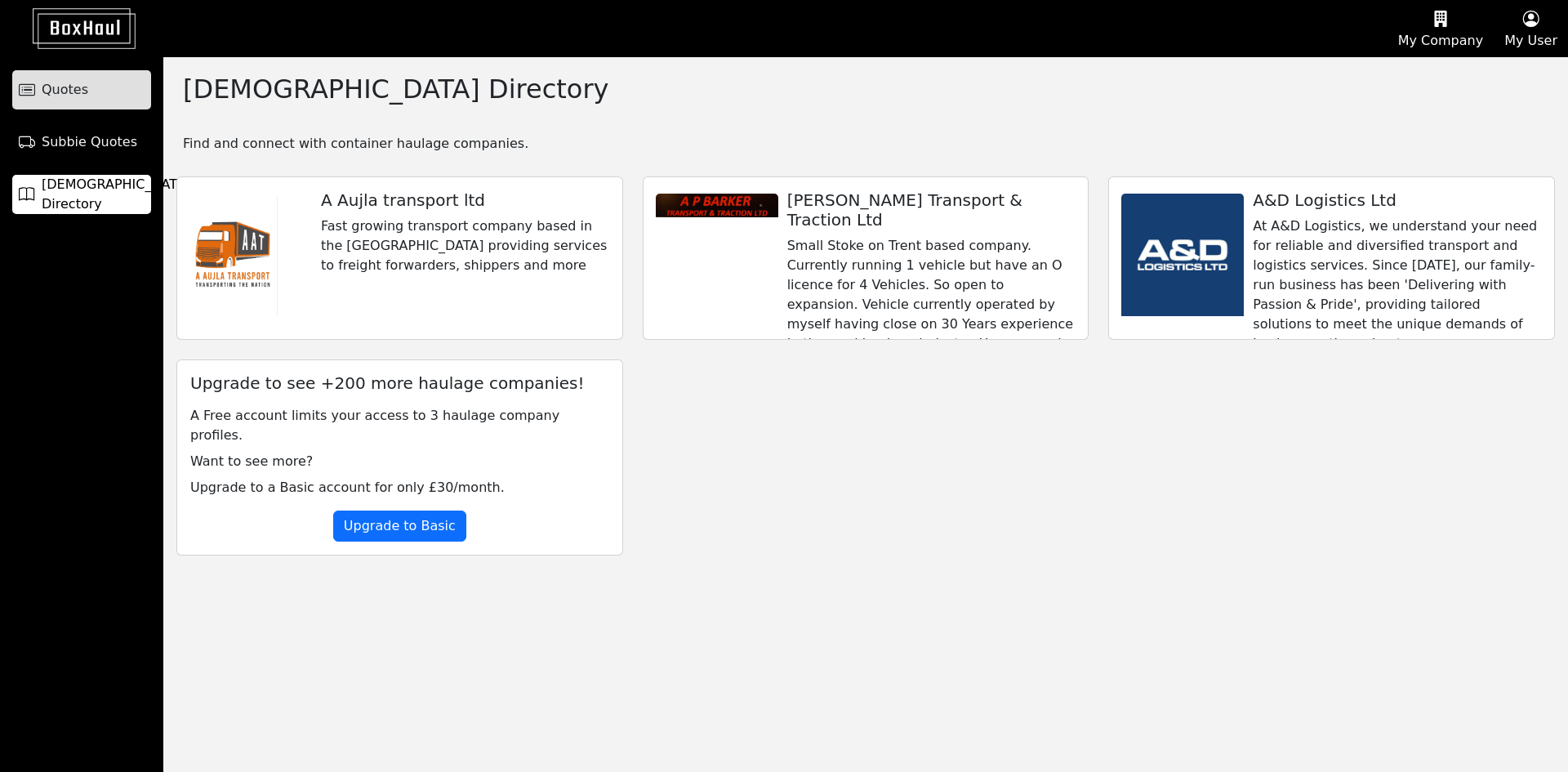
click at [72, 93] on span "Quotes" at bounding box center [64, 89] width 46 height 19
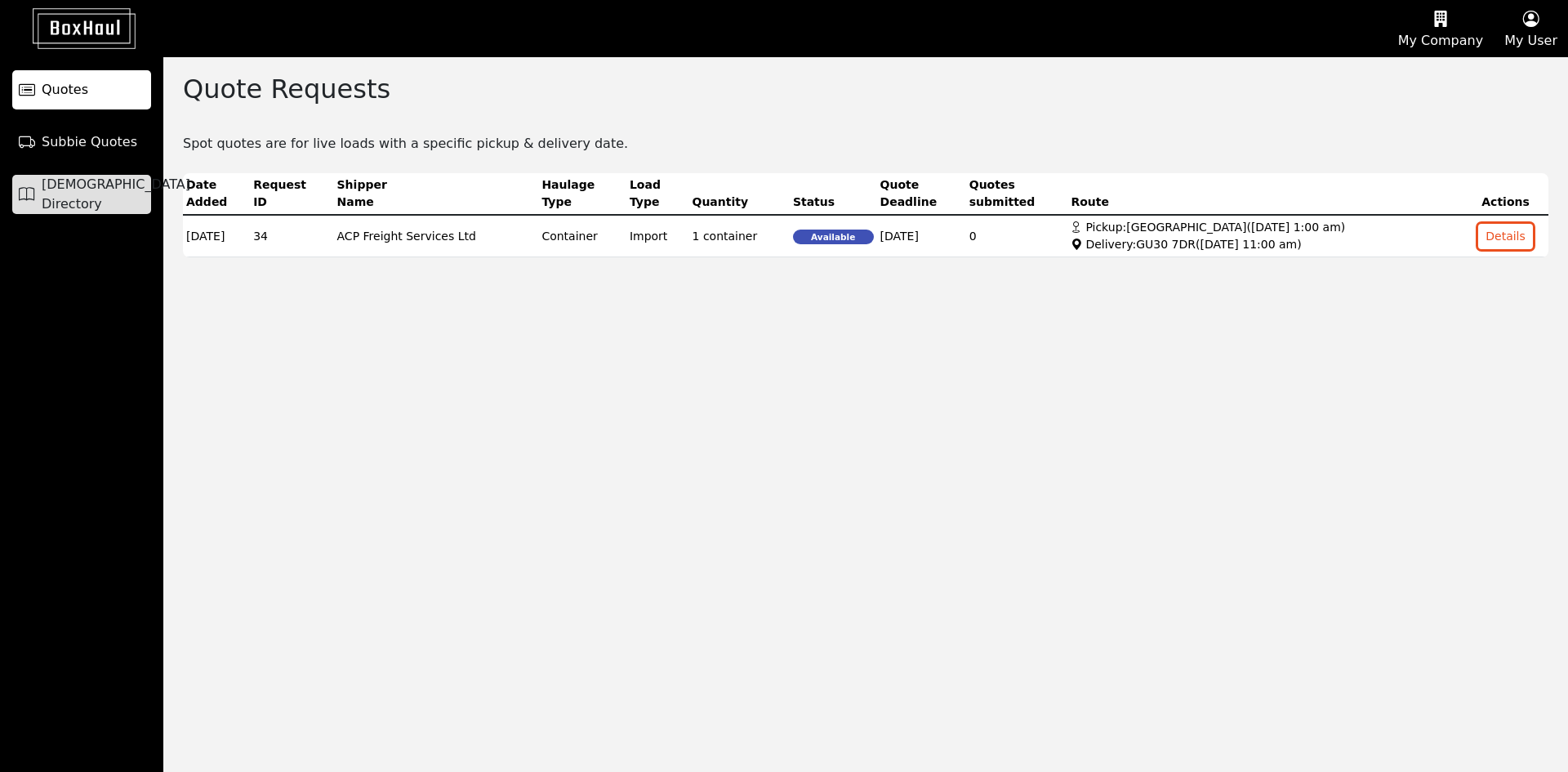
click at [81, 179] on link "[DEMOGRAPHIC_DATA] Directory" at bounding box center [82, 194] width 139 height 40
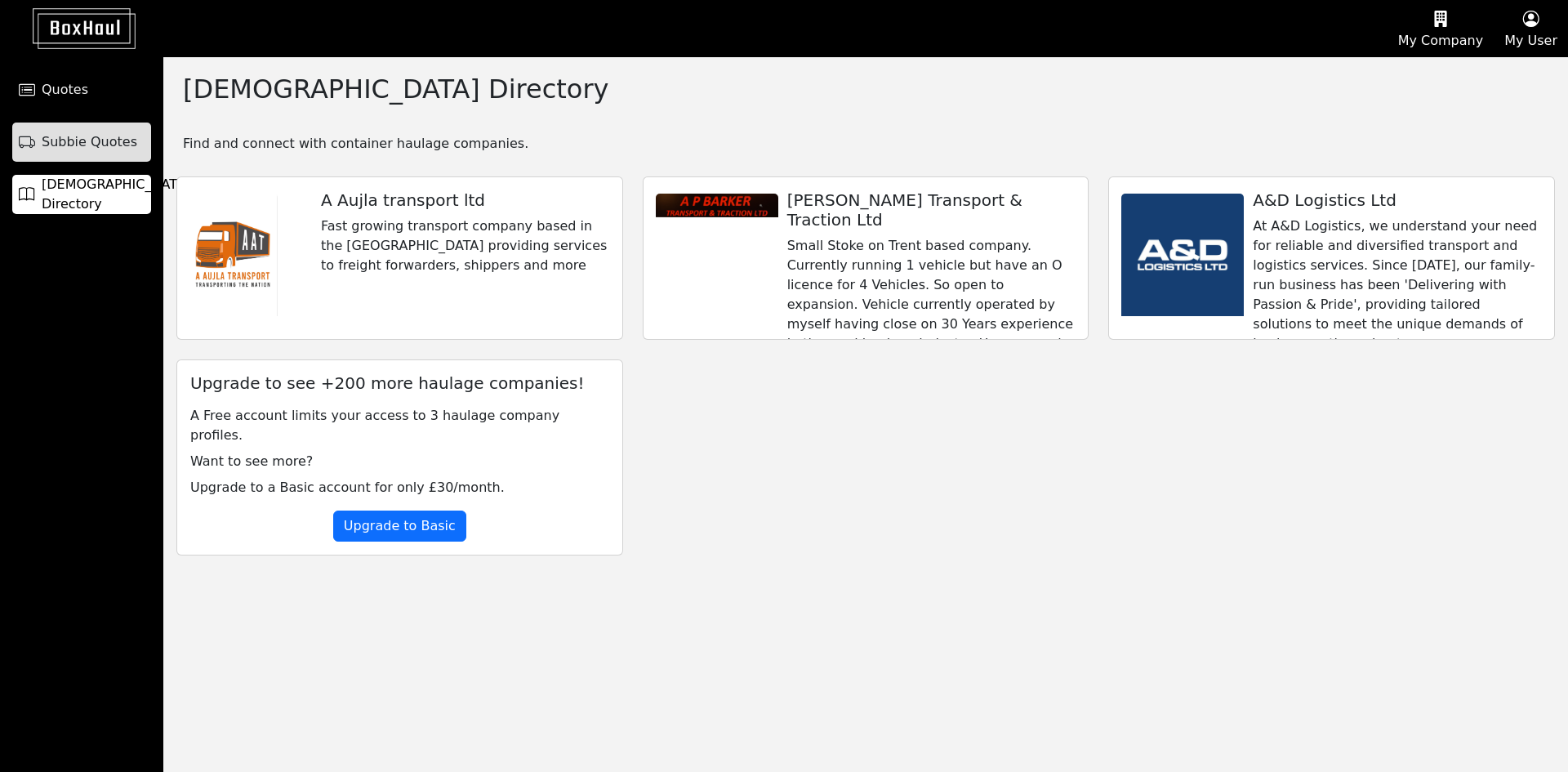
click at [81, 130] on link "Subbie Quotes" at bounding box center [82, 142] width 139 height 40
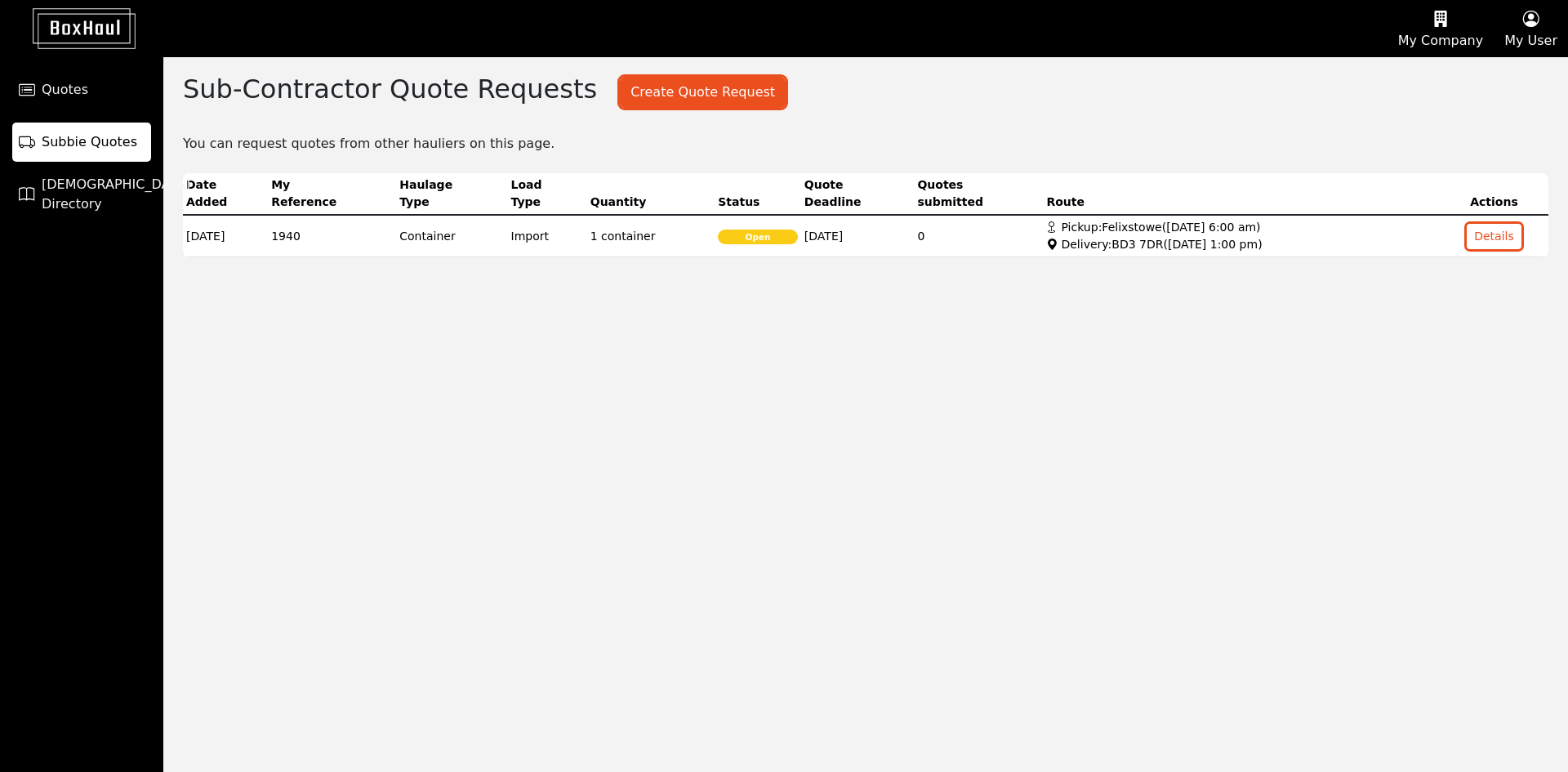
click at [78, 142] on span "Subbie Quotes" at bounding box center [88, 141] width 95 height 19
click at [71, 94] on span "Quotes" at bounding box center [64, 89] width 46 height 19
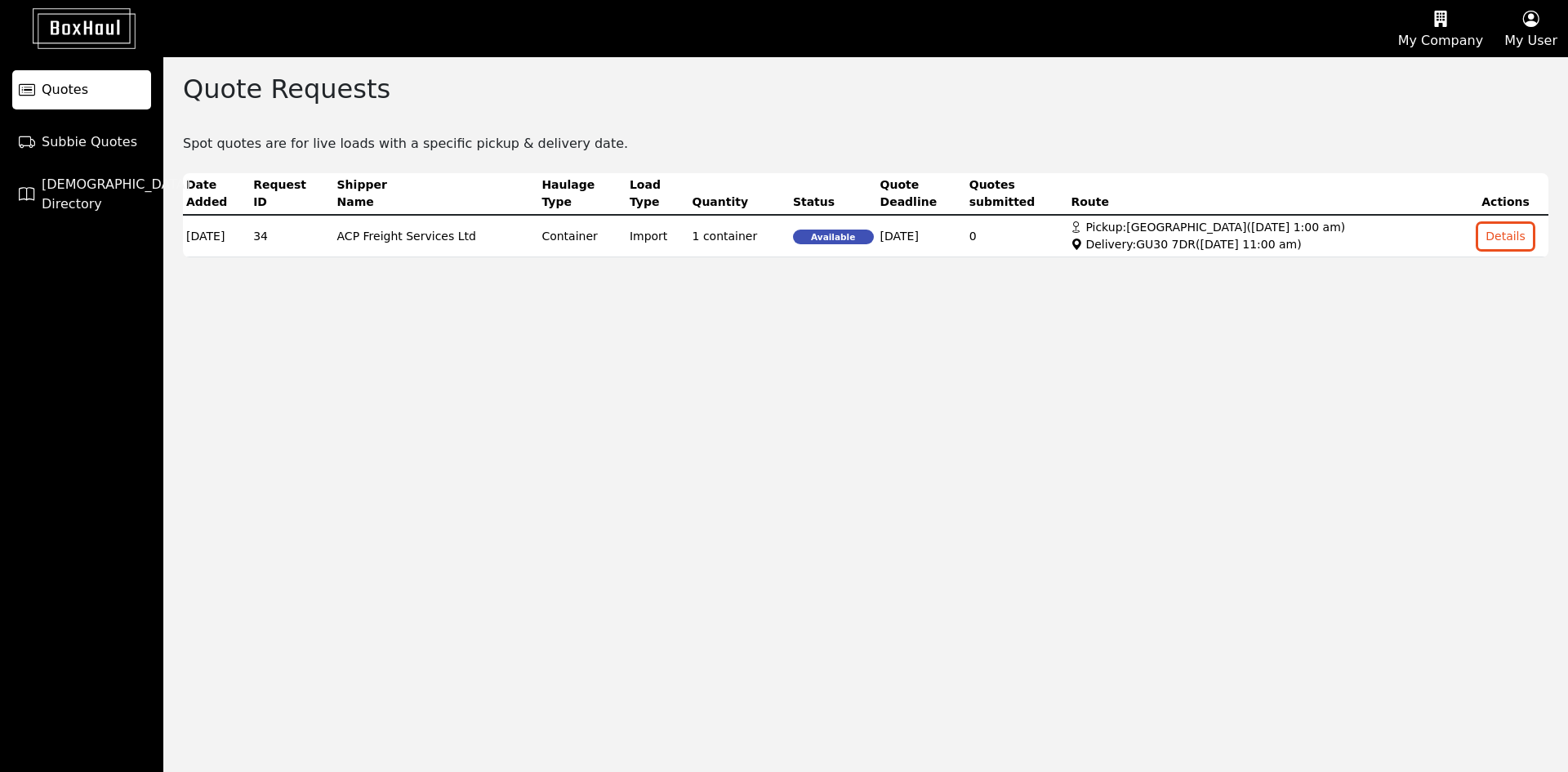
click at [73, 120] on ul "Quotes Subbie Quotes Haulier Directory" at bounding box center [82, 136] width 163 height 157
click at [66, 160] on link "Subbie Quotes" at bounding box center [82, 142] width 139 height 40
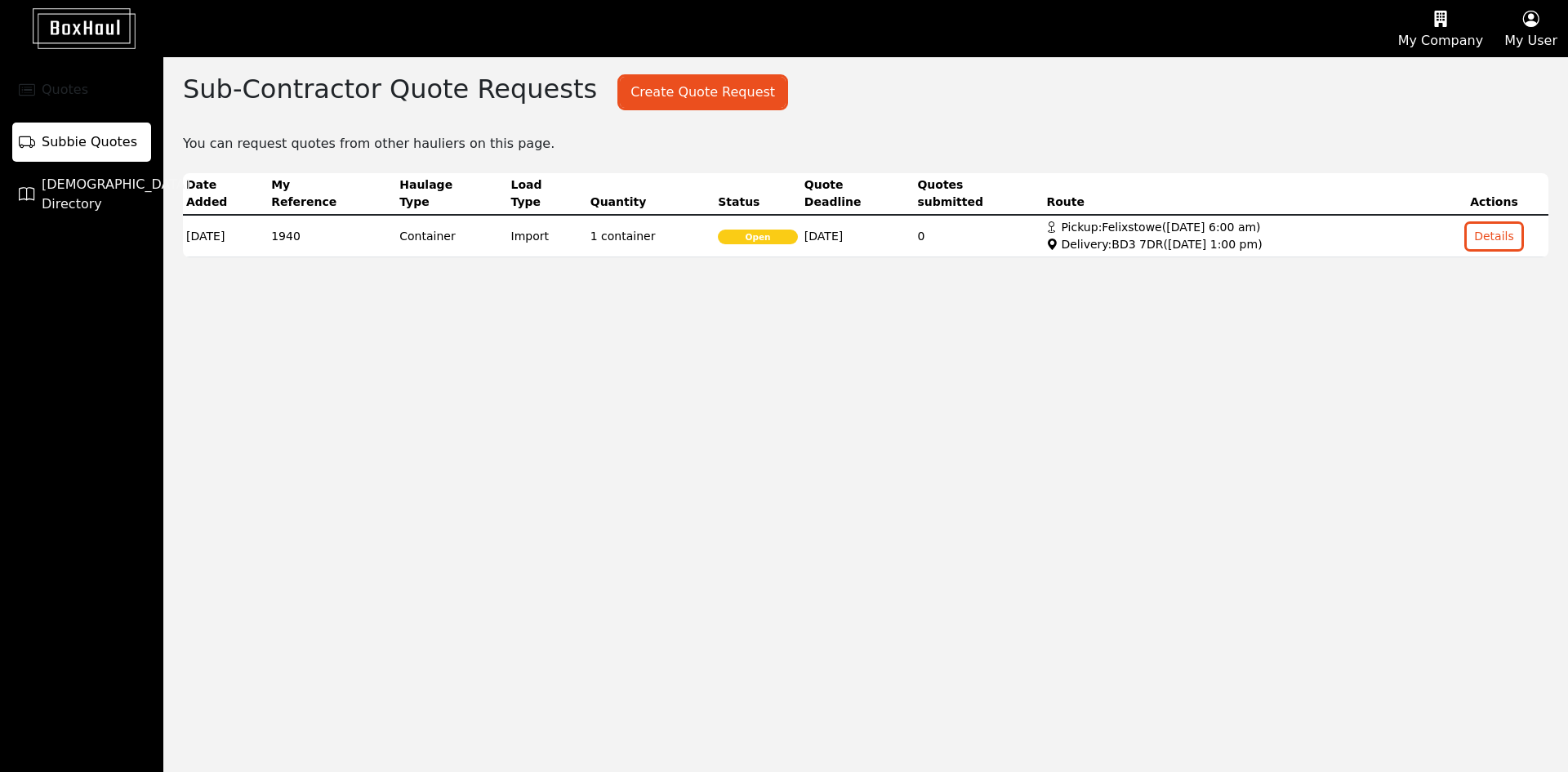
drag, startPoint x: 81, startPoint y: 104, endPoint x: 136, endPoint y: 123, distance: 58.2
click at [81, 104] on link "Quotes" at bounding box center [82, 89] width 139 height 40
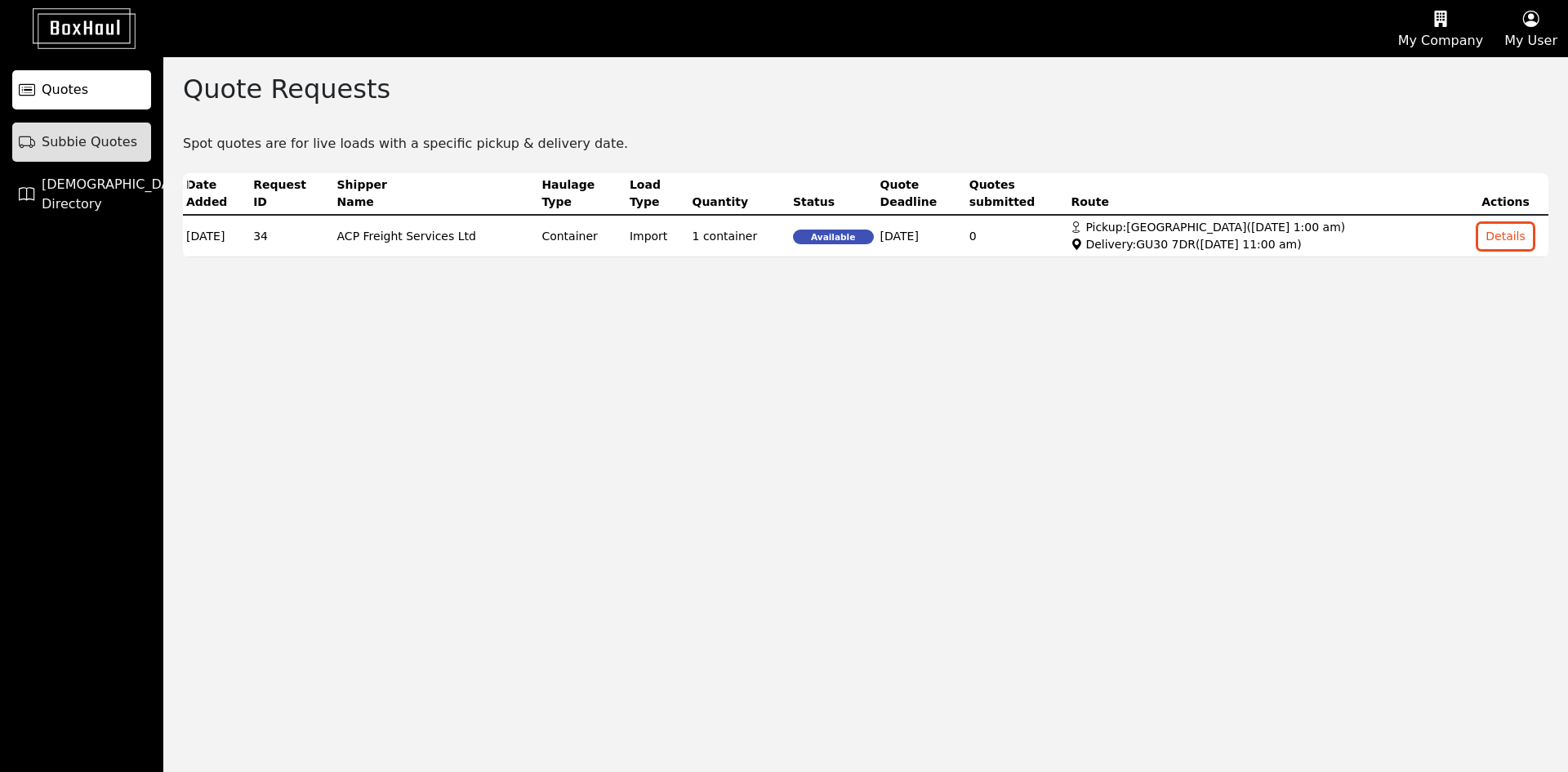
click at [101, 135] on span "Subbie Quotes" at bounding box center [88, 141] width 95 height 19
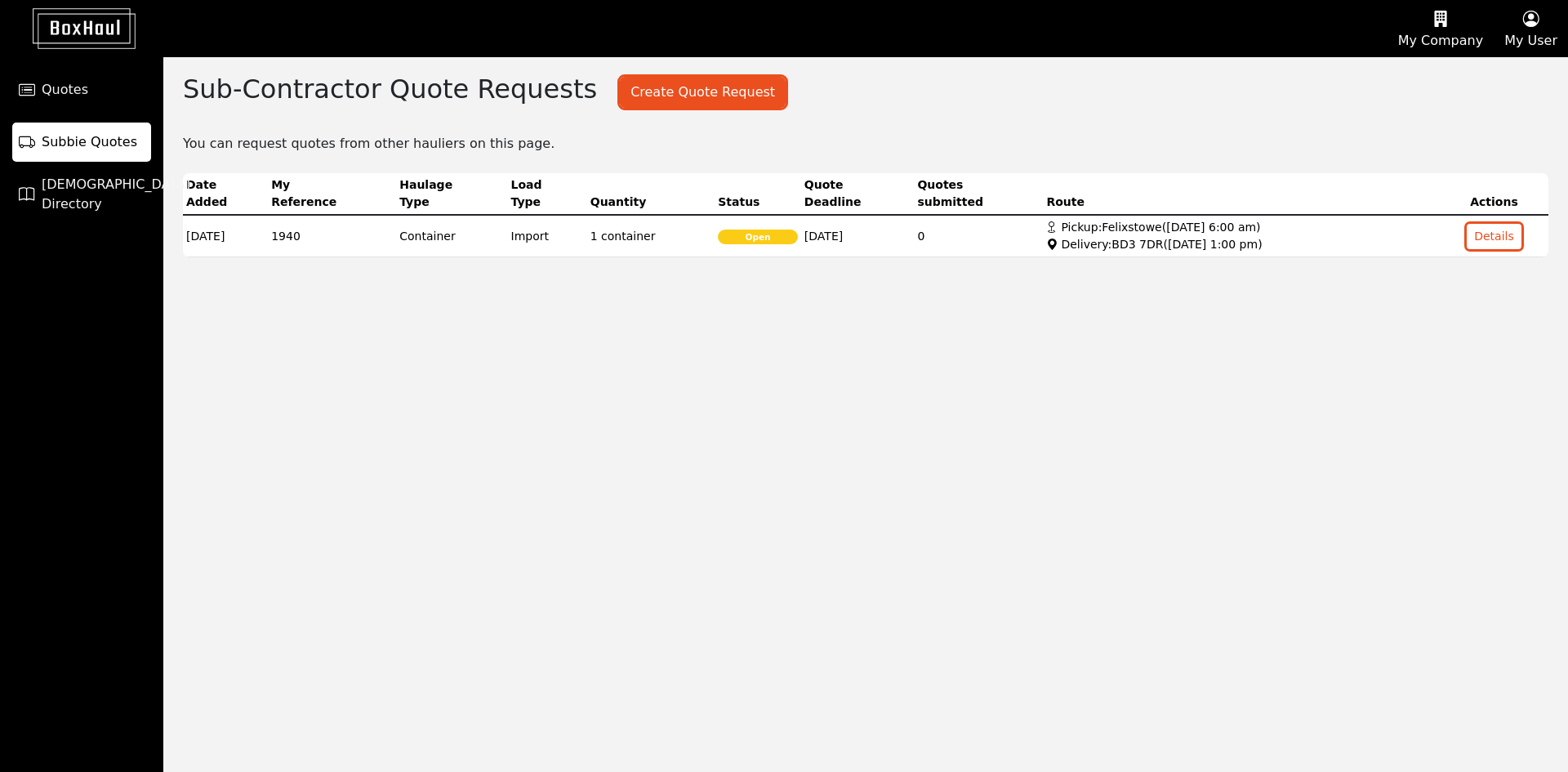
click at [812, 551] on div "Sub-Contractor Quote Requests Create Quote Request Create a Quote Request ( 2 r…" at bounding box center [866, 414] width 1405 height 715
click at [93, 203] on span "[DEMOGRAPHIC_DATA] Directory" at bounding box center [115, 194] width 149 height 40
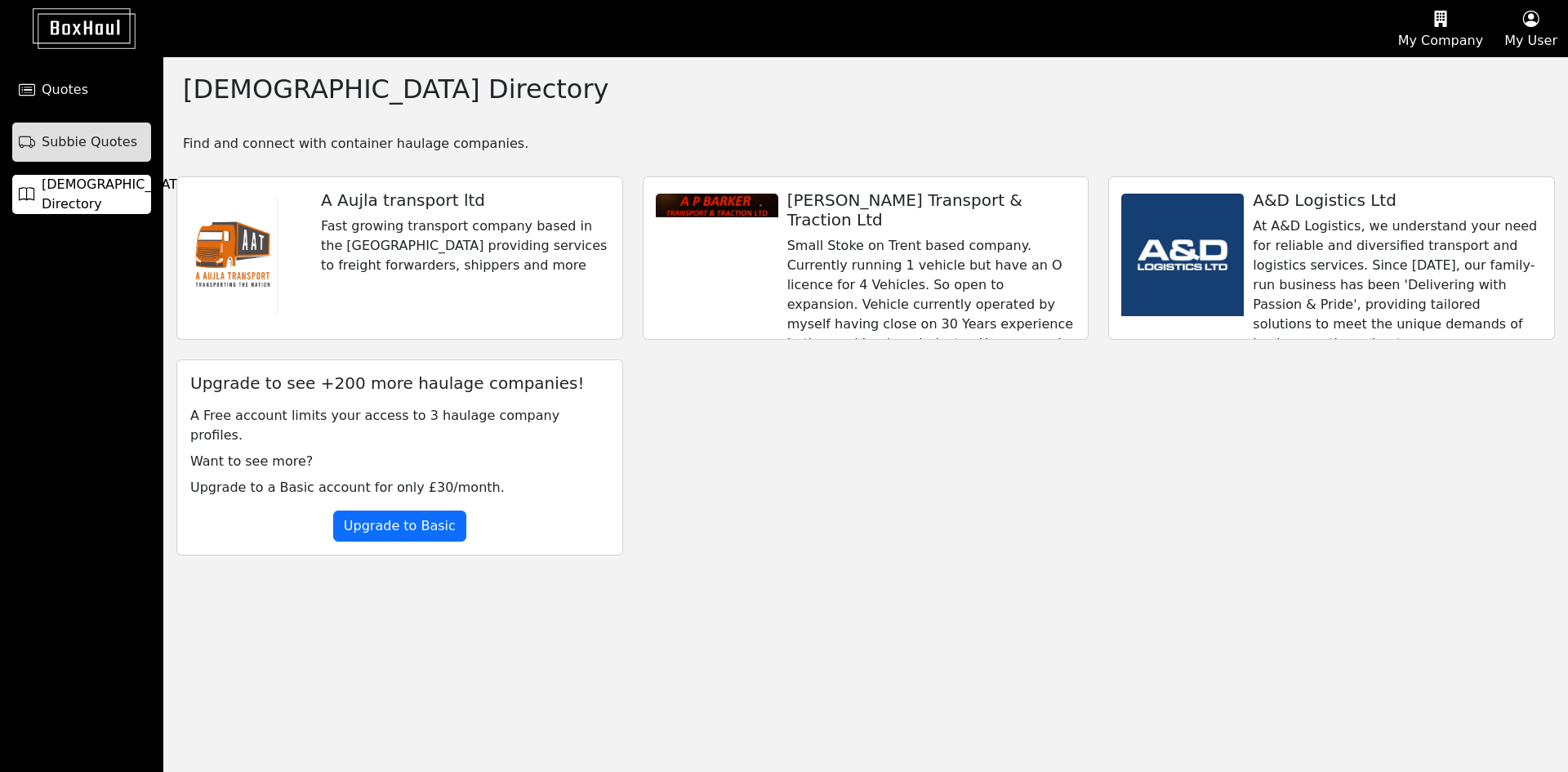
click at [87, 133] on span "Subbie Quotes" at bounding box center [88, 141] width 95 height 19
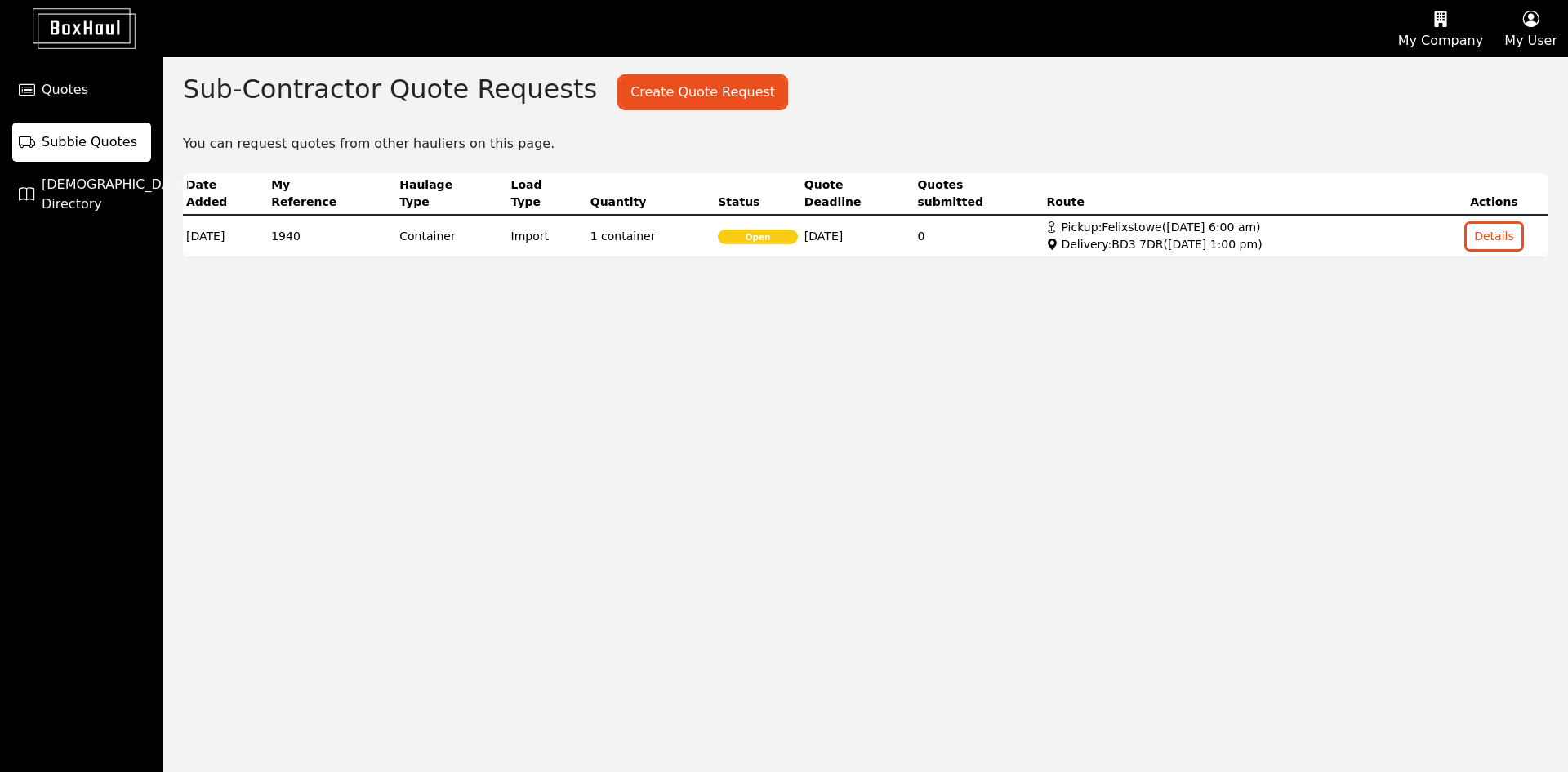
click at [542, 430] on div "Sub-Contractor Quote Requests Create Quote Request Create a Quote Request ( 2 r…" at bounding box center [866, 414] width 1405 height 715
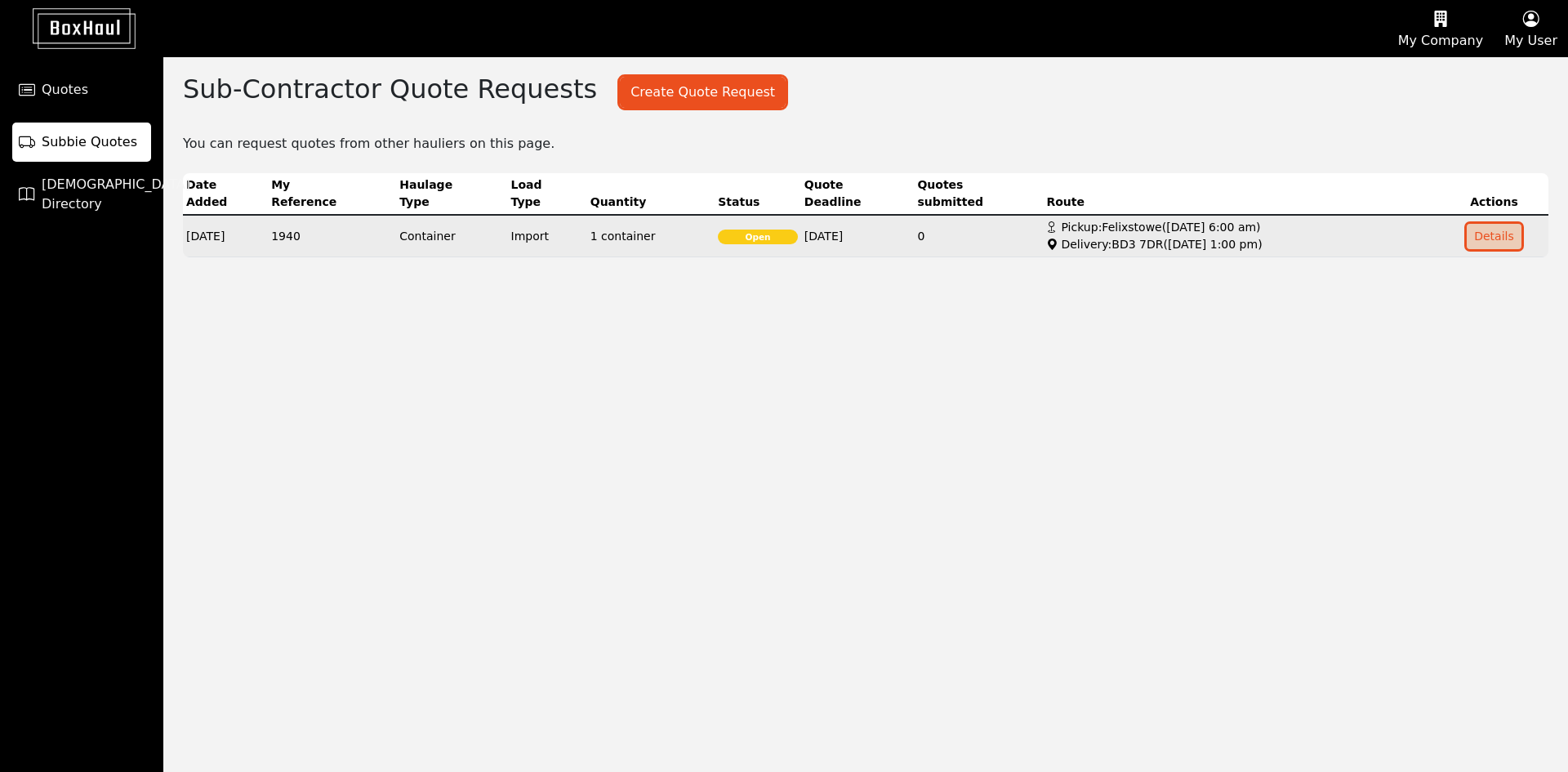
click at [1507, 237] on button "Details" at bounding box center [1494, 237] width 55 height 25
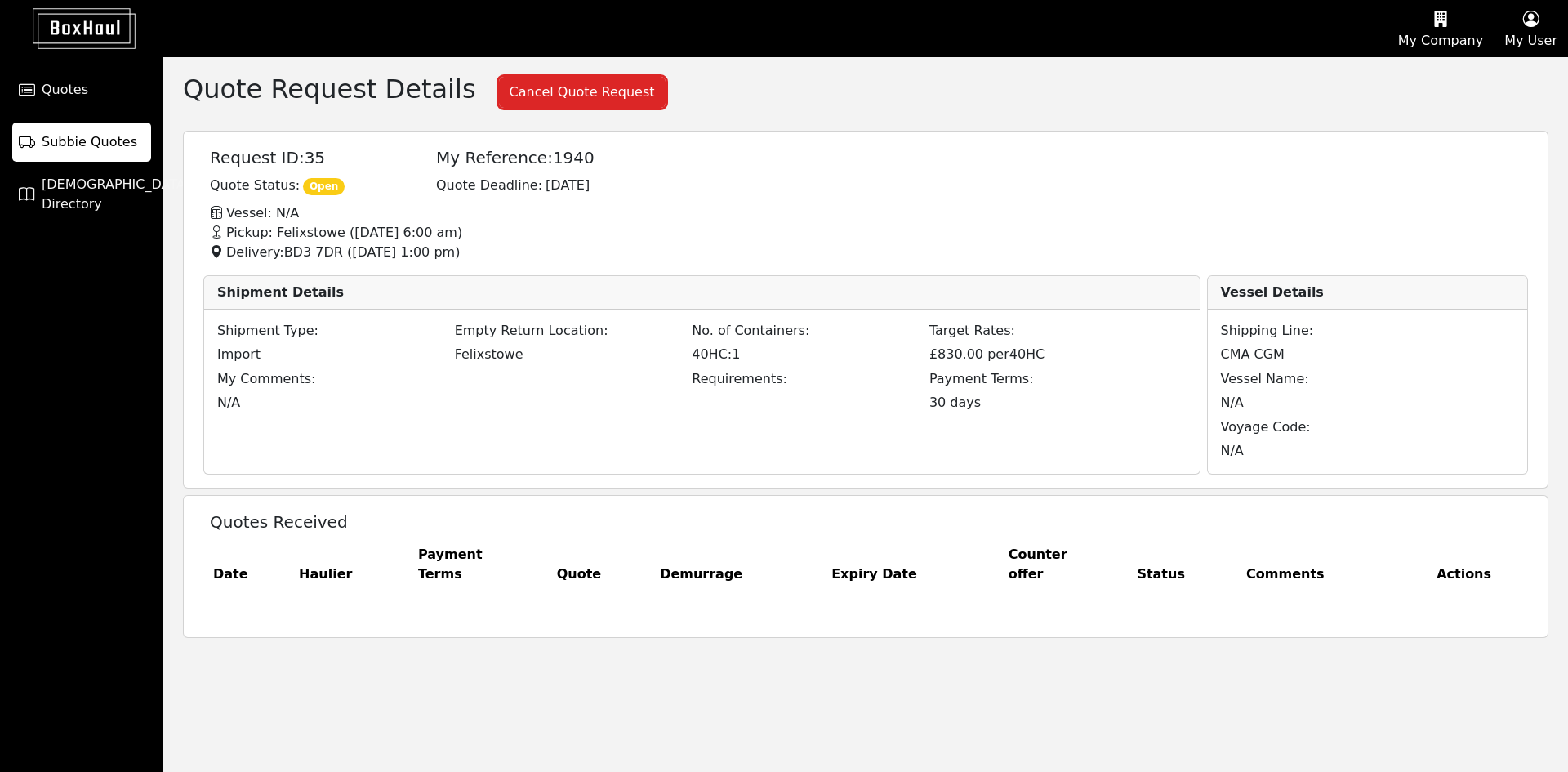
click at [1002, 413] on div "Shipment Type: Import Empty Return Location: Felixstowe No. of Containers: 40HC…" at bounding box center [702, 392] width 995 height 165
click at [253, 412] on div "N/A" at bounding box center [454, 402] width 494 height 19
click at [80, 146] on span "Subbie Quotes" at bounding box center [88, 141] width 95 height 19
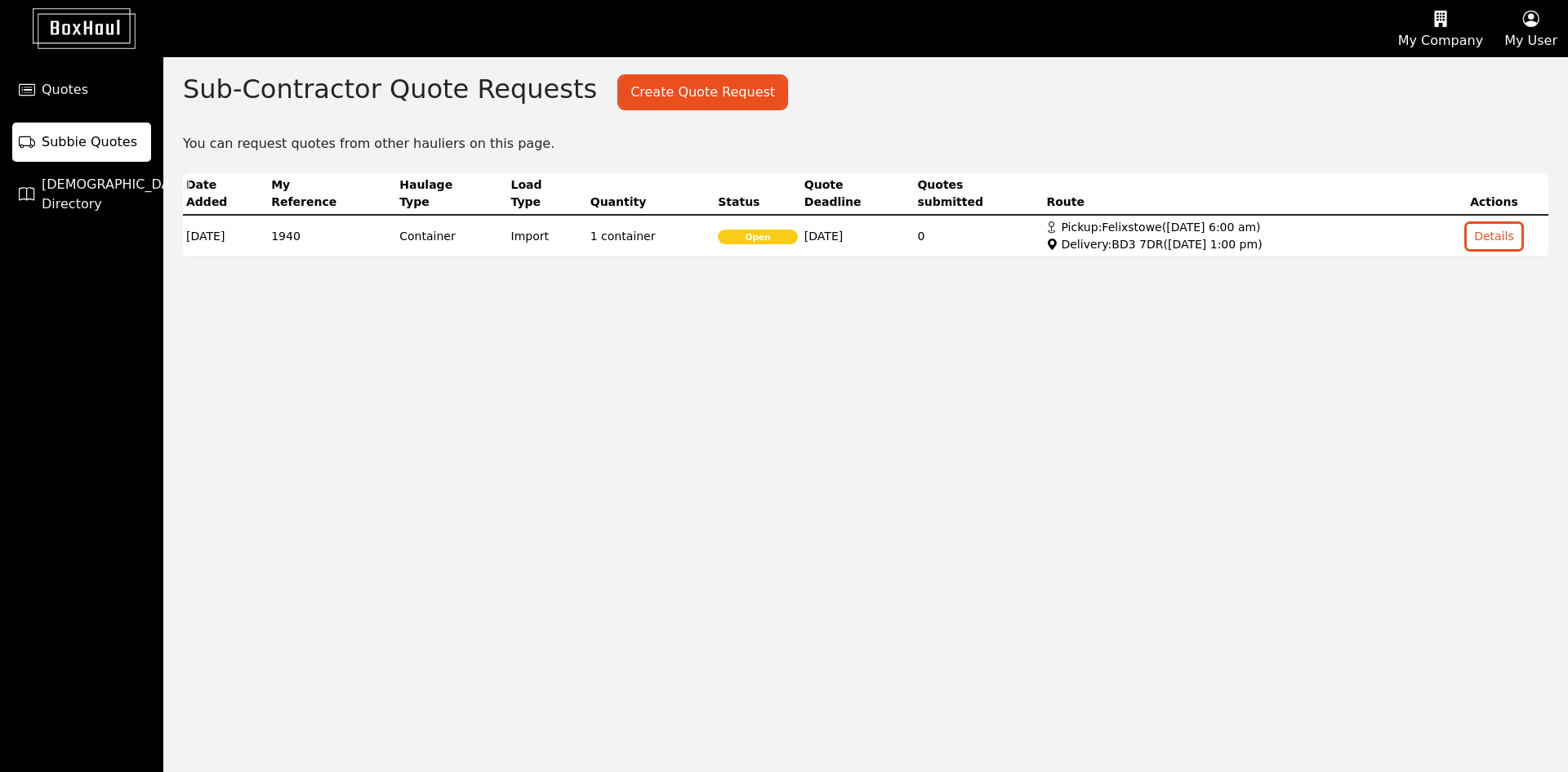
click at [598, 402] on div "Sub-Contractor Quote Requests Create Quote Request Create a Quote Request ( 2 r…" at bounding box center [866, 414] width 1405 height 715
click at [1438, 37] on button "My Company" at bounding box center [1441, 29] width 106 height 56
click at [1413, 126] on div "Pricing Plans" at bounding box center [1421, 130] width 147 height 26
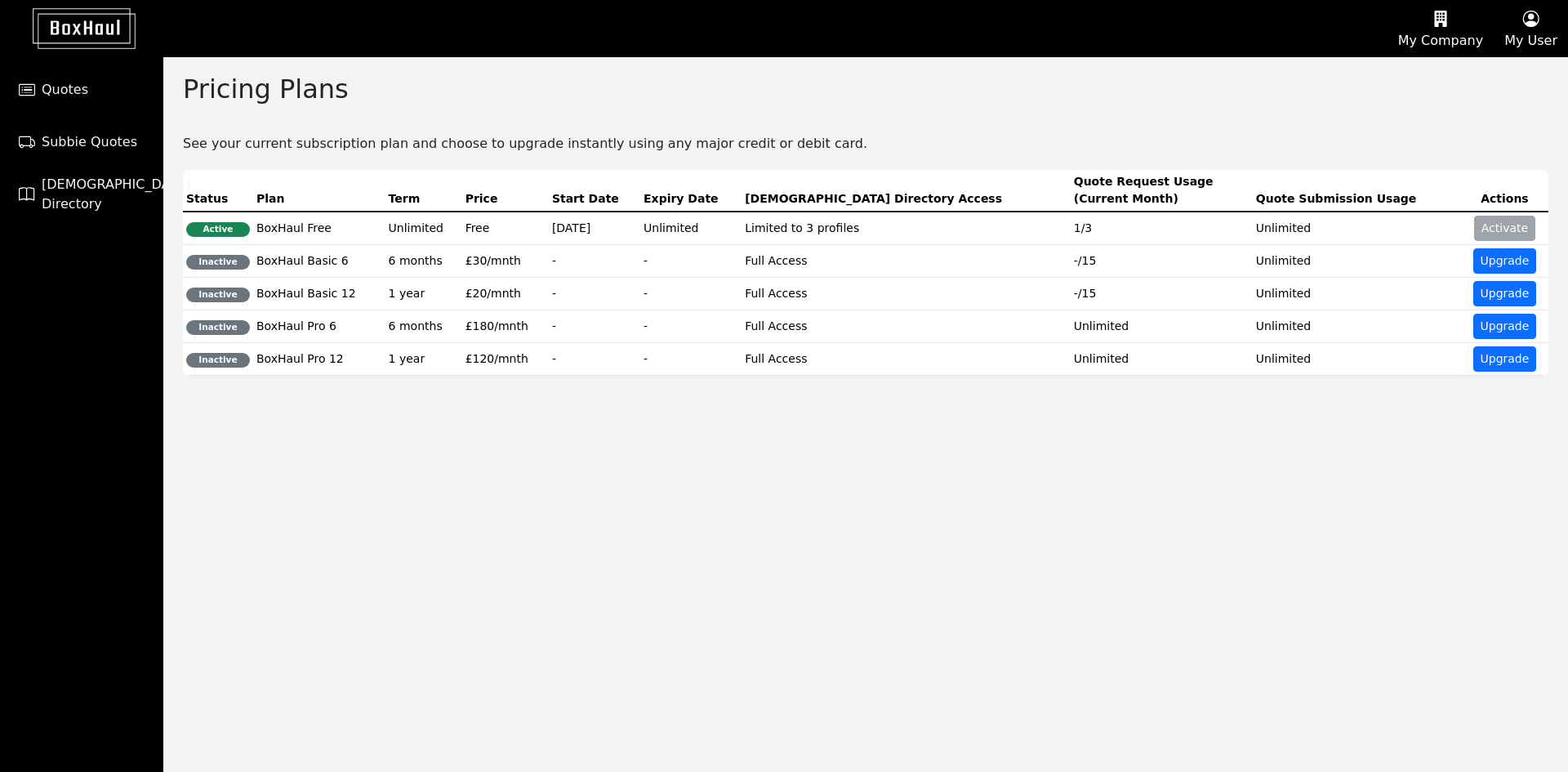
click at [888, 613] on div "Pricing Plans See your current subscription plan and choose to upgrade instantl…" at bounding box center [866, 414] width 1405 height 715
click at [108, 144] on span "Subbie Quotes" at bounding box center [88, 141] width 95 height 19
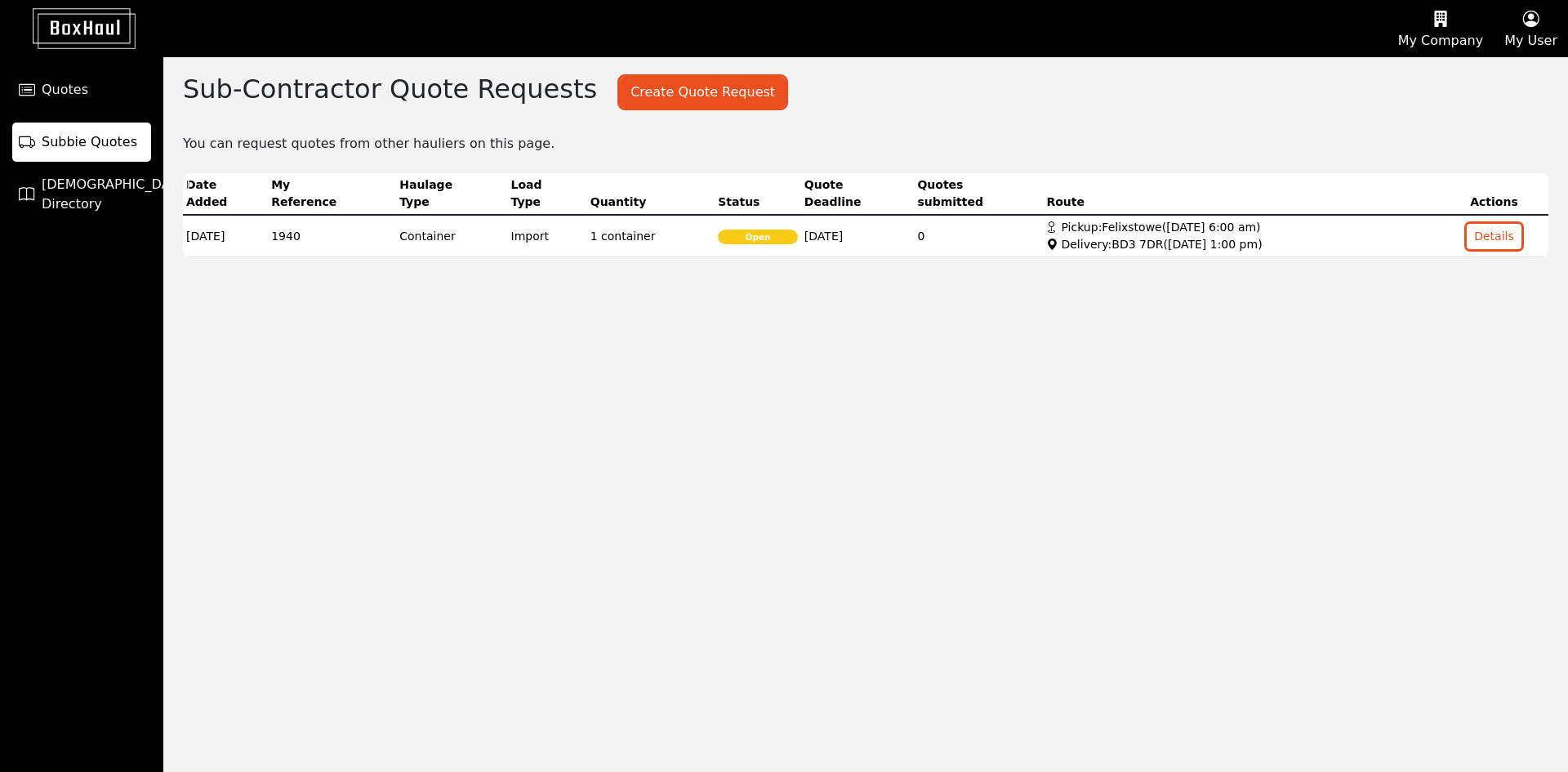
click at [1435, 38] on button "My Company" at bounding box center [1441, 29] width 106 height 56
click at [1420, 136] on div "Pricing Plans" at bounding box center [1421, 130] width 147 height 26
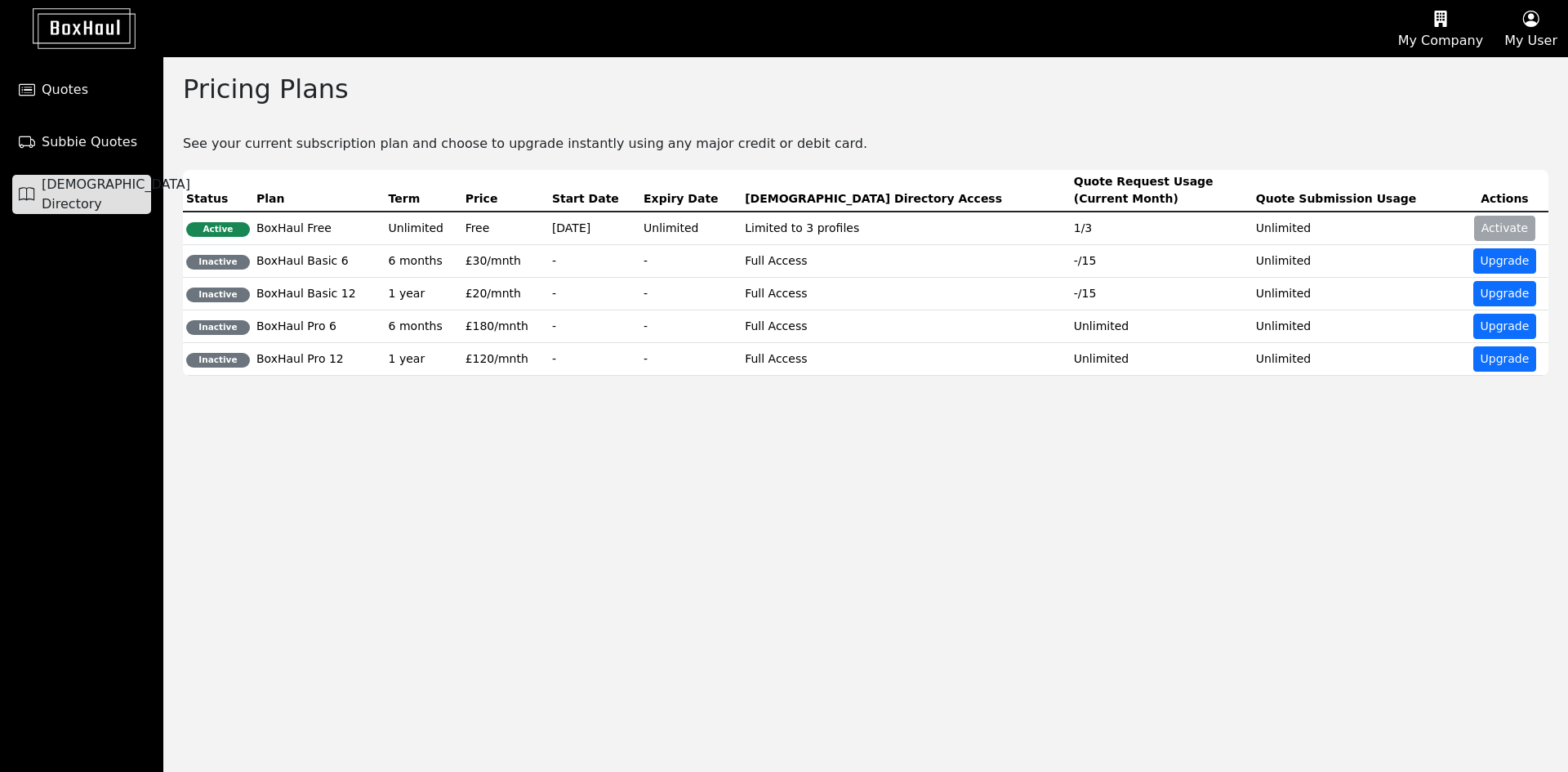
click at [114, 194] on span "[DEMOGRAPHIC_DATA] Directory" at bounding box center [115, 194] width 149 height 40
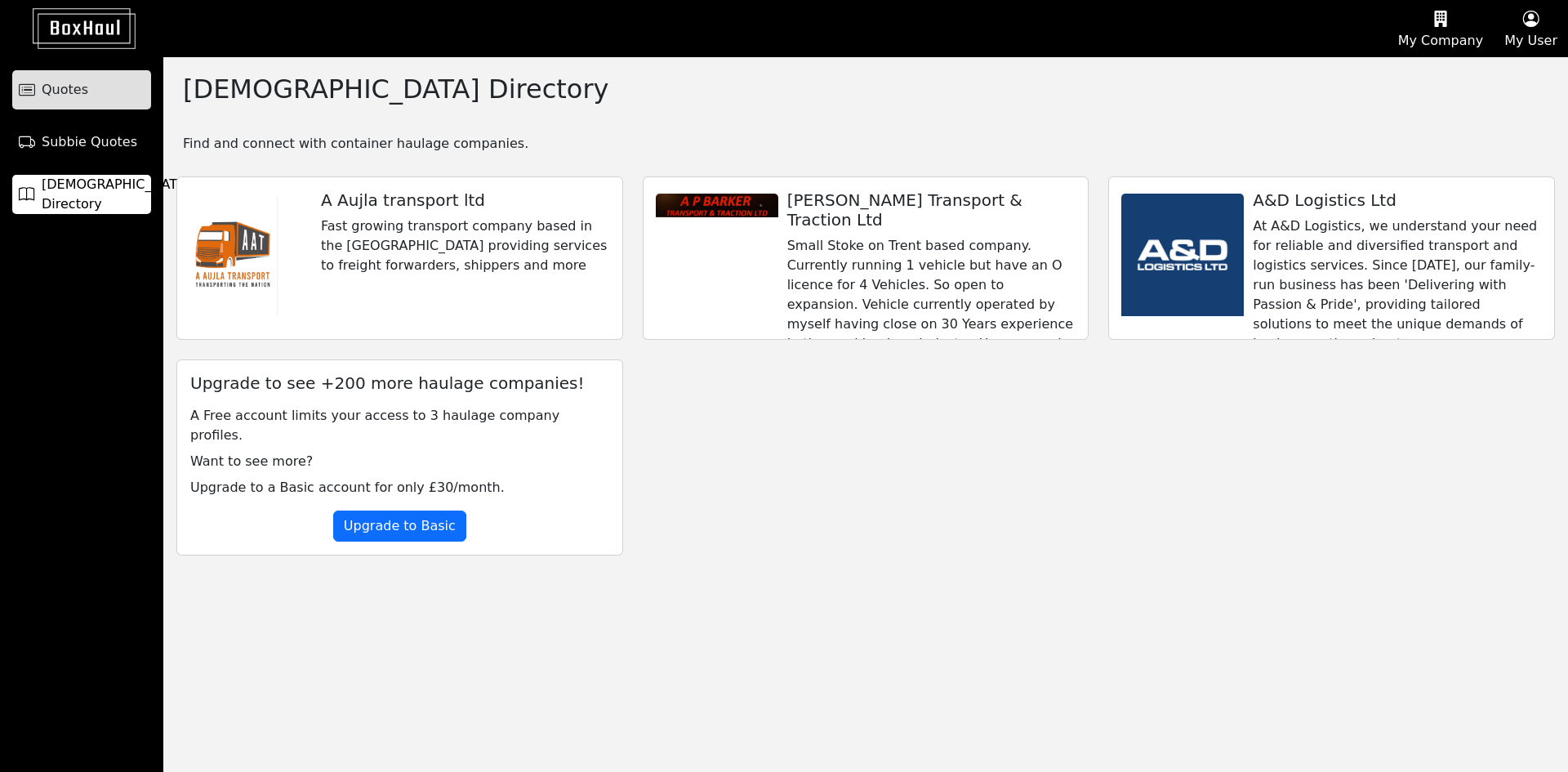
click at [70, 99] on link "Quotes" at bounding box center [82, 89] width 139 height 40
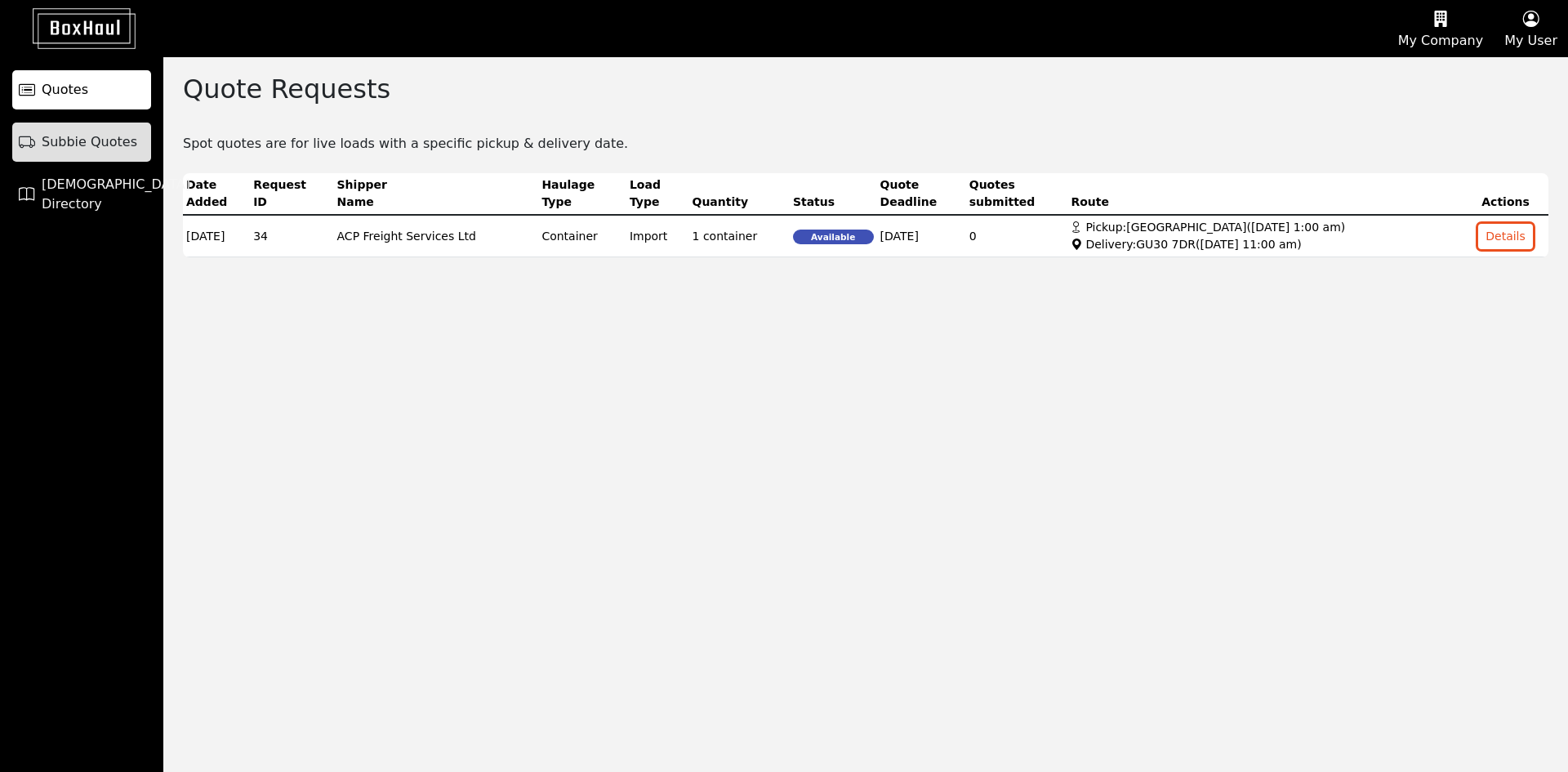
click at [111, 143] on span "Subbie Quotes" at bounding box center [88, 141] width 95 height 19
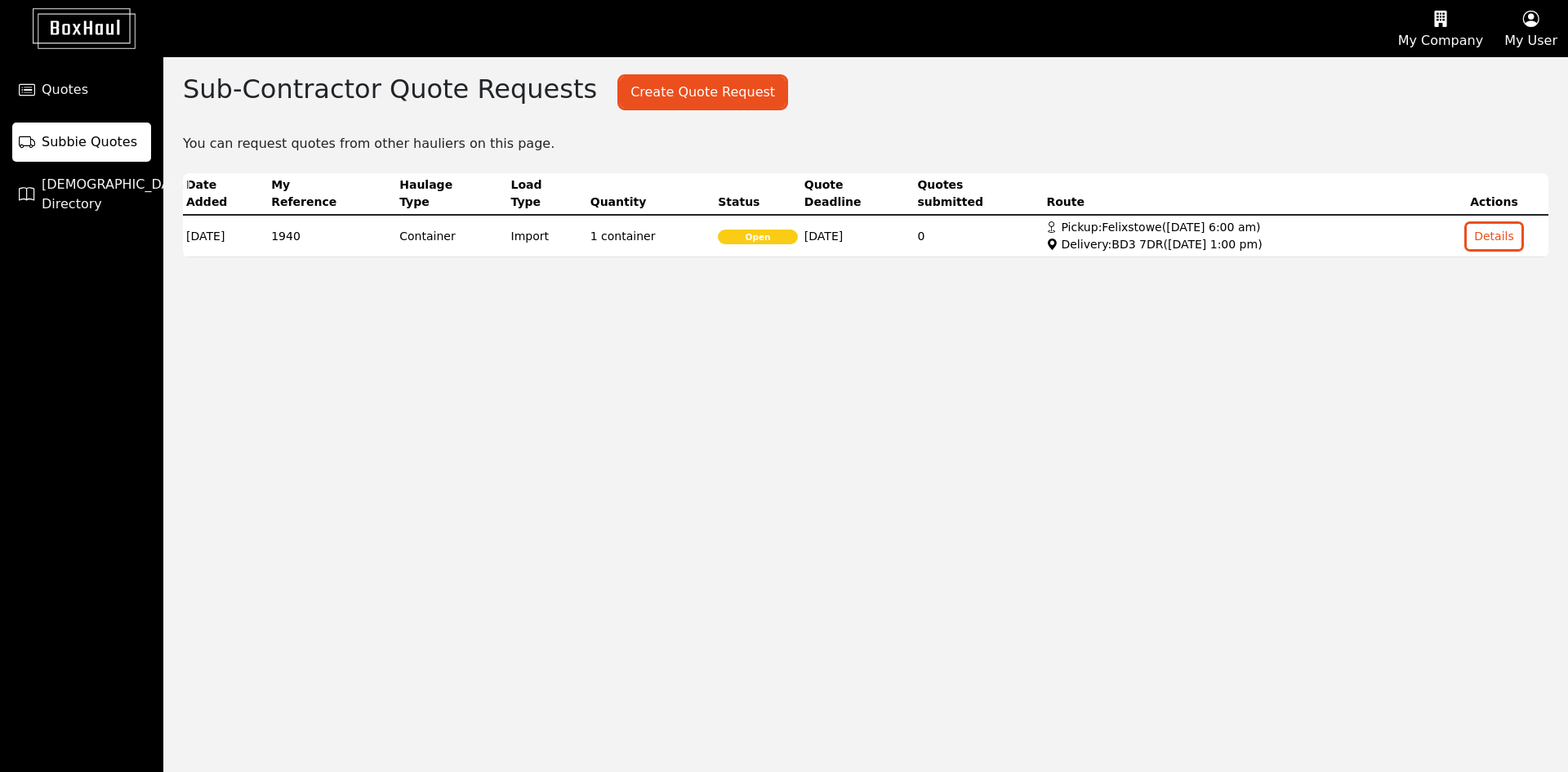
click at [637, 455] on div "Sub-Contractor Quote Requests Create Quote Request Create a Quote Request ( 2 r…" at bounding box center [866, 414] width 1405 height 715
